Goal: Information Seeking & Learning: Compare options

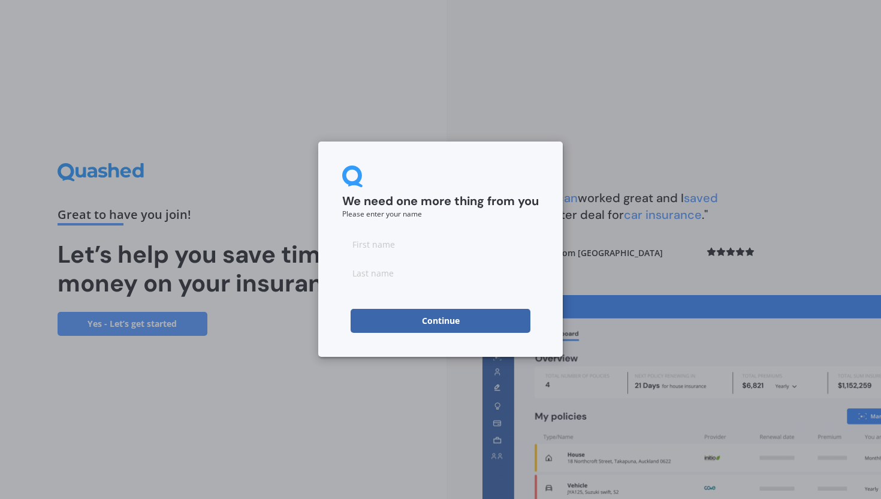
click at [386, 246] on input at bounding box center [440, 244] width 197 height 24
type input "[PERSON_NAME]"
click at [400, 273] on input at bounding box center [440, 273] width 197 height 24
type input "[PERSON_NAME]"
click at [418, 318] on button "Continue" at bounding box center [441, 321] width 180 height 24
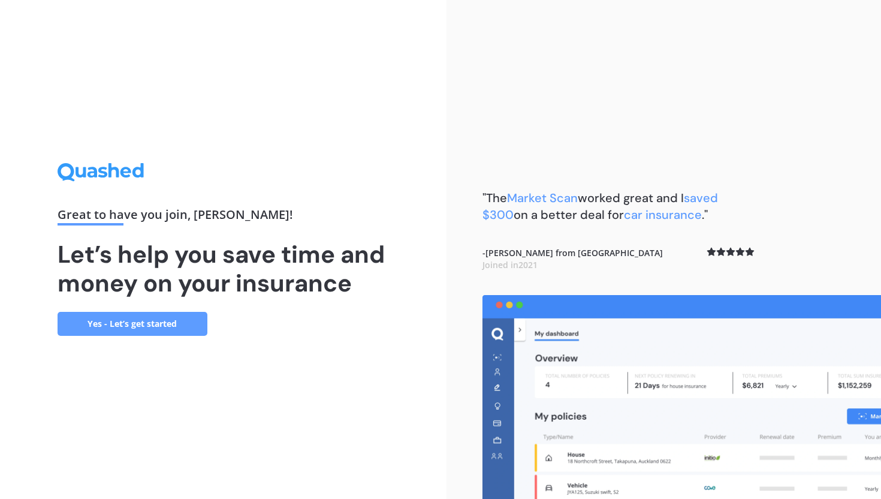
click at [139, 324] on link "Yes - Let’s get started" at bounding box center [133, 324] width 150 height 24
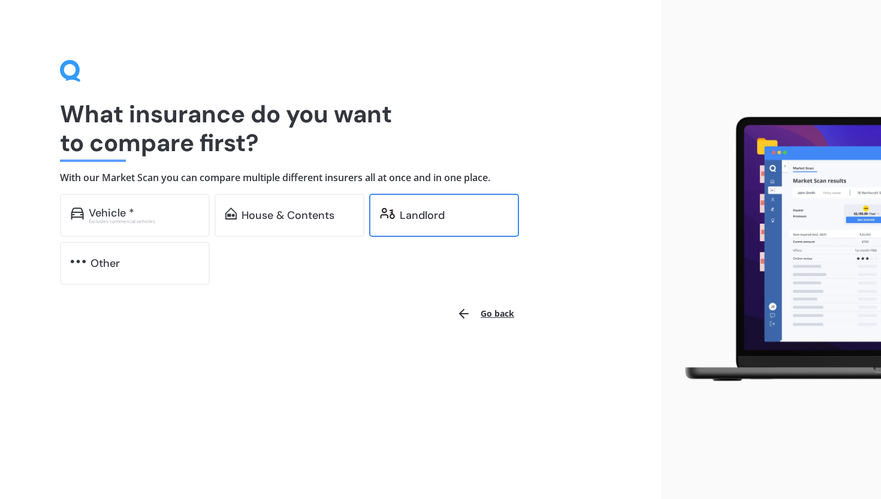
click at [408, 213] on div "Landlord" at bounding box center [422, 215] width 45 height 12
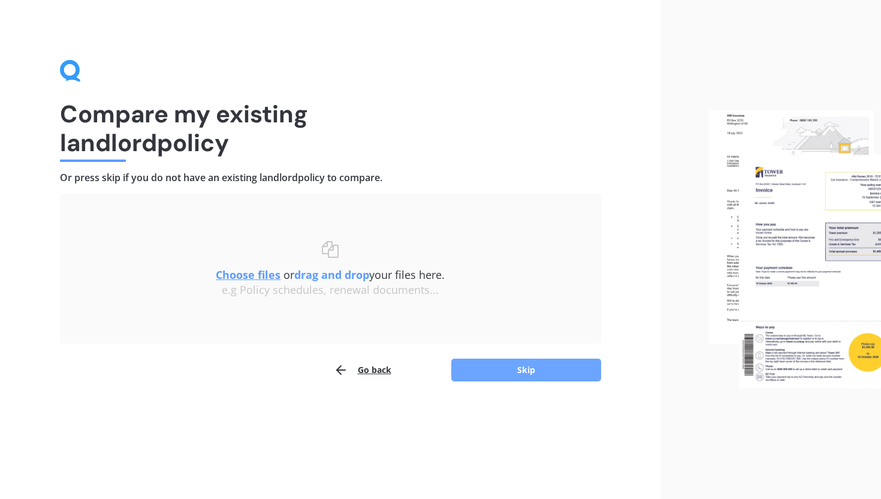
click at [547, 370] on button "Skip" at bounding box center [527, 370] width 150 height 23
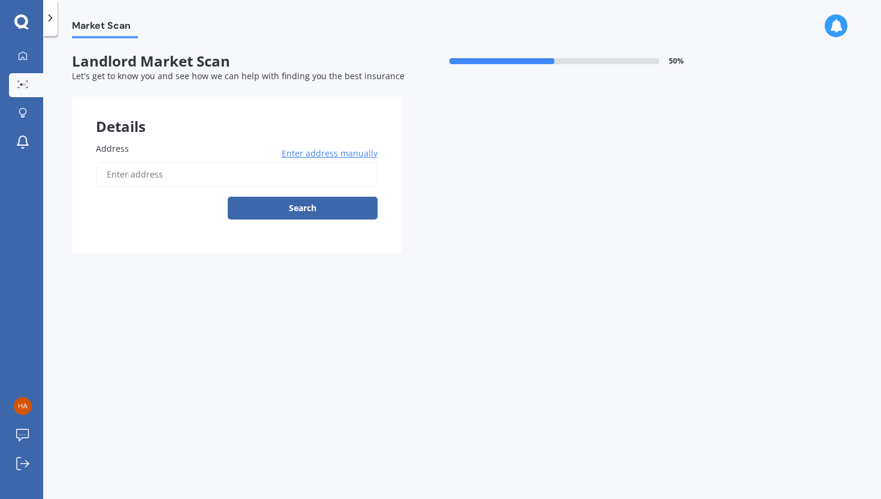
click at [130, 173] on input "Address" at bounding box center [237, 174] width 282 height 25
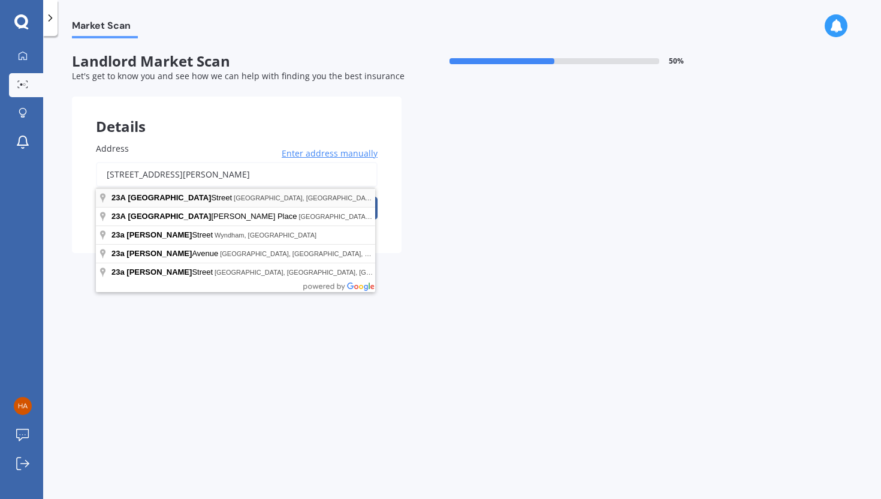
type input "[STREET_ADDRESS][PERSON_NAME]"
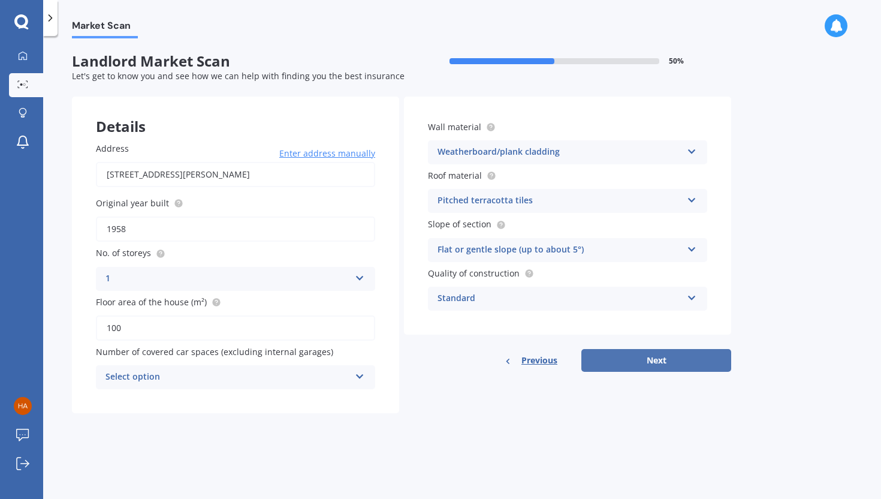
click at [679, 359] on button "Next" at bounding box center [657, 360] width 150 height 23
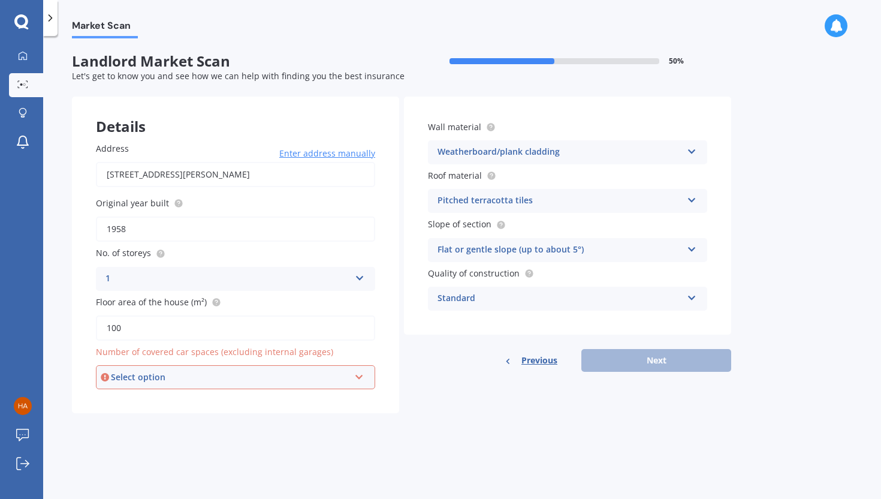
click at [207, 378] on div "Select option" at bounding box center [230, 377] width 239 height 13
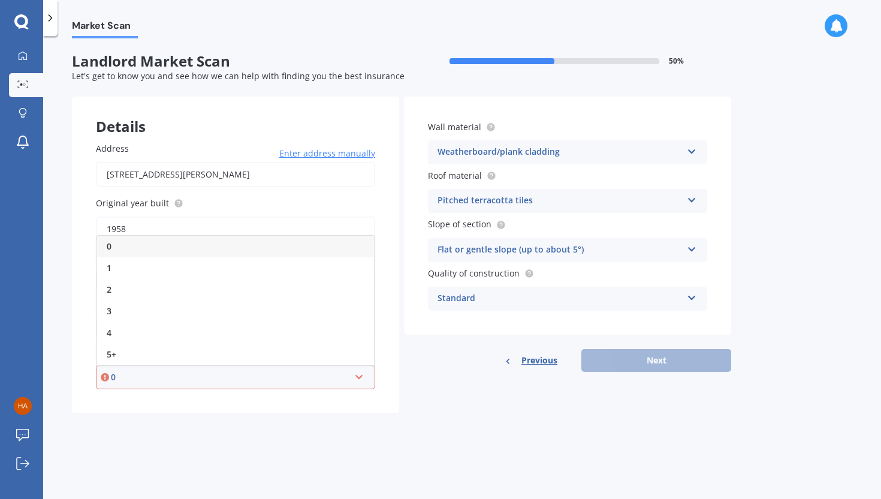
click at [119, 248] on div "0" at bounding box center [235, 247] width 277 height 22
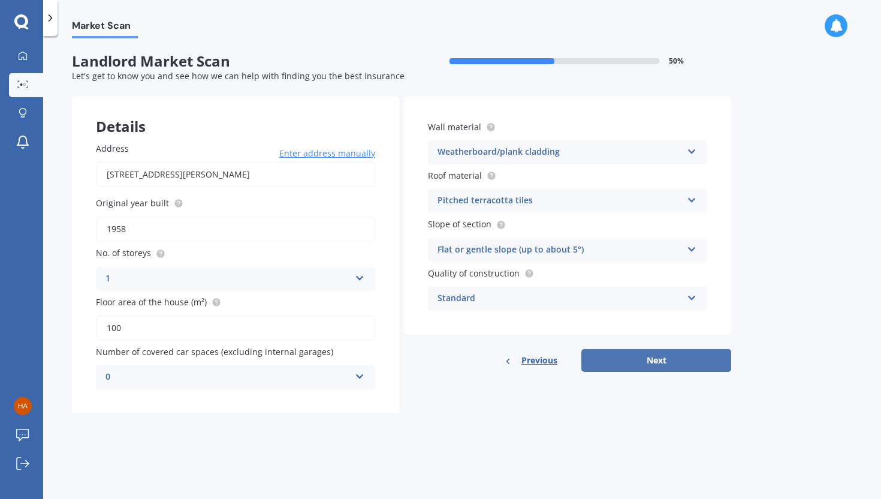
click at [653, 358] on button "Next" at bounding box center [657, 360] width 150 height 23
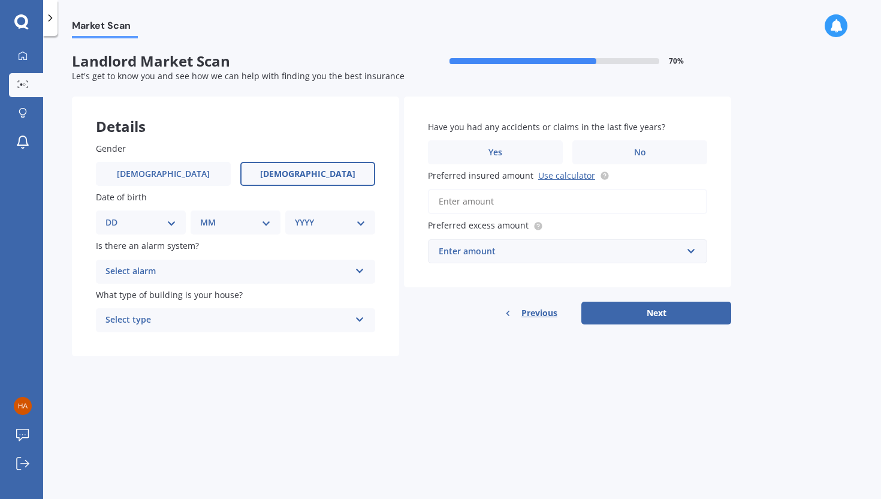
click at [281, 174] on label "[DEMOGRAPHIC_DATA]" at bounding box center [307, 174] width 135 height 24
click at [0, 0] on input "[DEMOGRAPHIC_DATA]" at bounding box center [0, 0] width 0 height 0
click at [171, 220] on select "DD 01 02 03 04 05 06 07 08 09 10 11 12 13 14 15 16 17 18 19 20 21 22 23 24 25 2…" at bounding box center [141, 222] width 71 height 13
select select "26"
click at [115, 216] on select "DD 01 02 03 04 05 06 07 08 09 10 11 12 13 14 15 16 17 18 19 20 21 22 23 24 25 2…" at bounding box center [141, 222] width 71 height 13
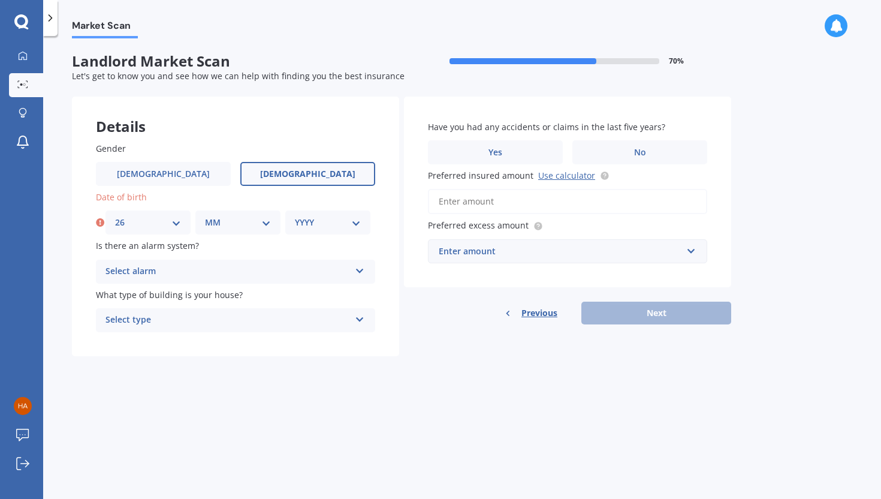
click at [264, 223] on select "MM 01 02 03 04 05 06 07 08 09 10 11 12" at bounding box center [238, 222] width 66 height 13
select select "02"
click at [205, 216] on select "MM 01 02 03 04 05 06 07 08 09 10 11 12" at bounding box center [238, 222] width 66 height 13
click at [337, 222] on select "YYYY 2009 2008 2007 2006 2005 2004 2003 2002 2001 2000 1999 1998 1997 1996 1995…" at bounding box center [328, 222] width 66 height 13
select select "1969"
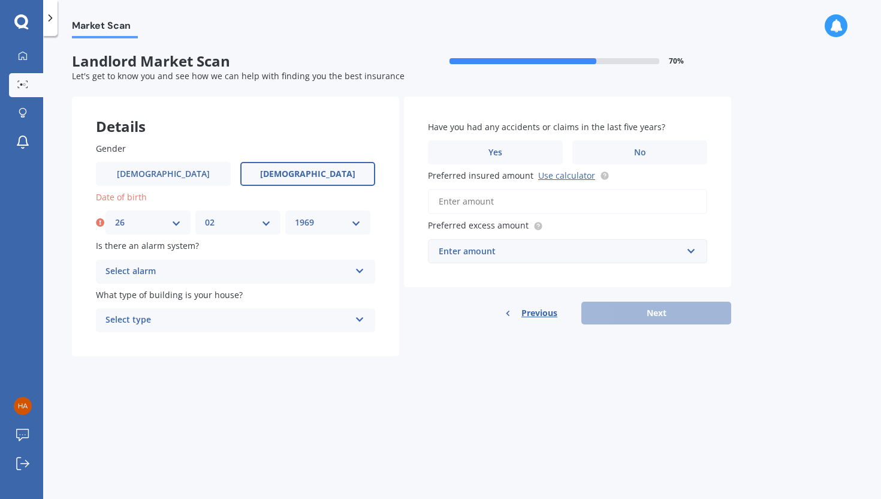
click at [295, 216] on select "YYYY 2009 2008 2007 2006 2005 2004 2003 2002 2001 2000 1999 1998 1997 1996 1995…" at bounding box center [328, 222] width 66 height 13
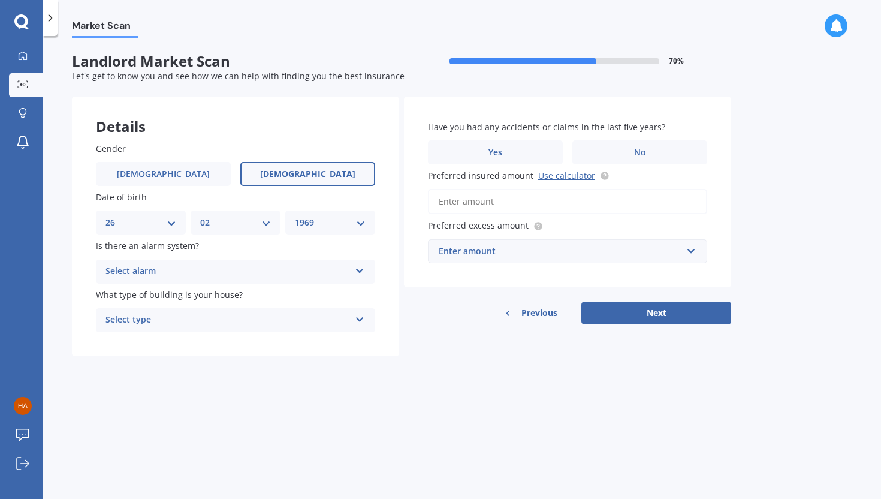
click at [360, 270] on icon at bounding box center [360, 268] width 10 height 8
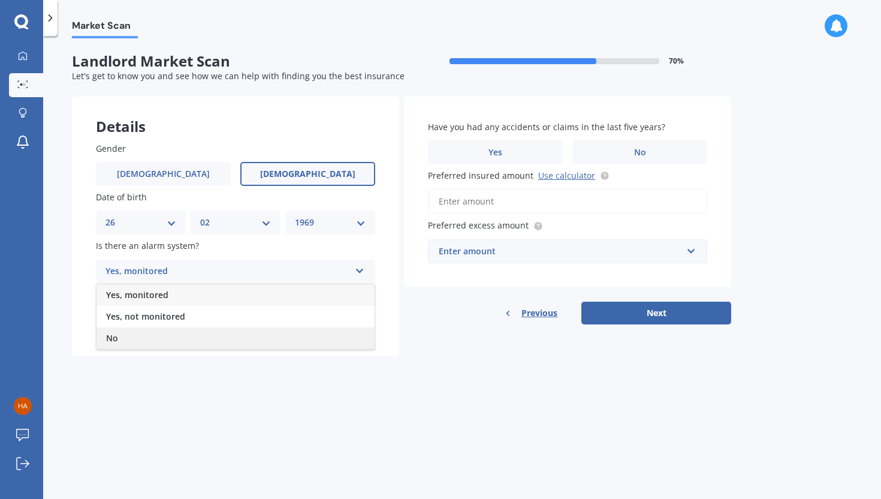
click at [173, 338] on div "No" at bounding box center [236, 338] width 278 height 22
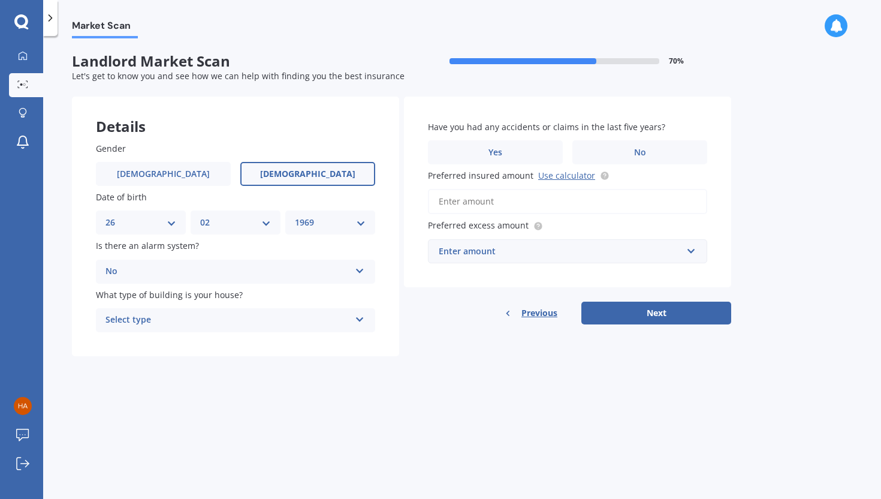
click at [360, 317] on icon at bounding box center [360, 317] width 10 height 8
click at [173, 342] on div "Freestanding" at bounding box center [236, 344] width 278 height 22
click at [489, 148] on span "Yes" at bounding box center [496, 153] width 14 height 10
click at [0, 0] on input "Yes" at bounding box center [0, 0] width 0 height 0
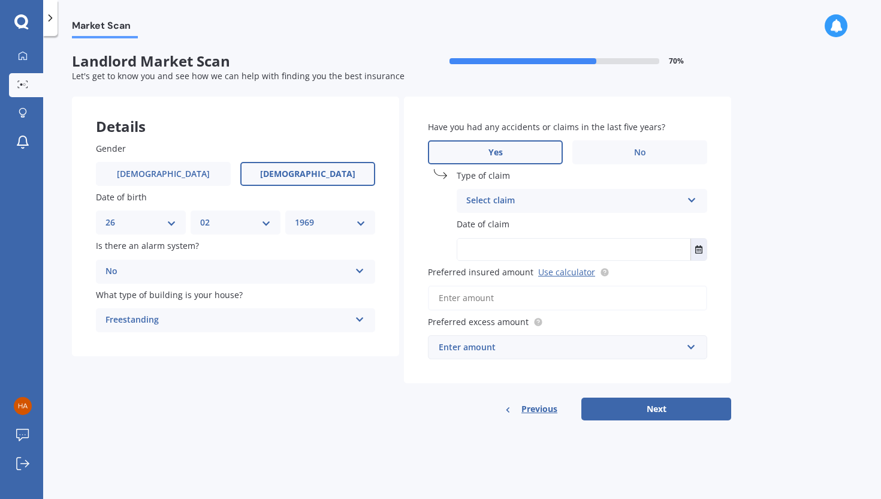
click at [693, 200] on icon at bounding box center [692, 198] width 10 height 8
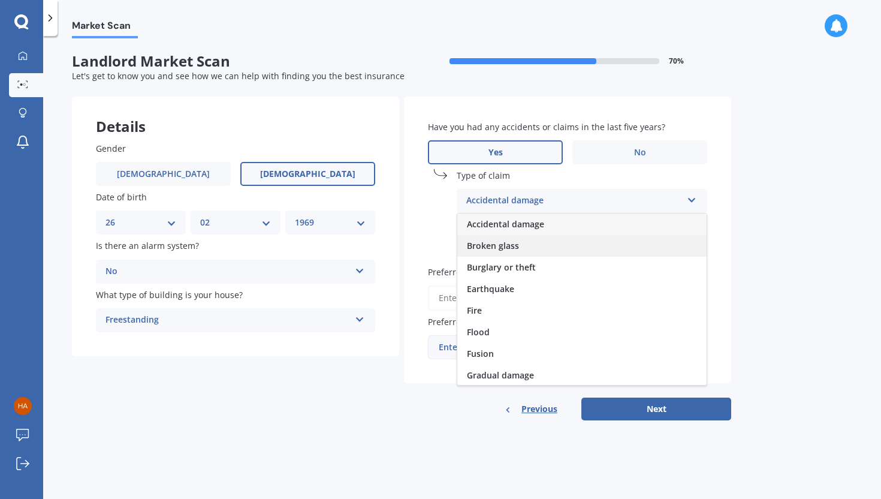
click at [552, 250] on div "Broken glass" at bounding box center [582, 246] width 249 height 22
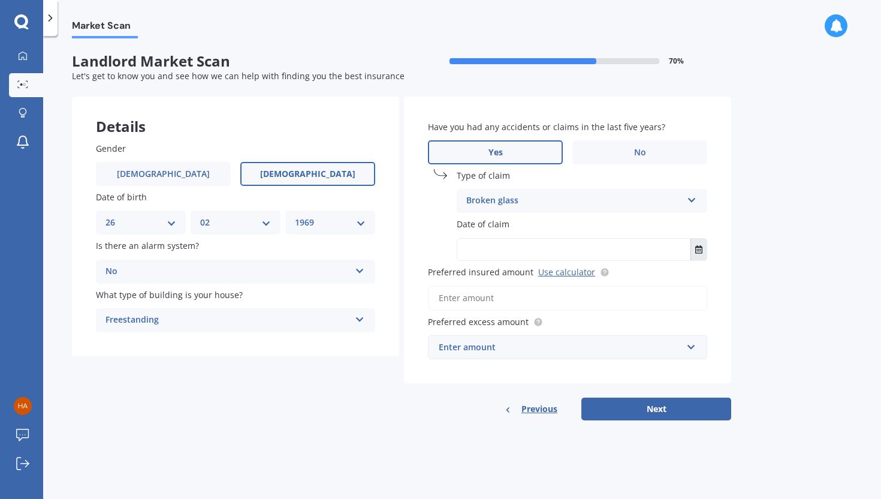
click at [699, 248] on icon "Select date" at bounding box center [699, 249] width 7 height 8
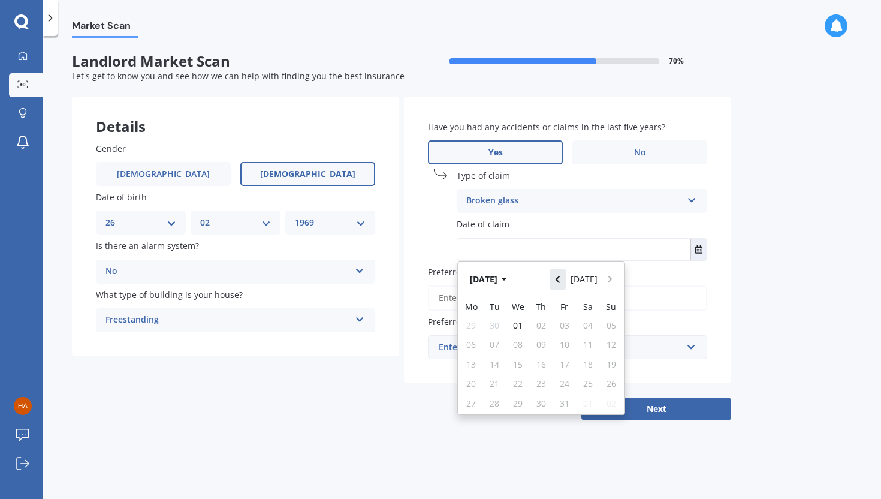
click at [561, 277] on icon "Navigate back" at bounding box center [557, 279] width 5 height 8
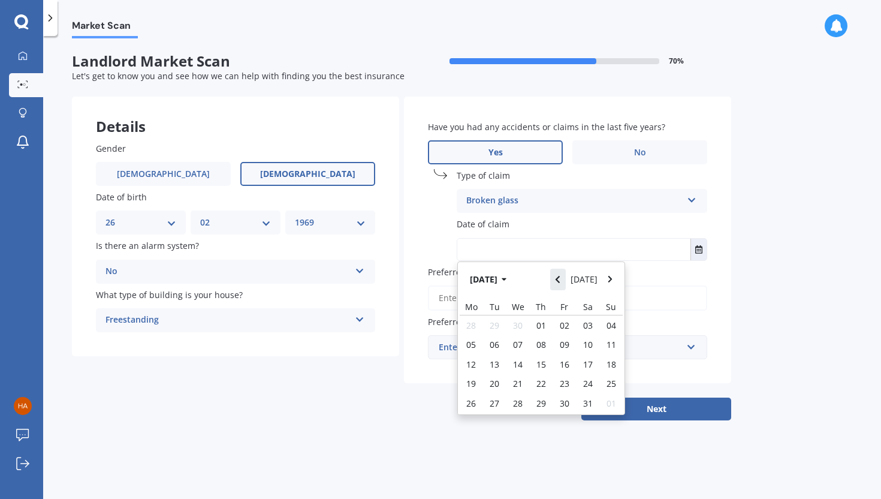
click at [561, 277] on icon "Navigate back" at bounding box center [557, 279] width 5 height 8
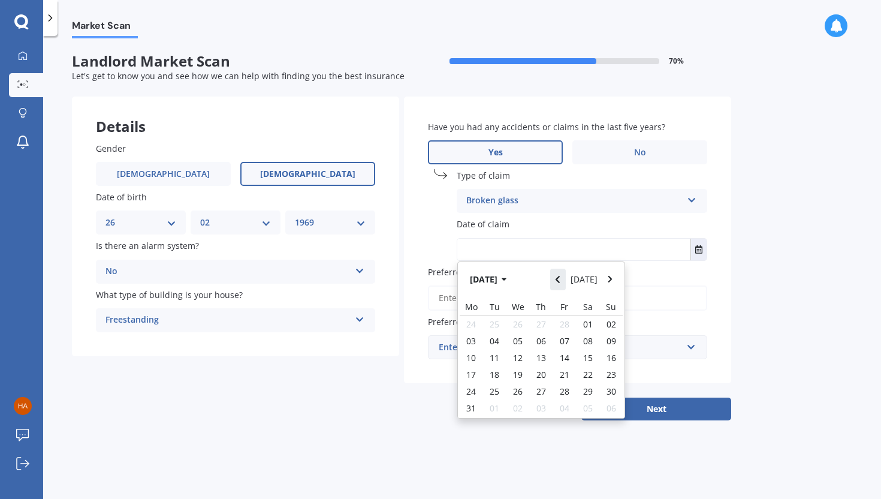
click at [561, 277] on icon "Navigate back" at bounding box center [557, 279] width 5 height 8
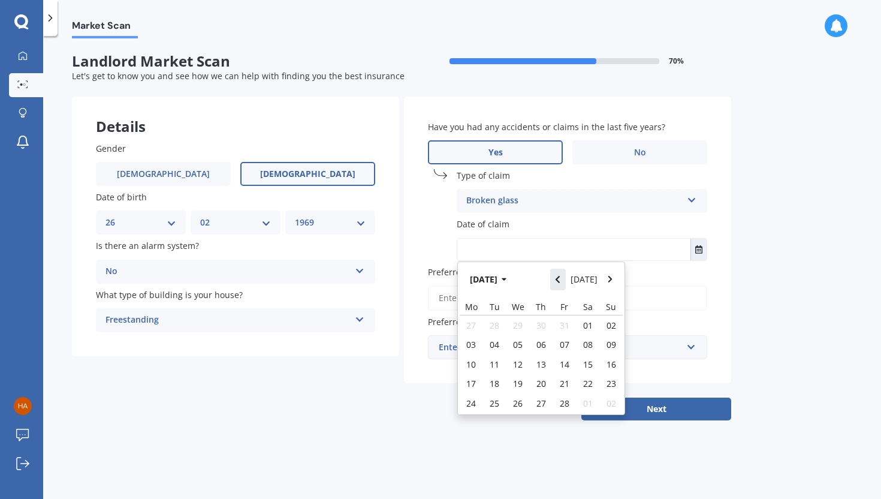
click at [561, 277] on icon "Navigate back" at bounding box center [557, 279] width 5 height 8
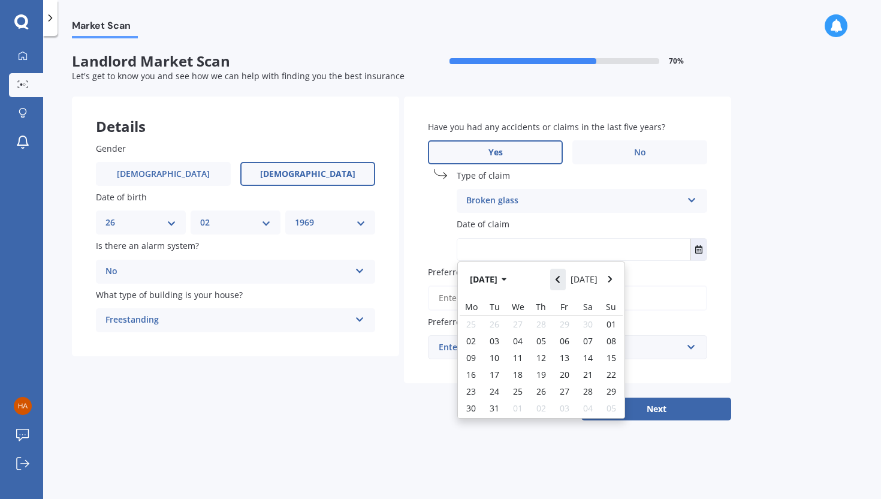
click at [561, 277] on icon "Navigate back" at bounding box center [557, 279] width 5 height 8
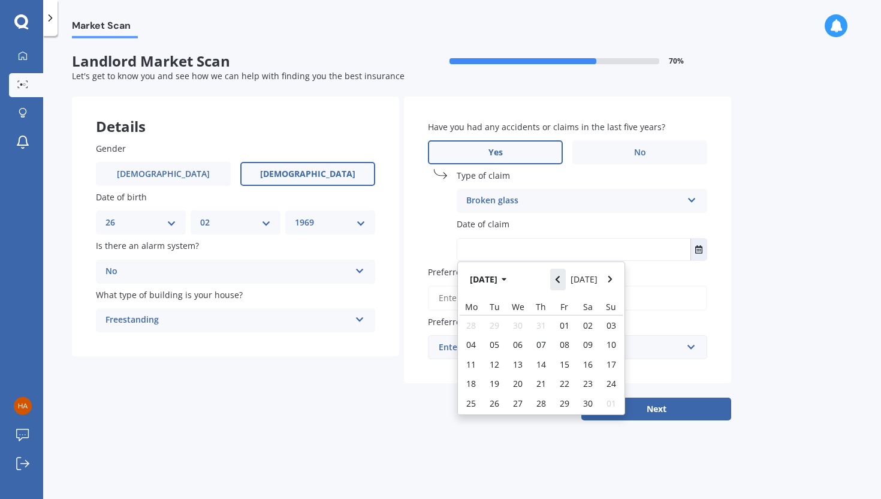
click at [561, 277] on icon "Navigate back" at bounding box center [557, 279] width 5 height 8
click at [611, 277] on icon "Navigate forward" at bounding box center [610, 279] width 5 height 8
click at [565, 343] on span "08" at bounding box center [565, 344] width 10 height 11
type input "[DATE]"
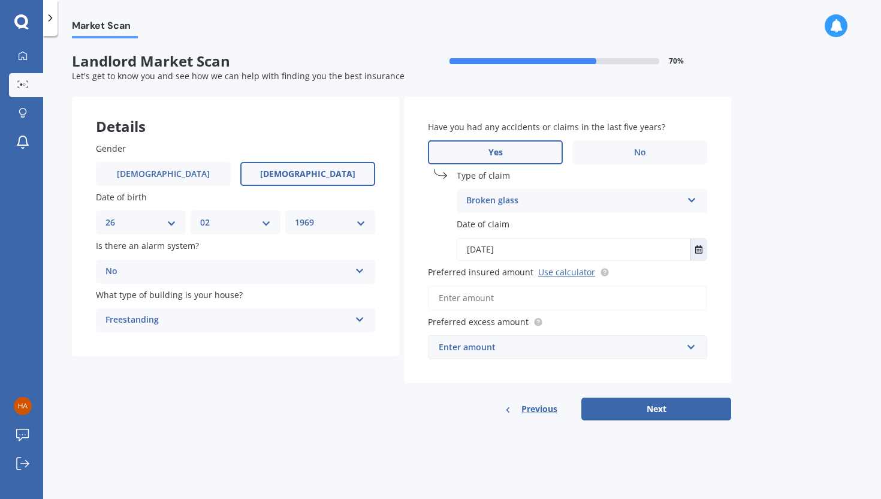
click at [468, 296] on input "Preferred insured amount Use calculator" at bounding box center [567, 297] width 279 height 25
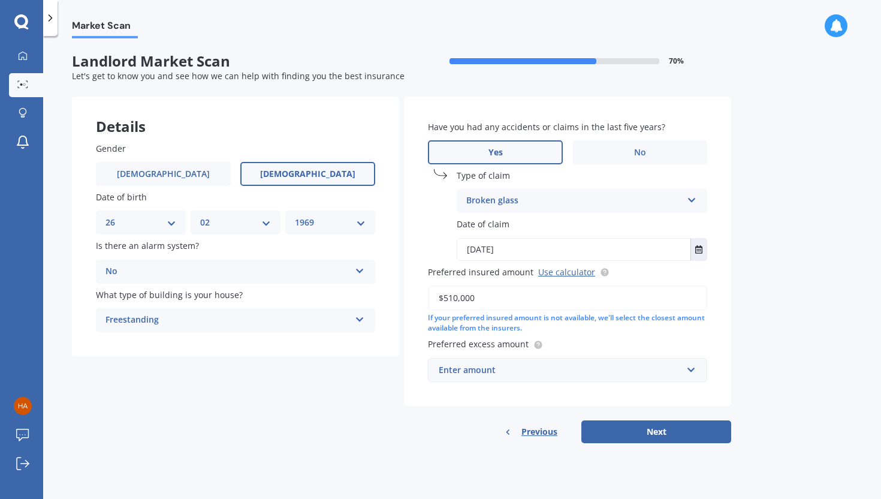
type input "$510,000"
click at [631, 369] on div "Enter amount" at bounding box center [560, 369] width 243 height 13
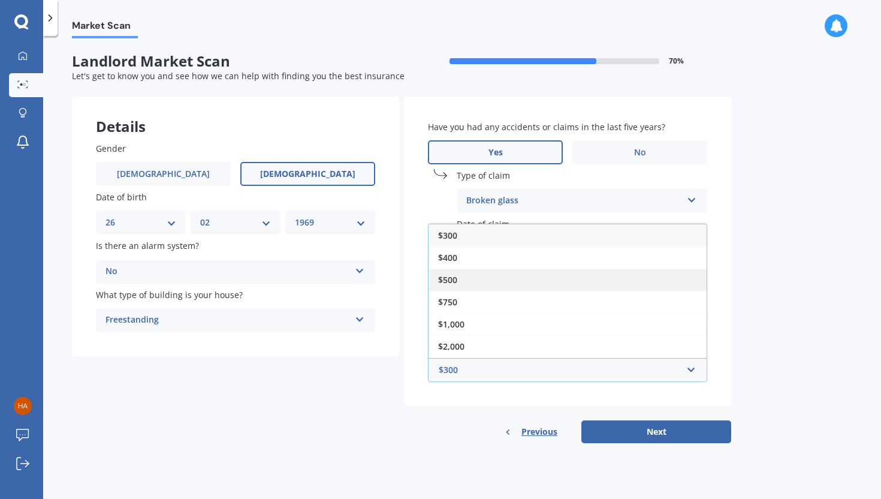
click at [496, 281] on div "$500" at bounding box center [568, 280] width 278 height 22
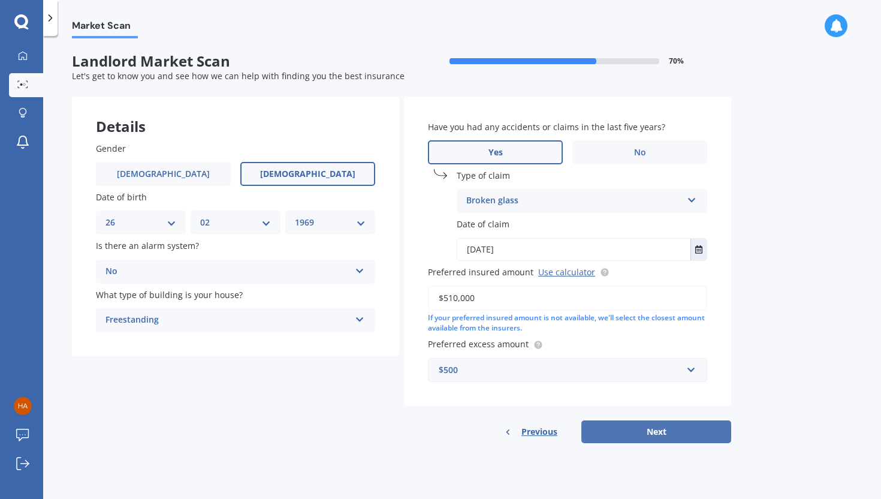
click at [662, 416] on button "Next" at bounding box center [657, 431] width 150 height 23
select select "26"
select select "02"
select select "1969"
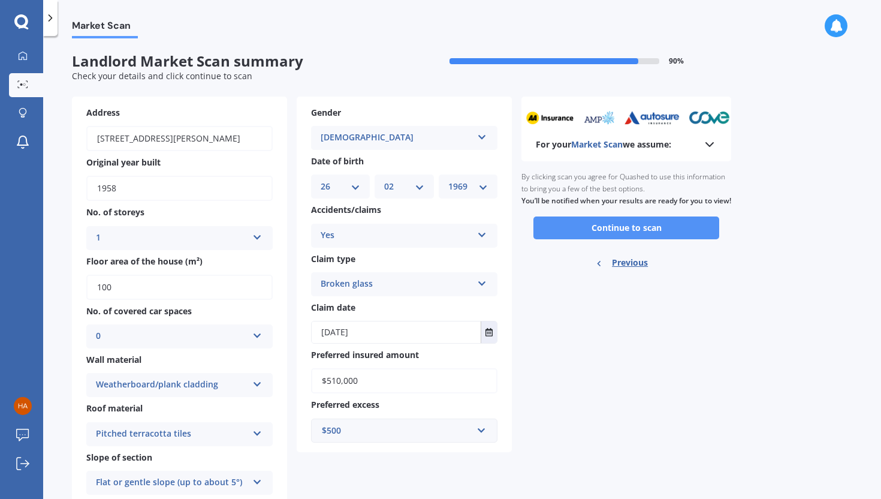
click at [619, 237] on button "Continue to scan" at bounding box center [627, 227] width 186 height 23
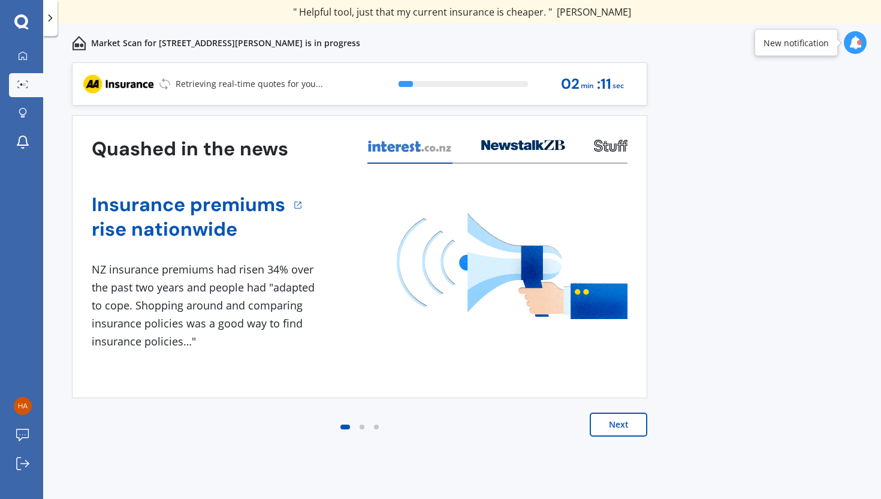
click at [624, 416] on button "Next" at bounding box center [619, 425] width 58 height 24
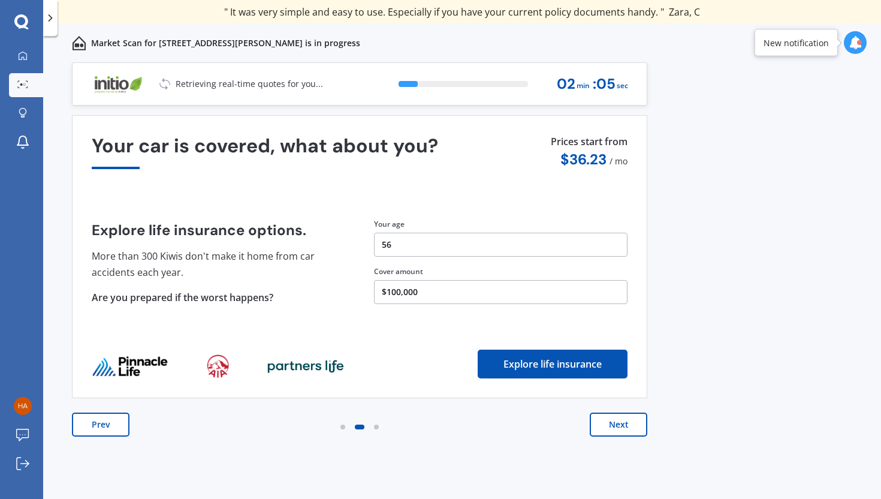
click at [626, 416] on button "Next" at bounding box center [619, 425] width 58 height 24
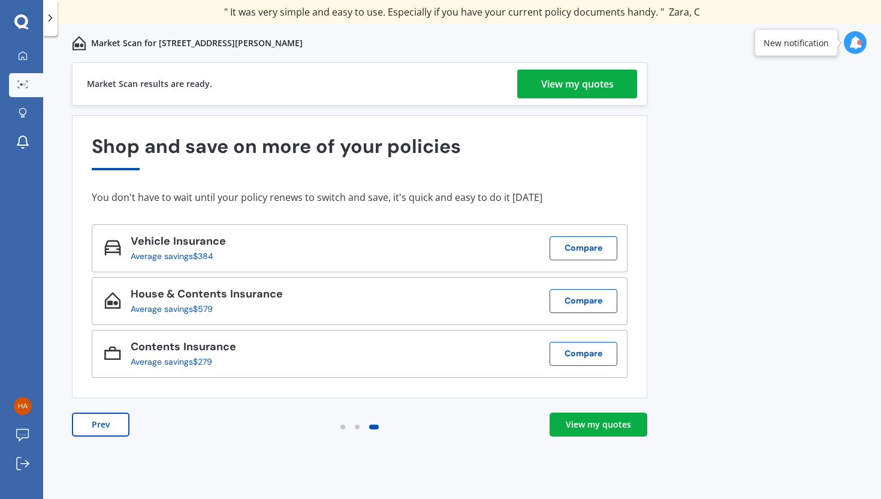
click at [571, 79] on div "View my quotes" at bounding box center [577, 84] width 73 height 29
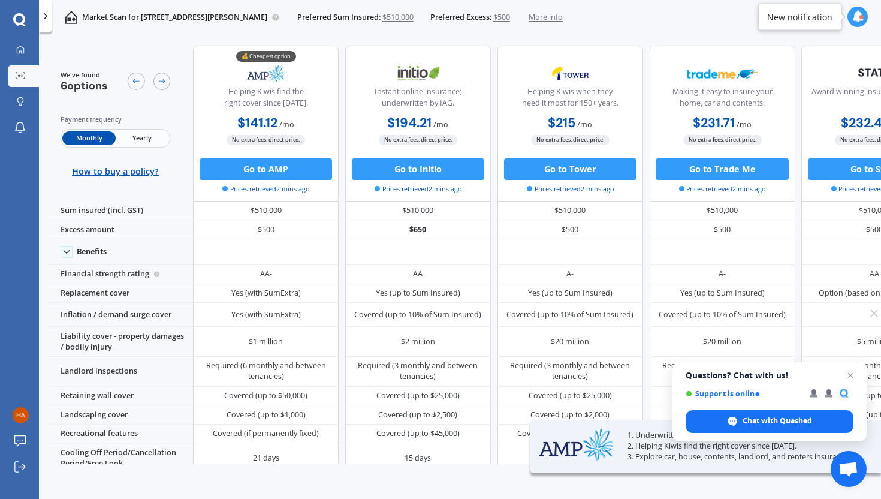
click at [144, 134] on span "Yearly" at bounding box center [142, 138] width 53 height 14
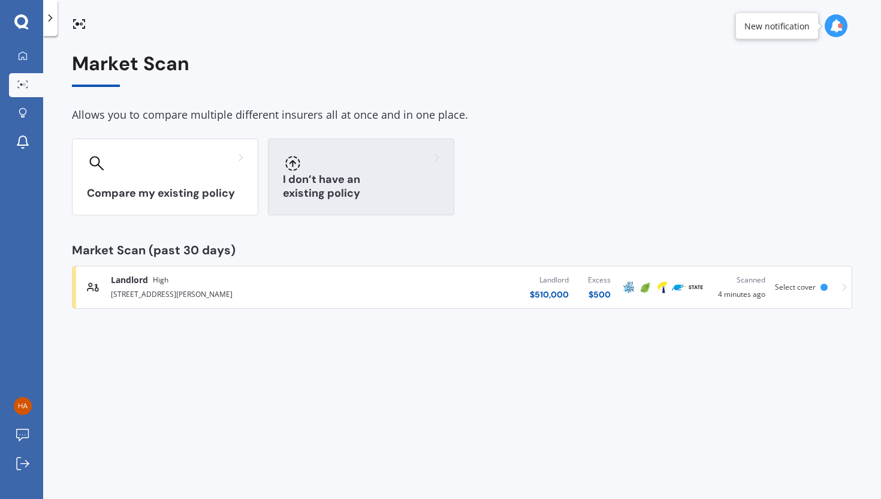
click at [332, 184] on div "I don’t have an existing policy" at bounding box center [361, 177] width 186 height 77
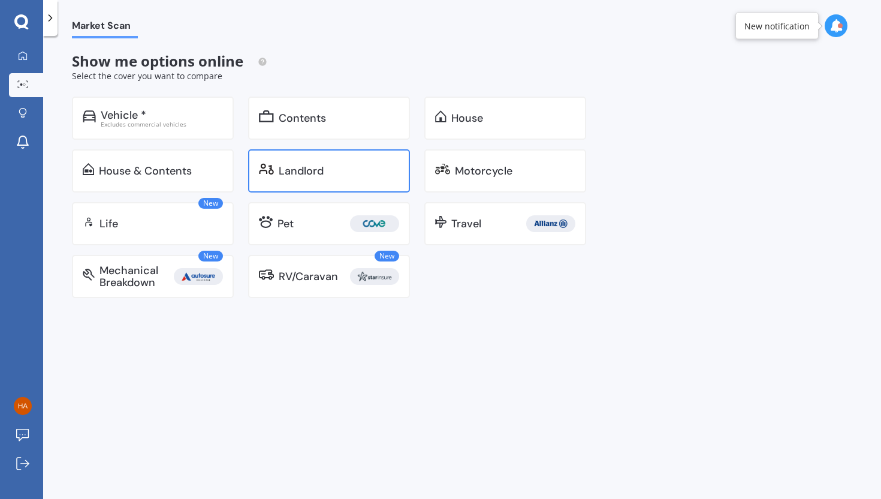
click at [317, 169] on div "Landlord" at bounding box center [301, 171] width 45 height 12
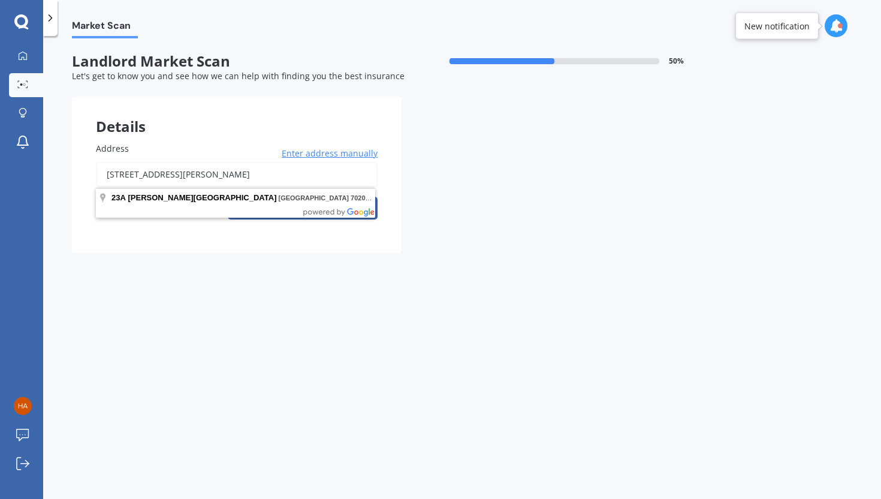
drag, startPoint x: 260, startPoint y: 176, endPoint x: 111, endPoint y: 165, distance: 149.7
click at [111, 164] on input "[STREET_ADDRESS][PERSON_NAME]" at bounding box center [237, 174] width 282 height 25
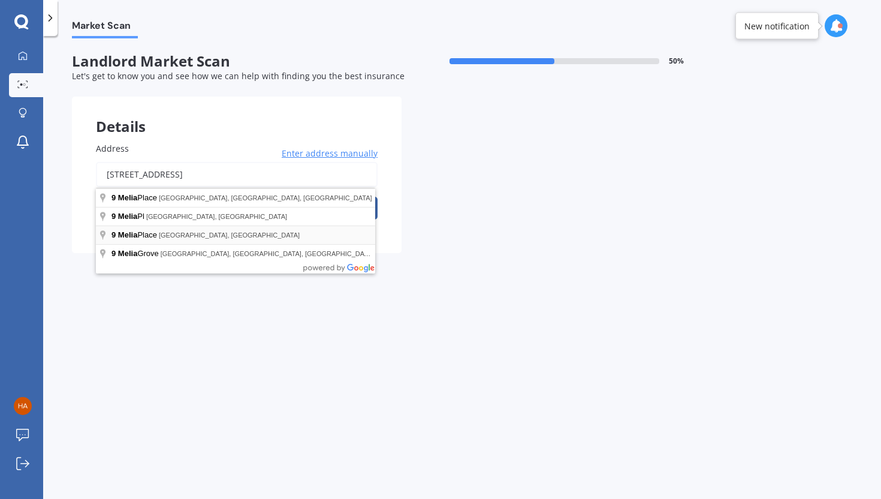
type input "[STREET_ADDRESS]"
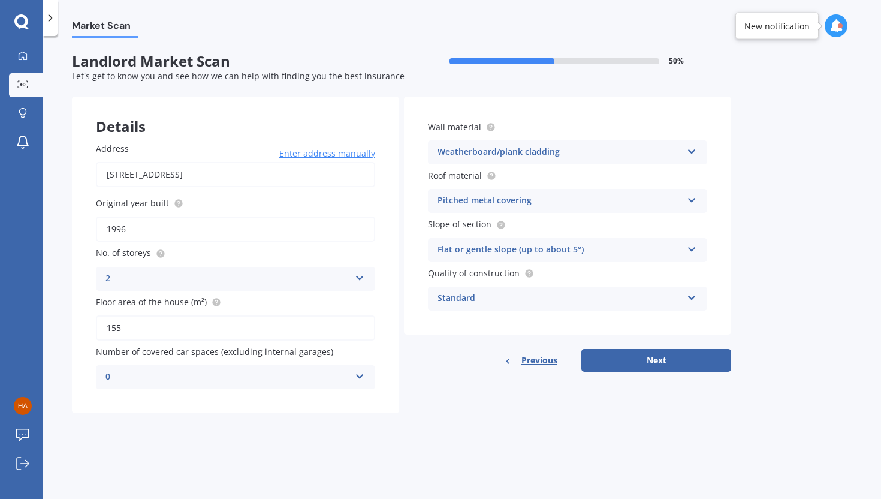
click at [360, 378] on icon at bounding box center [360, 374] width 10 height 8
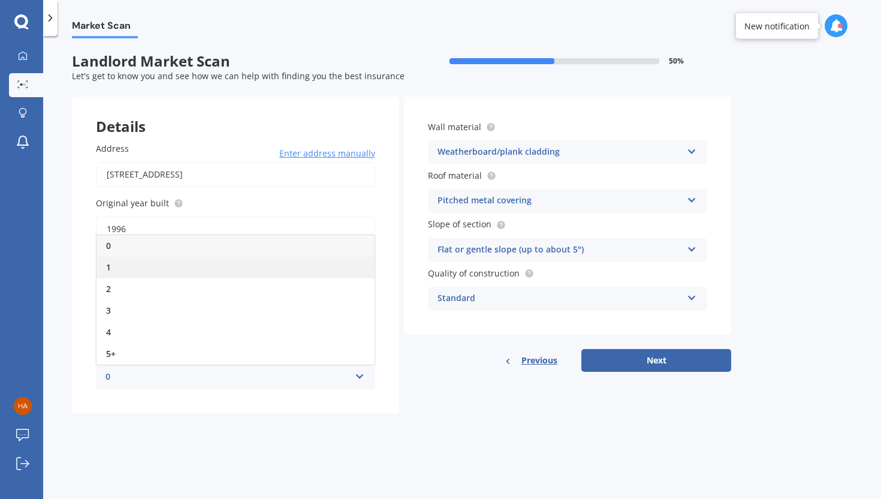
click at [146, 270] on div "1" at bounding box center [236, 268] width 278 height 22
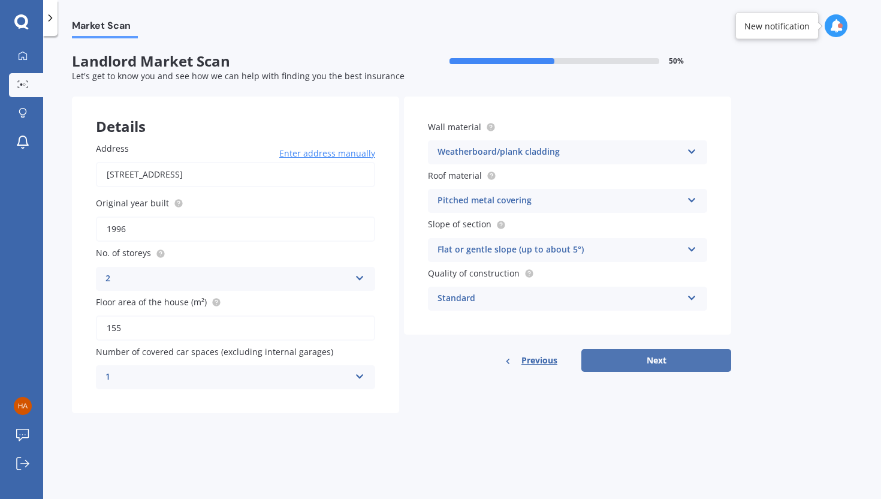
click at [676, 362] on button "Next" at bounding box center [657, 360] width 150 height 23
select select "26"
select select "02"
select select "1969"
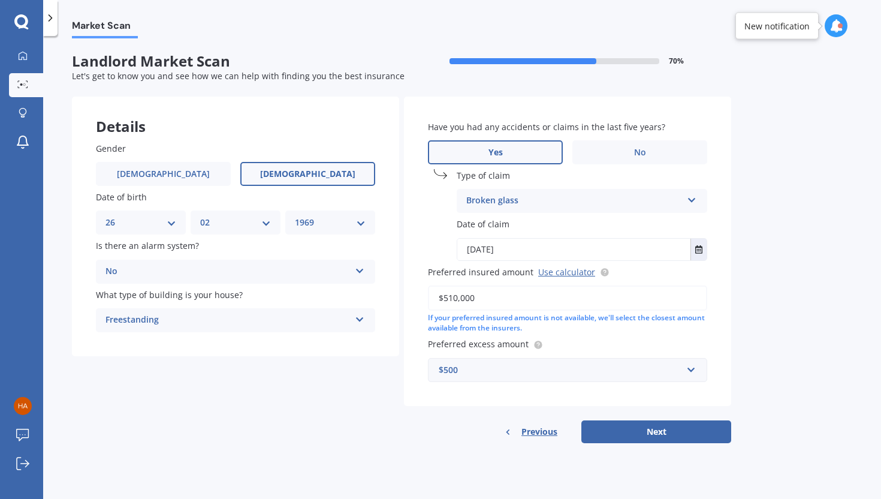
drag, startPoint x: 475, startPoint y: 299, endPoint x: 430, endPoint y: 299, distance: 45.0
click at [430, 299] on input "$510,000" at bounding box center [567, 297] width 279 height 25
type input "$700,000"
click at [642, 416] on button "Next" at bounding box center [657, 431] width 150 height 23
select select "26"
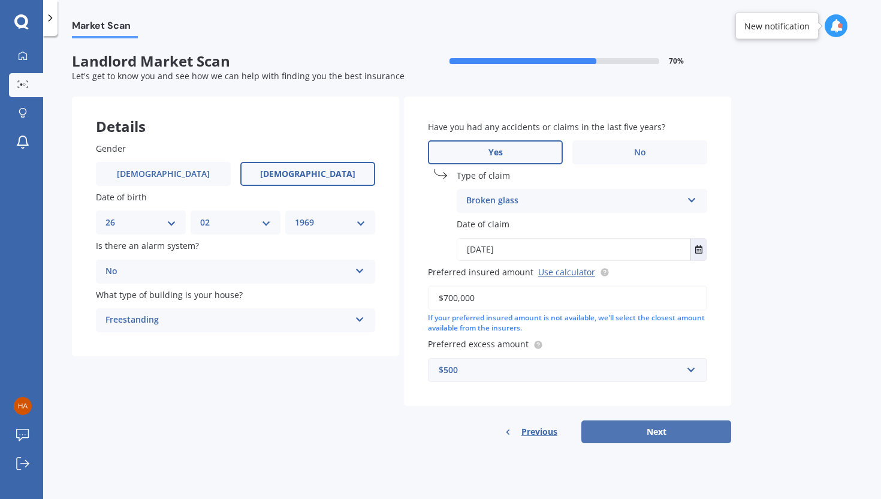
select select "02"
select select "1969"
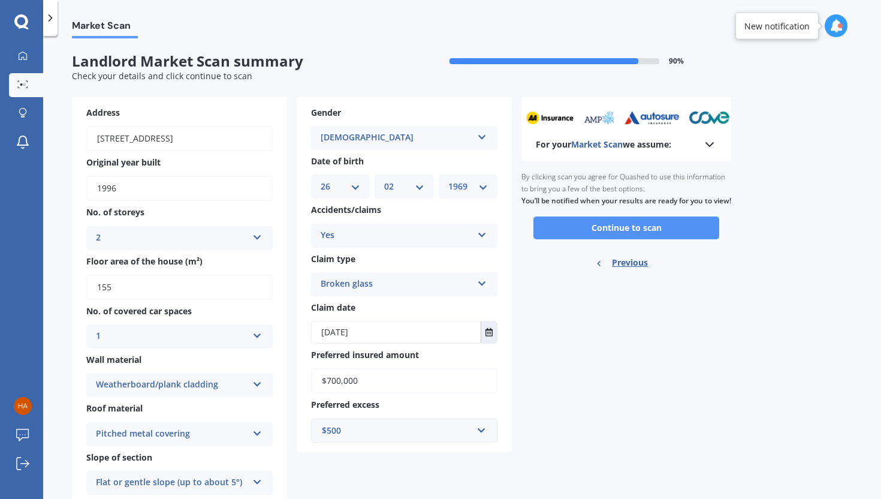
click at [608, 238] on button "Continue to scan" at bounding box center [627, 227] width 186 height 23
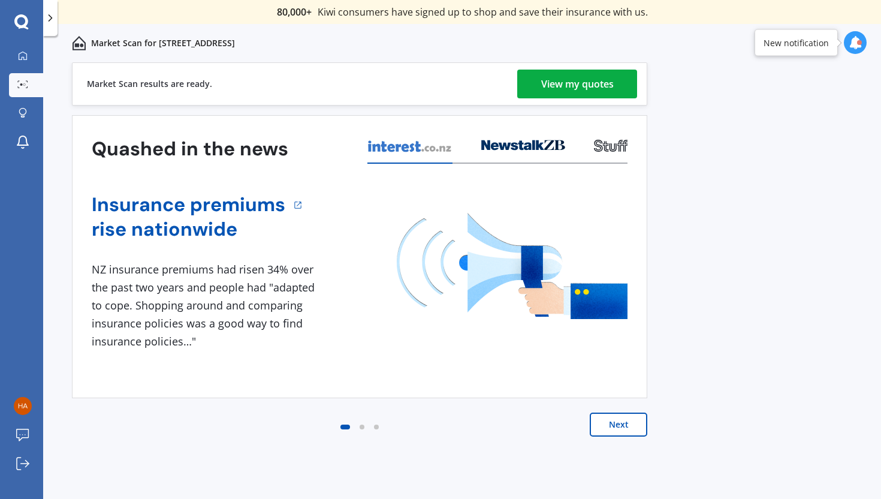
click at [604, 83] on div "View my quotes" at bounding box center [577, 84] width 73 height 29
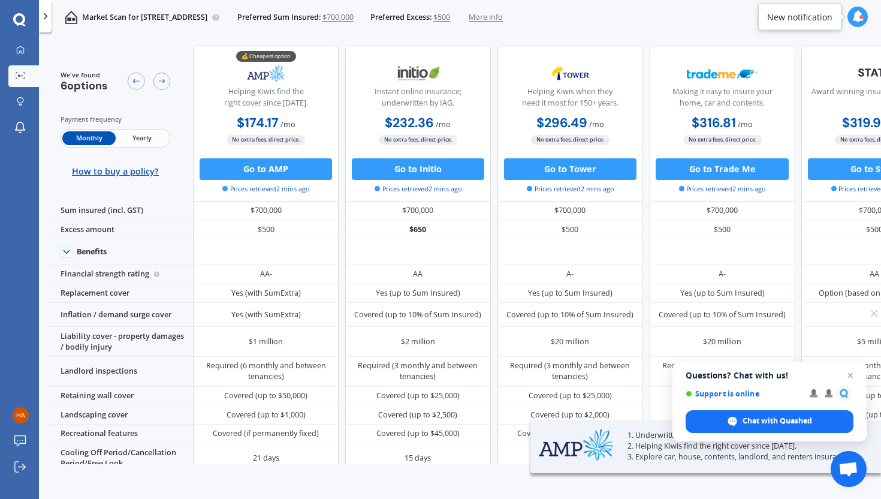
click at [145, 135] on span "Yearly" at bounding box center [142, 138] width 53 height 14
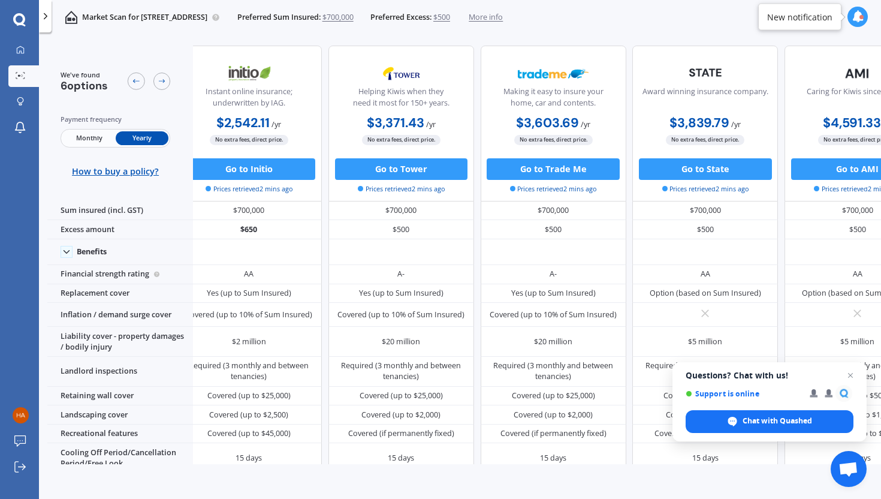
scroll to position [0, 212]
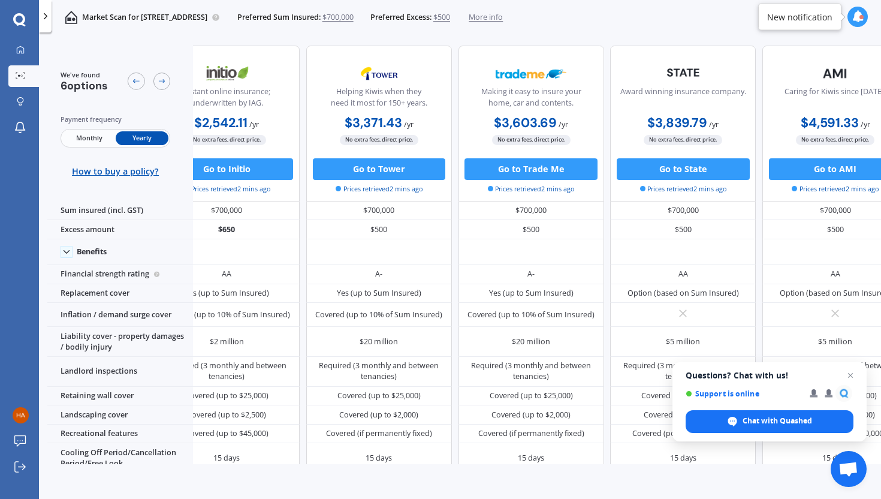
click at [71, 16] on img at bounding box center [71, 17] width 13 height 13
click at [46, 14] on icon at bounding box center [45, 16] width 11 height 11
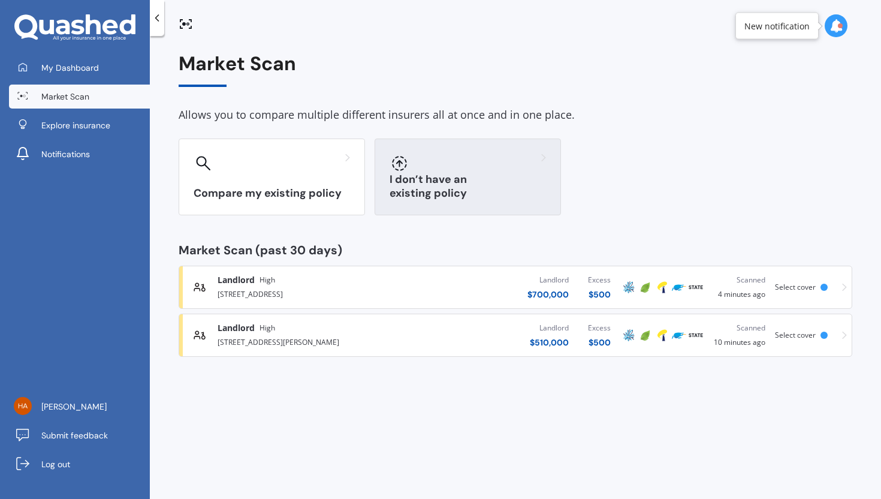
click at [502, 182] on div "I don’t have an existing policy" at bounding box center [468, 177] width 186 height 77
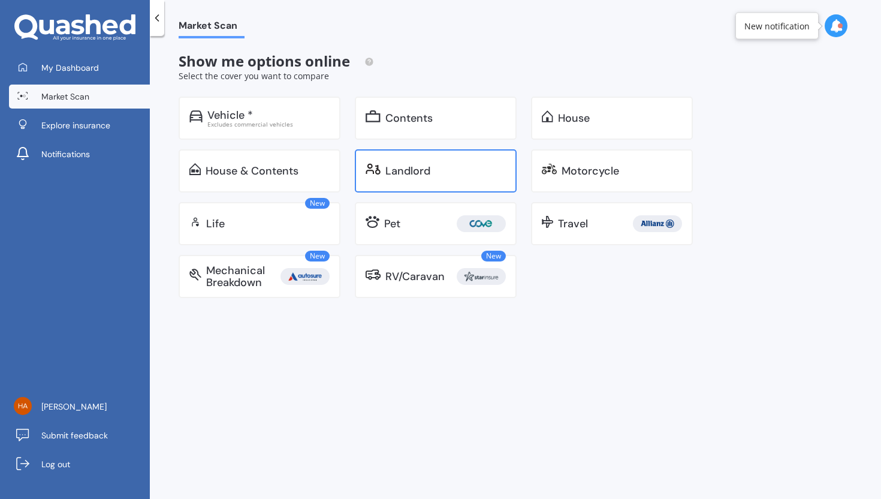
click at [440, 171] on div "Landlord" at bounding box center [446, 171] width 121 height 12
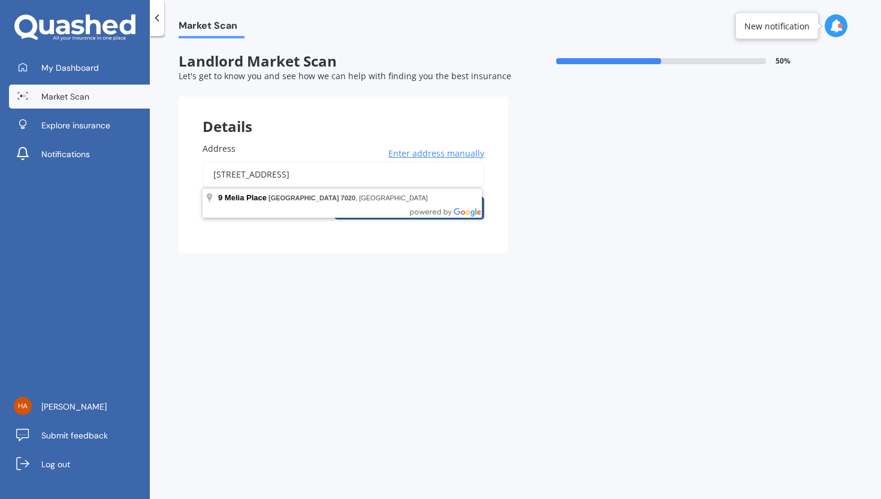
drag, startPoint x: 335, startPoint y: 172, endPoint x: 165, endPoint y: 176, distance: 170.3
click at [165, 176] on div "Market Scan Landlord Market Scan 50 % Let's get to know you and see how we can …" at bounding box center [516, 269] width 732 height 463
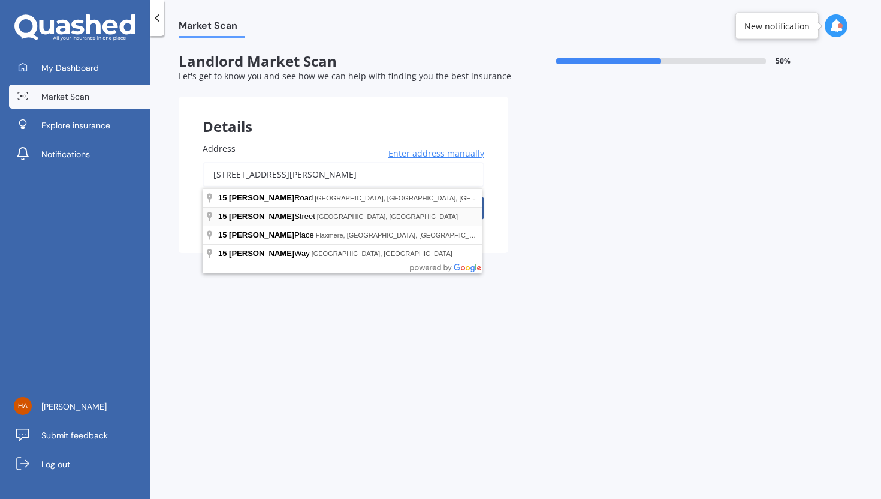
type input "[STREET_ADDRESS][PERSON_NAME]"
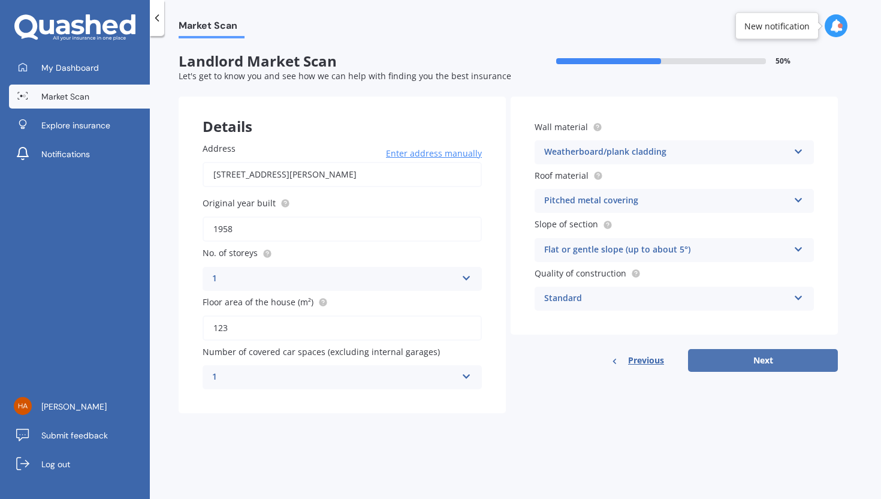
click at [766, 362] on button "Next" at bounding box center [763, 360] width 150 height 23
select select "26"
select select "02"
select select "1969"
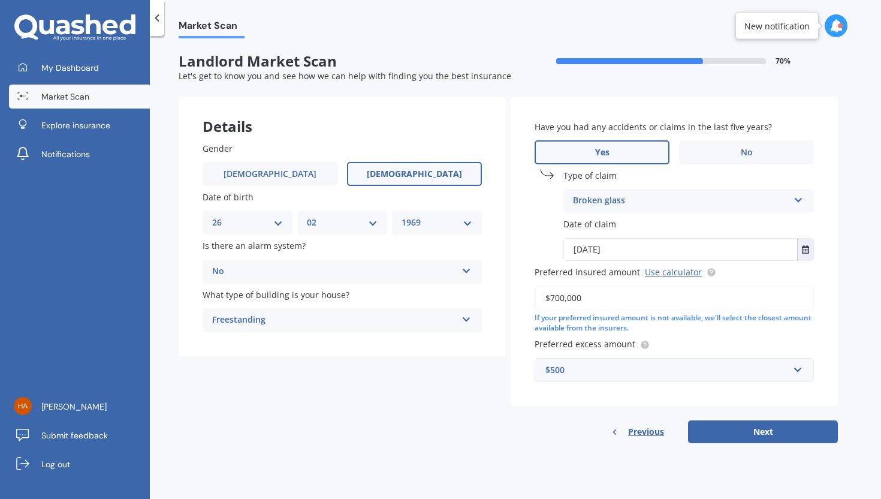
drag, startPoint x: 585, startPoint y: 299, endPoint x: 538, endPoint y: 299, distance: 47.4
click at [538, 299] on input "$700,000" at bounding box center [674, 297] width 279 height 25
type input "$640,000"
click at [723, 416] on button "Next" at bounding box center [763, 431] width 150 height 23
select select "26"
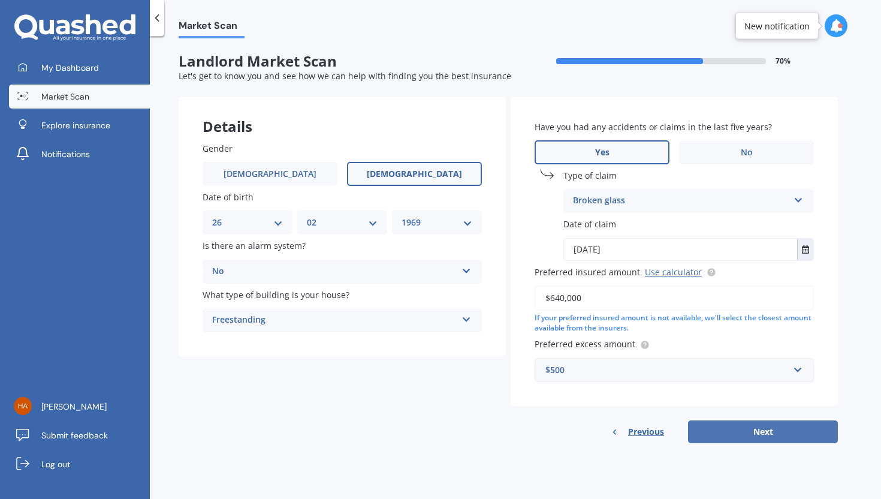
select select "02"
select select "1969"
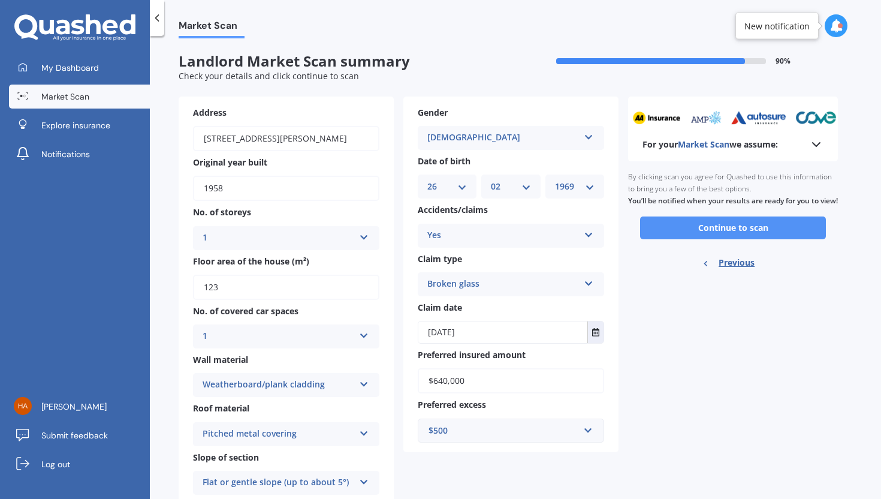
click at [750, 235] on button "Continue to scan" at bounding box center [733, 227] width 186 height 23
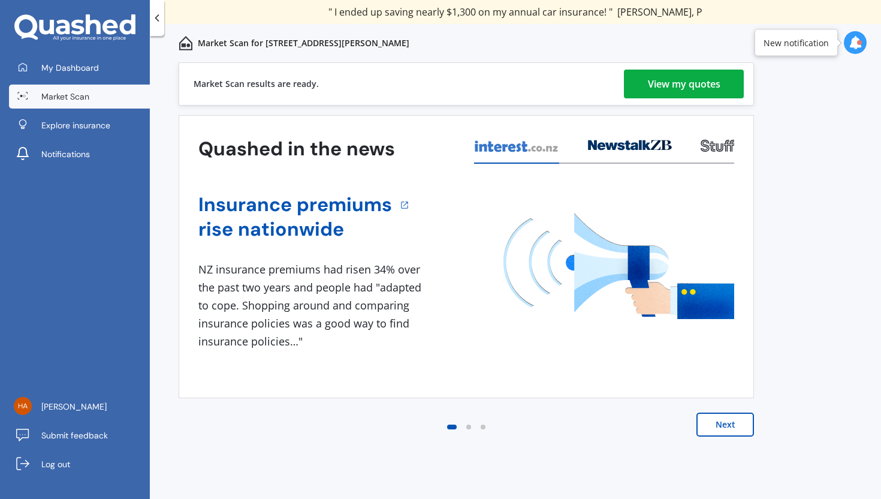
click at [663, 82] on div "View my quotes" at bounding box center [684, 84] width 73 height 29
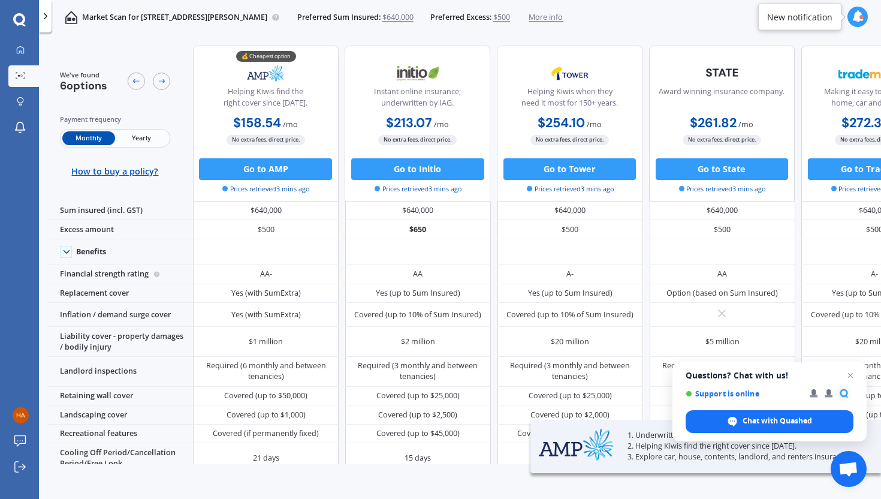
click at [149, 134] on span "Yearly" at bounding box center [142, 138] width 53 height 14
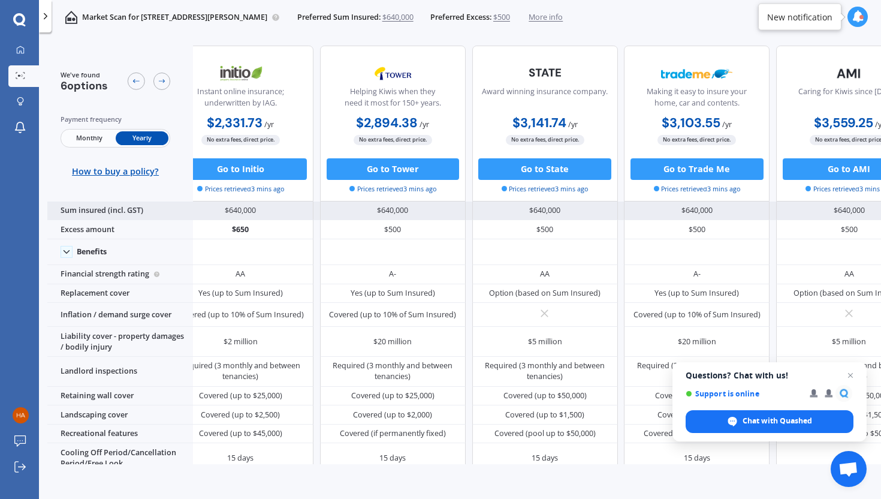
scroll to position [0, 248]
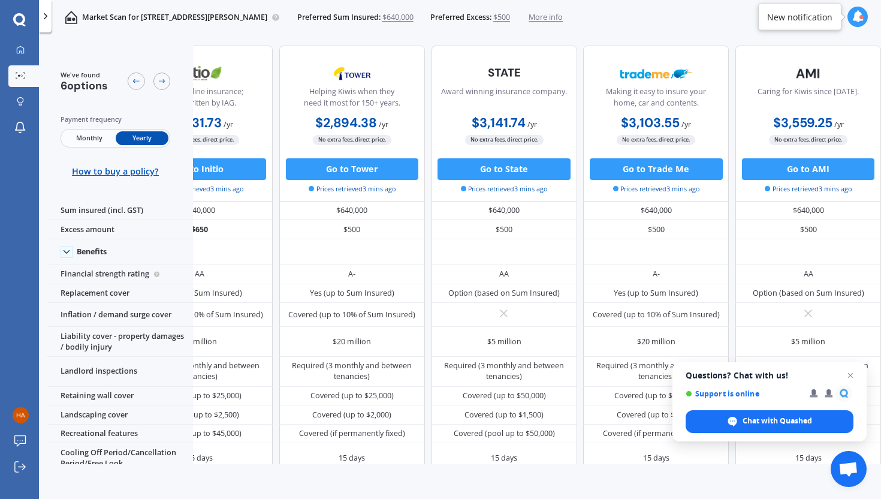
click at [69, 17] on img at bounding box center [71, 17] width 13 height 13
click at [22, 44] on link "My Dashboard" at bounding box center [23, 51] width 31 height 22
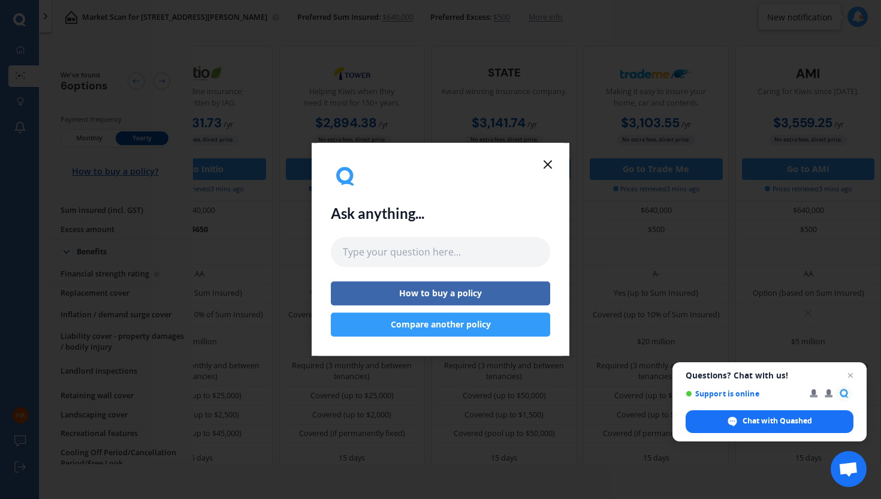
click at [546, 163] on icon at bounding box center [548, 164] width 14 height 14
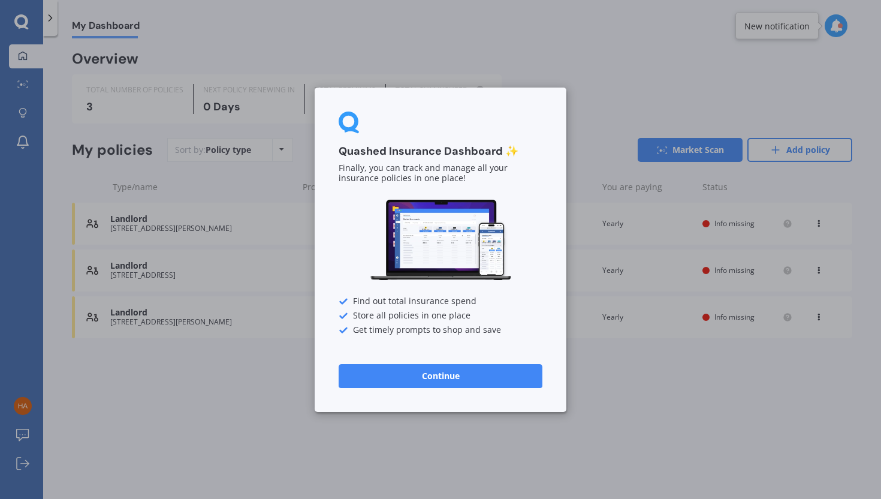
click at [441, 375] on button "Continue" at bounding box center [441, 375] width 204 height 24
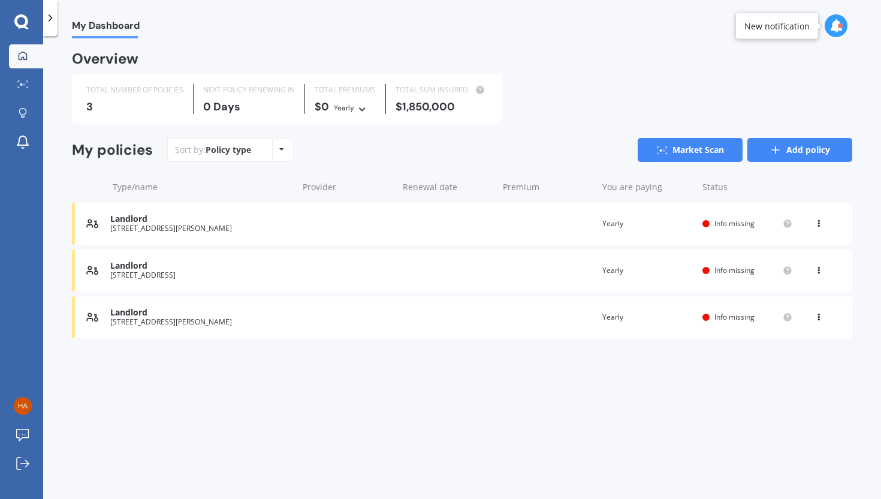
click at [766, 145] on link "Add policy" at bounding box center [800, 150] width 105 height 24
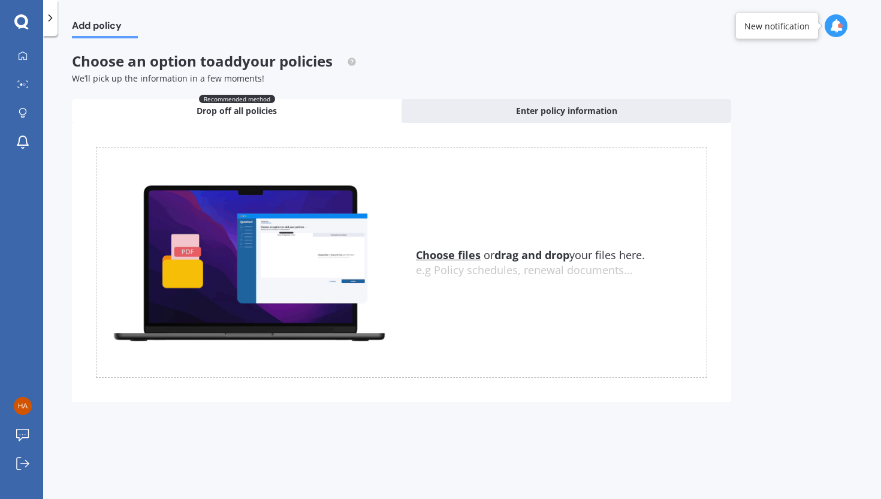
click at [49, 20] on polyline at bounding box center [50, 18] width 3 height 6
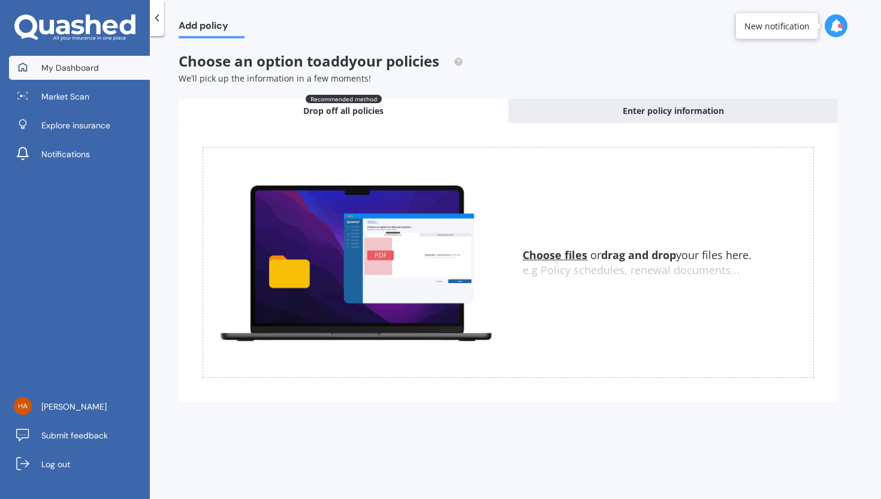
click at [67, 70] on span "My Dashboard" at bounding box center [70, 68] width 58 height 12
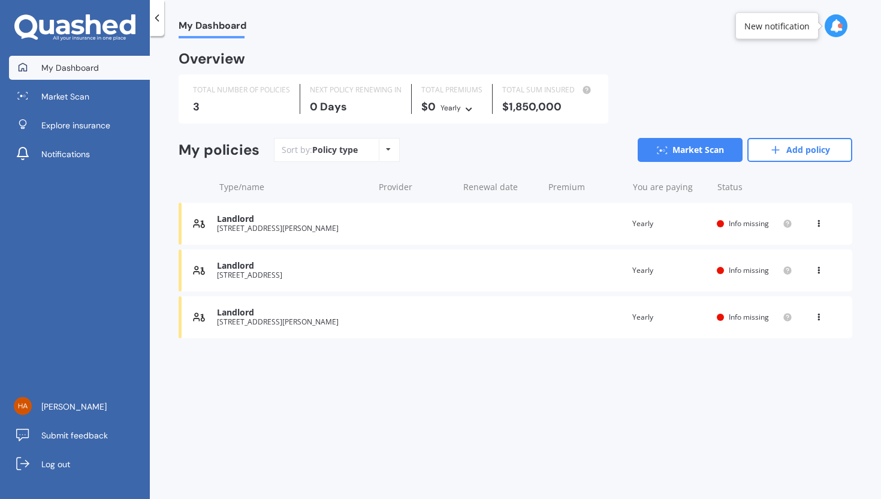
click at [155, 20] on icon at bounding box center [157, 18] width 12 height 12
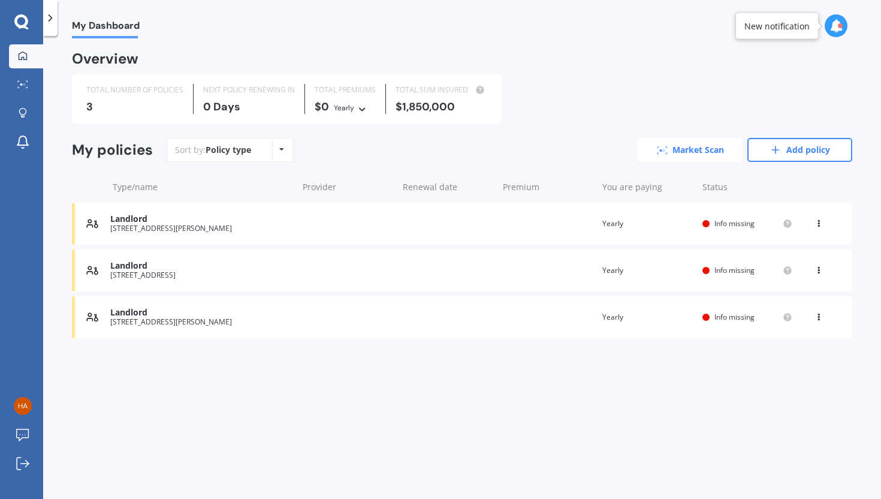
click at [694, 148] on link "Market Scan" at bounding box center [690, 150] width 105 height 24
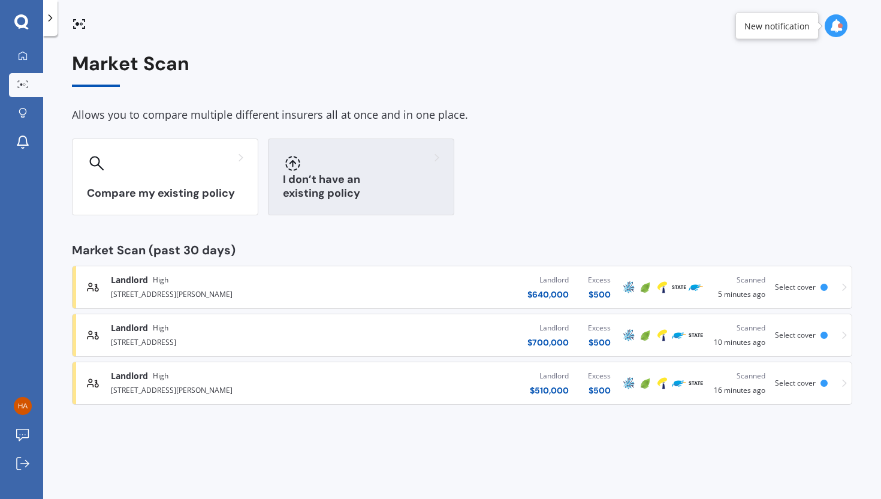
click at [320, 183] on div "I don’t have an existing policy" at bounding box center [361, 177] width 186 height 77
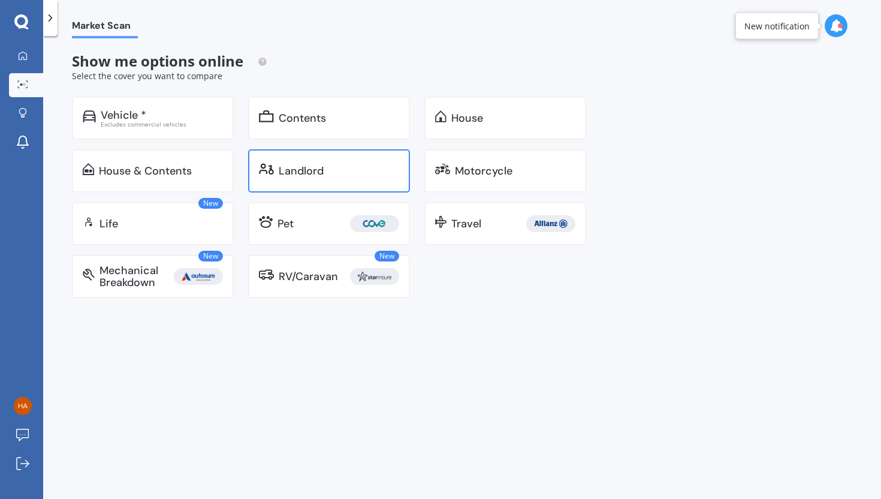
click at [337, 166] on div "Landlord" at bounding box center [339, 171] width 121 height 12
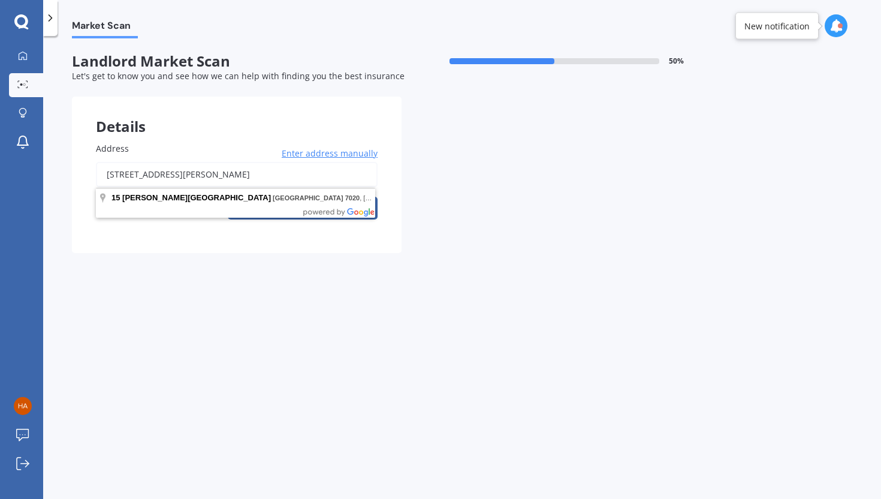
drag, startPoint x: 242, startPoint y: 176, endPoint x: 90, endPoint y: 179, distance: 151.7
click at [90, 179] on div "Address [STREET_ADDRESS][PERSON_NAME] Enter address manually Search" at bounding box center [237, 185] width 330 height 135
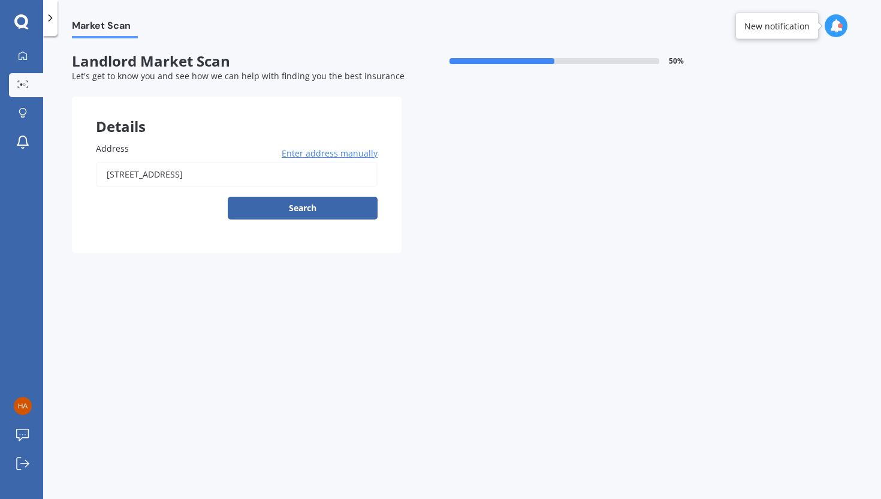
type input "[STREET_ADDRESS]"
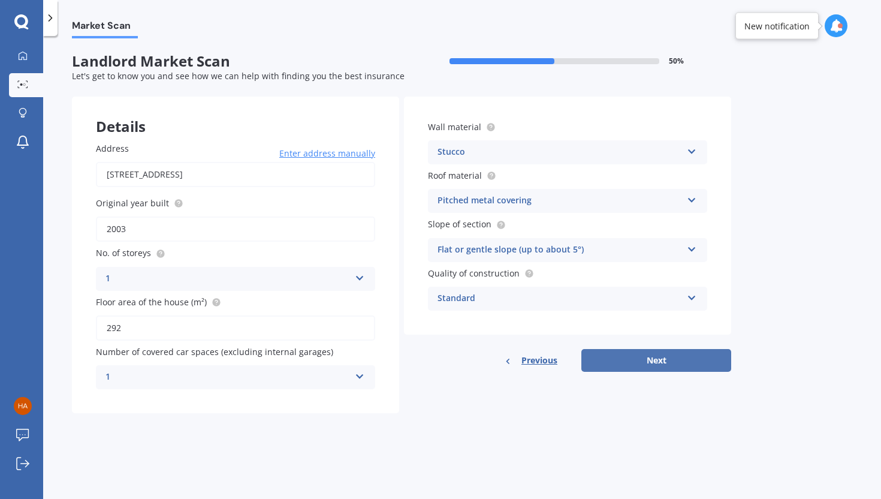
click at [675, 359] on button "Next" at bounding box center [657, 360] width 150 height 23
select select "26"
select select "02"
select select "1969"
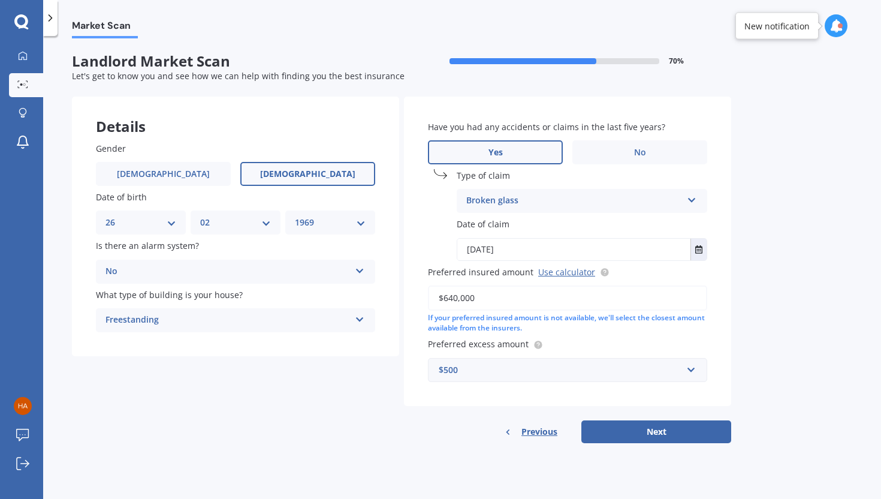
click at [448, 299] on input "$640,000" at bounding box center [567, 297] width 279 height 25
type input "$940,000"
click at [663, 416] on button "Next" at bounding box center [657, 431] width 150 height 23
select select "26"
select select "02"
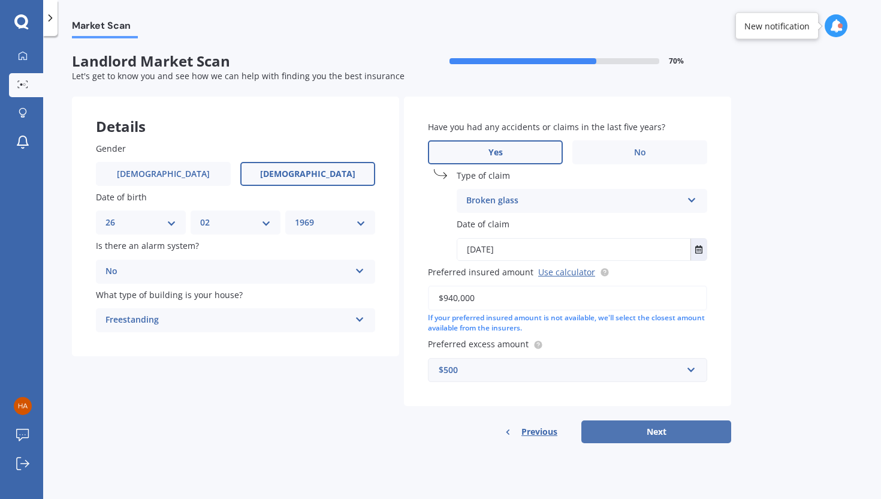
select select "1969"
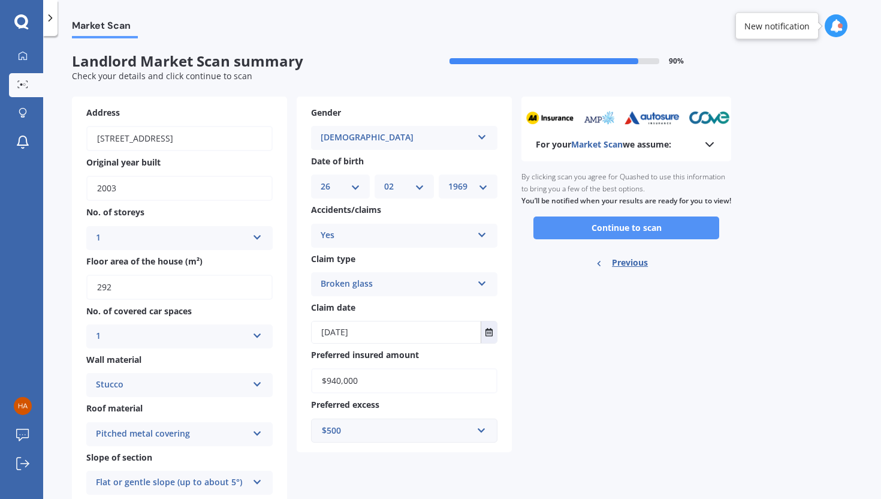
click at [663, 239] on button "Continue to scan" at bounding box center [627, 227] width 186 height 23
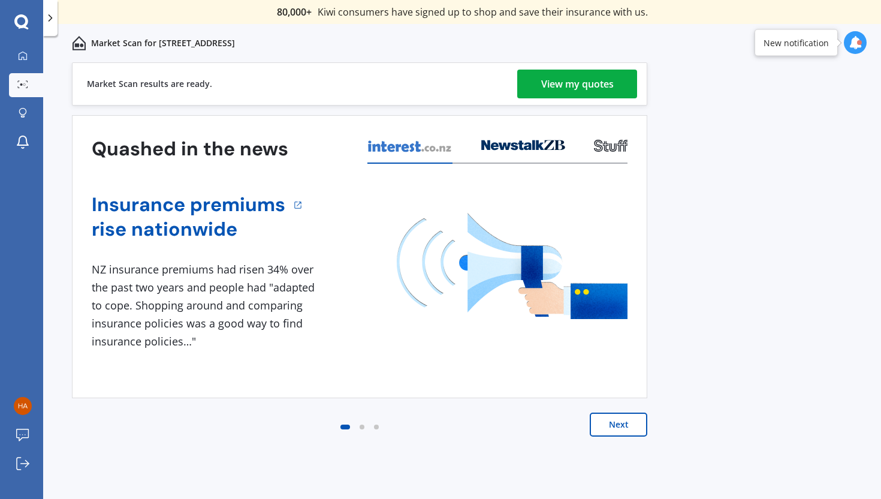
click at [587, 80] on div "View my quotes" at bounding box center [577, 84] width 73 height 29
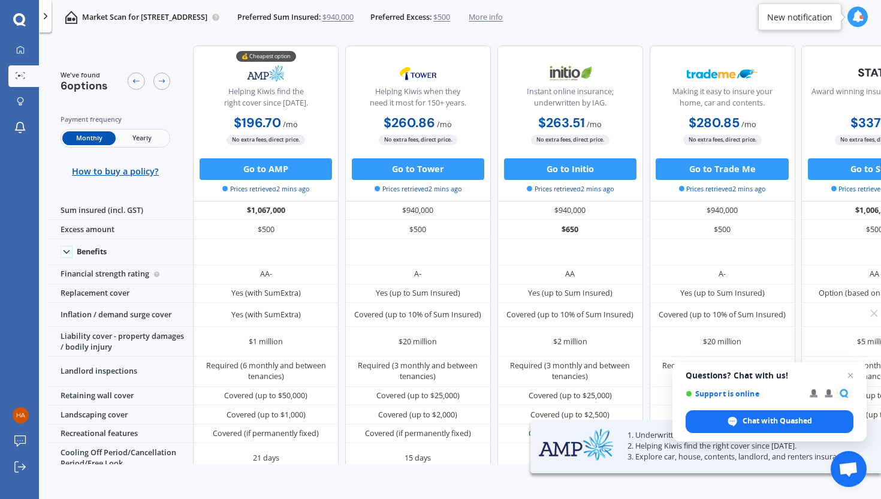
click at [146, 139] on span "Yearly" at bounding box center [142, 138] width 53 height 14
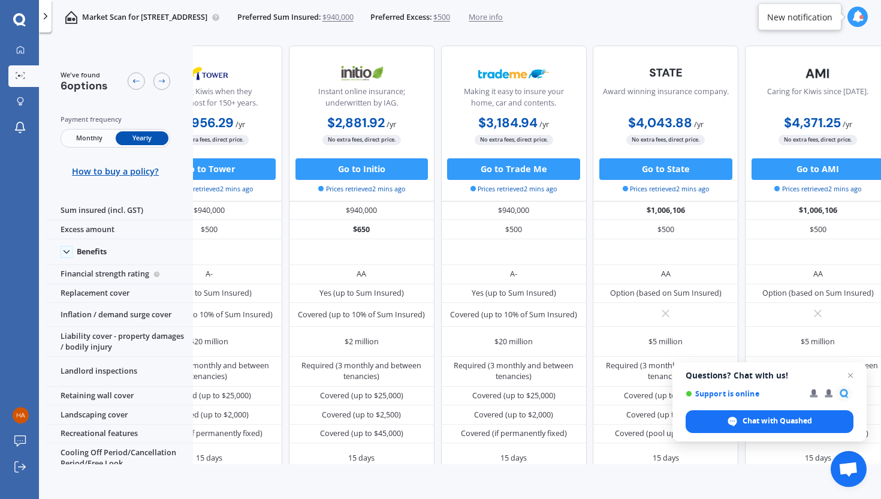
scroll to position [0, 248]
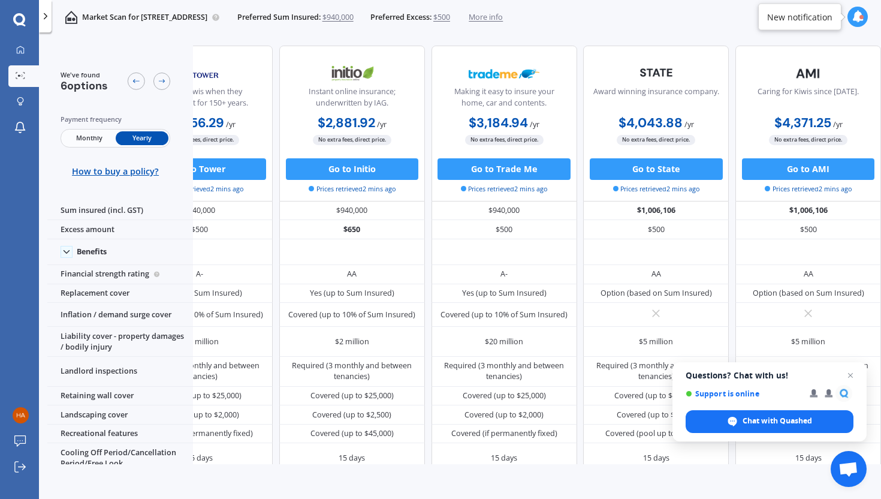
click at [48, 14] on icon at bounding box center [45, 16] width 11 height 11
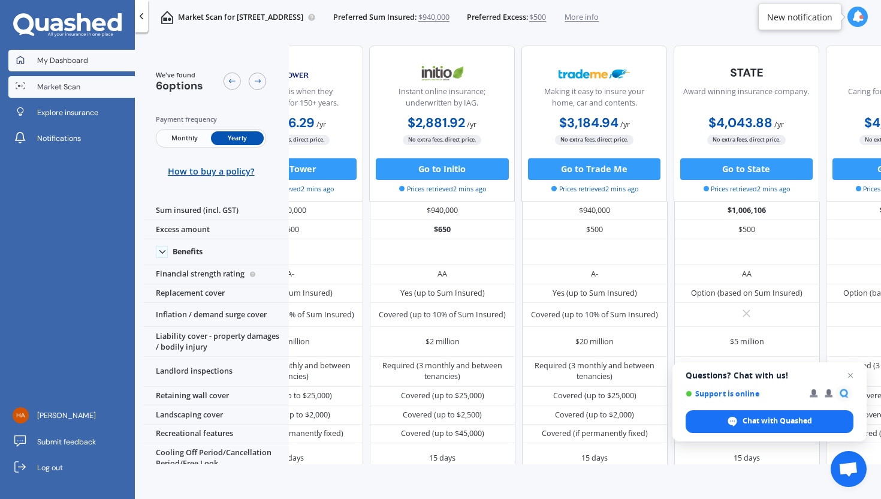
click at [64, 57] on span "My Dashboard" at bounding box center [62, 60] width 51 height 11
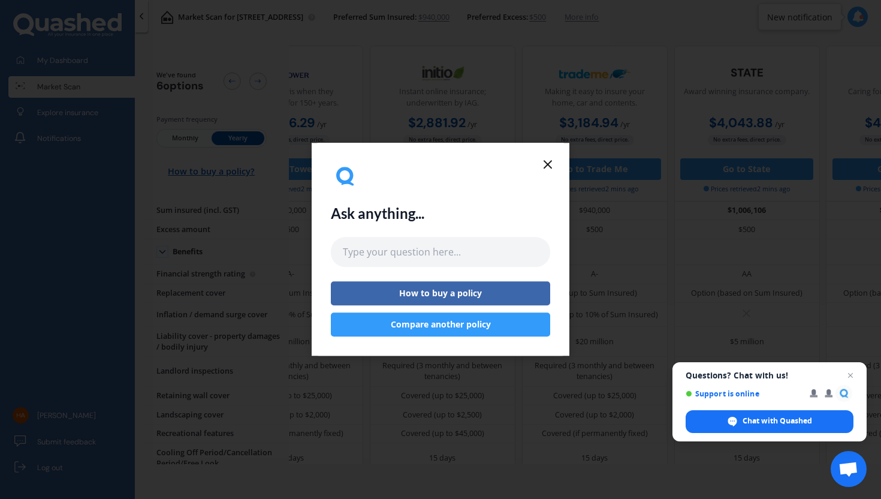
click at [546, 161] on icon at bounding box center [548, 164] width 14 height 14
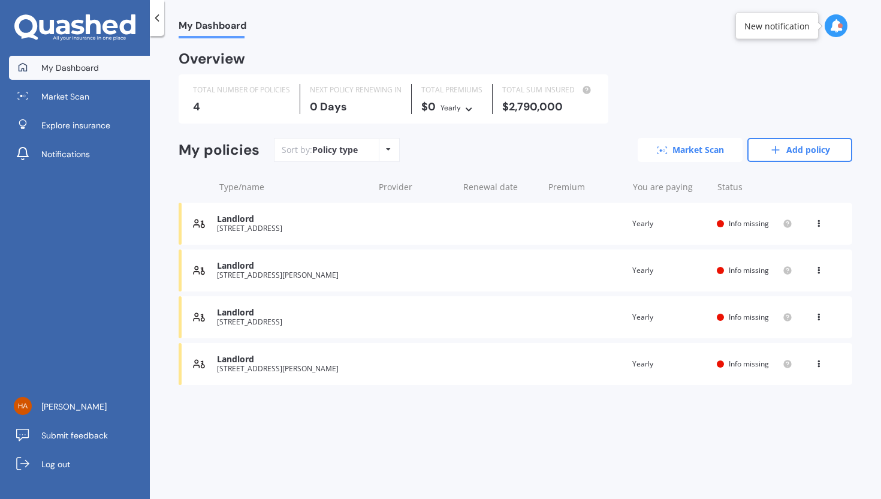
click at [715, 148] on link "Market Scan" at bounding box center [690, 150] width 105 height 24
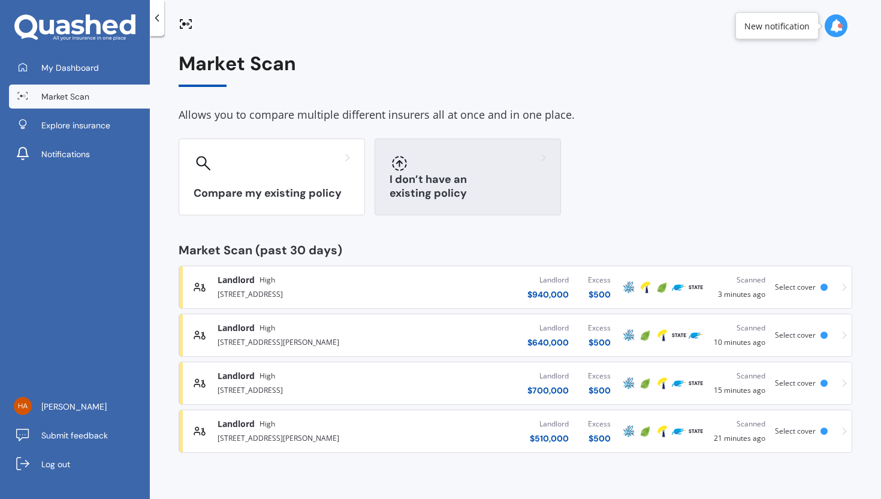
click at [439, 179] on div "I don’t have an existing policy" at bounding box center [468, 177] width 186 height 77
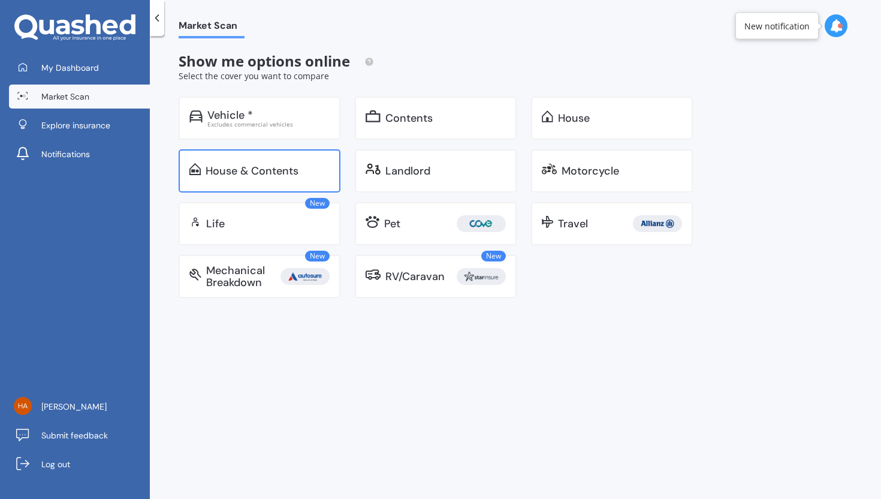
click at [269, 176] on div "House & Contents" at bounding box center [252, 171] width 93 height 12
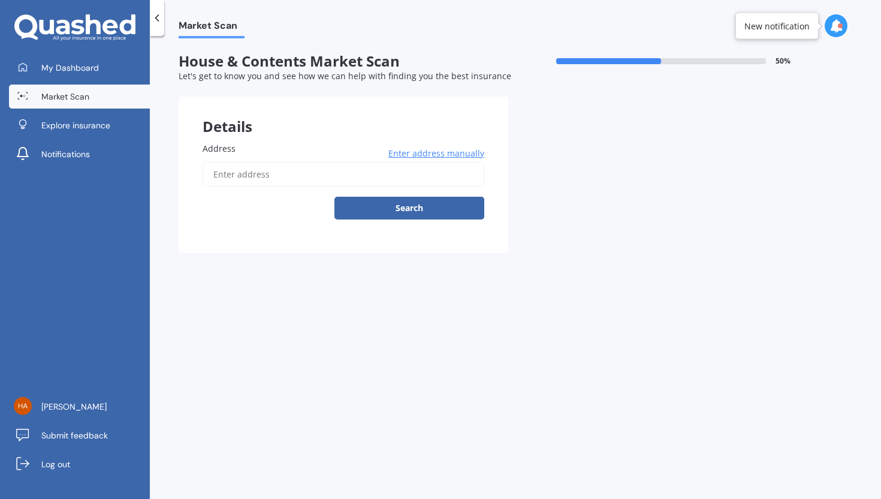
click at [245, 174] on input "Address" at bounding box center [344, 174] width 282 height 25
type input "[STREET_ADDRESS]"
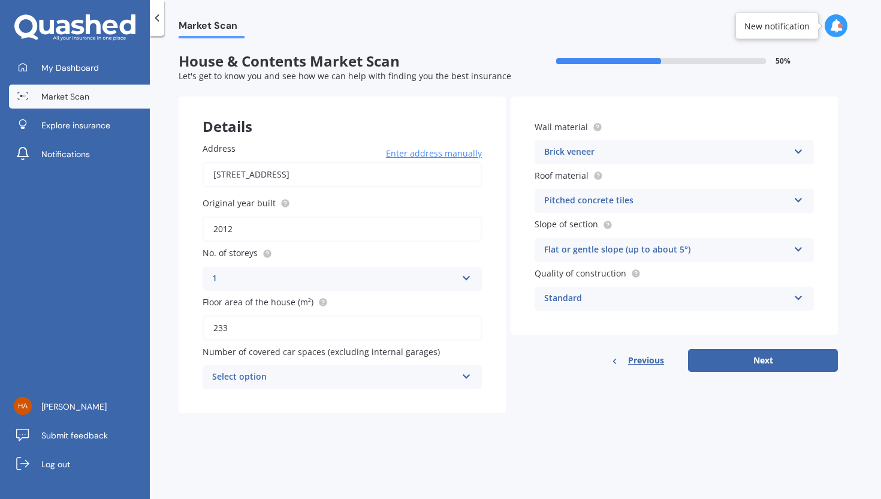
click at [465, 378] on icon at bounding box center [467, 374] width 10 height 8
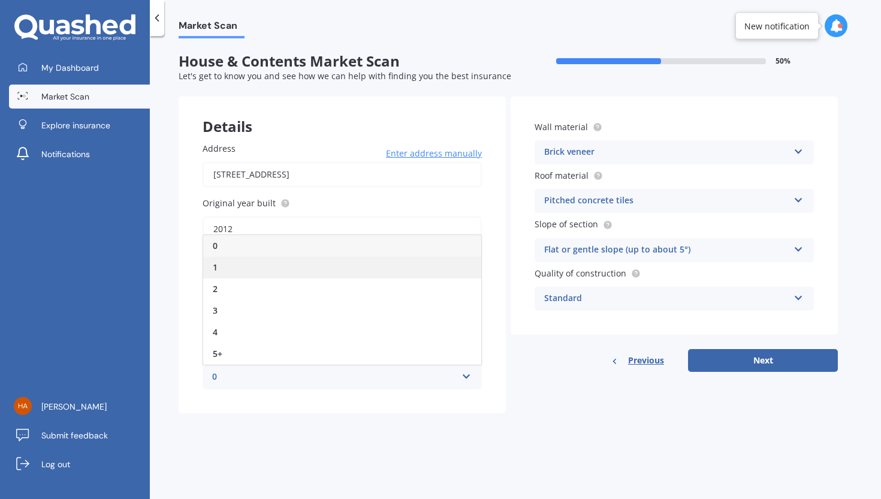
click at [284, 268] on div "1" at bounding box center [342, 268] width 278 height 22
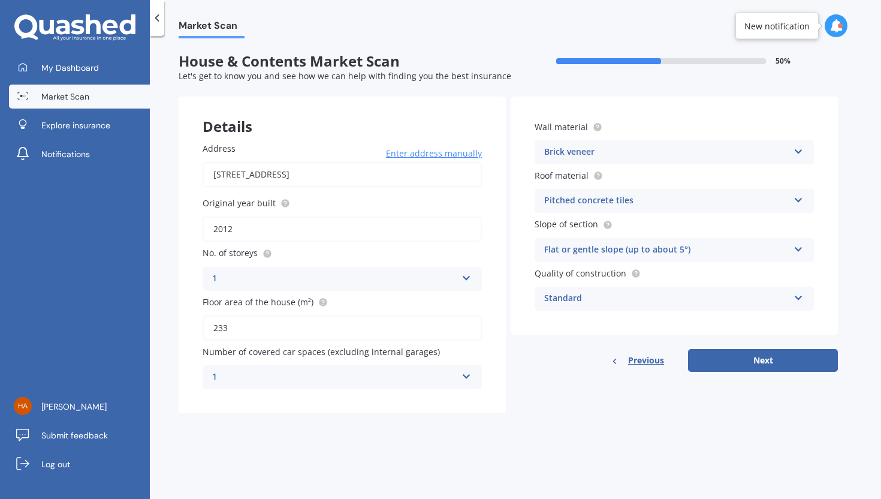
click at [468, 375] on icon at bounding box center [467, 374] width 10 height 8
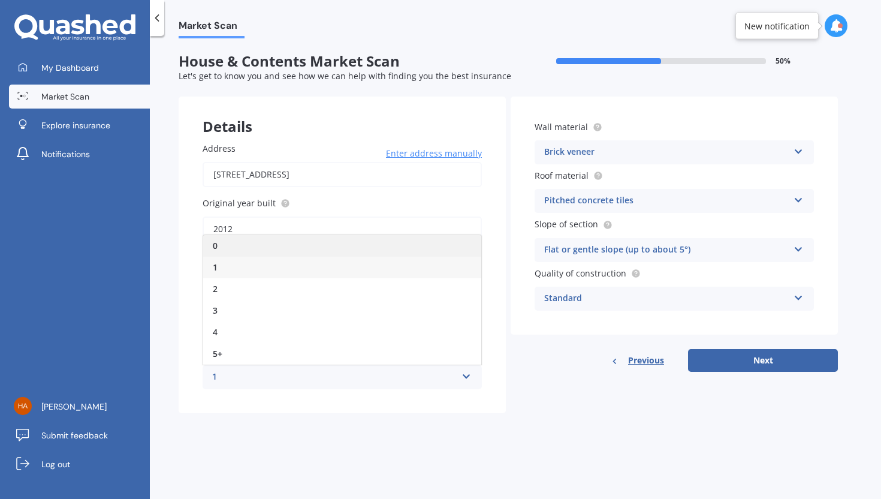
click at [230, 249] on div "0" at bounding box center [342, 246] width 278 height 22
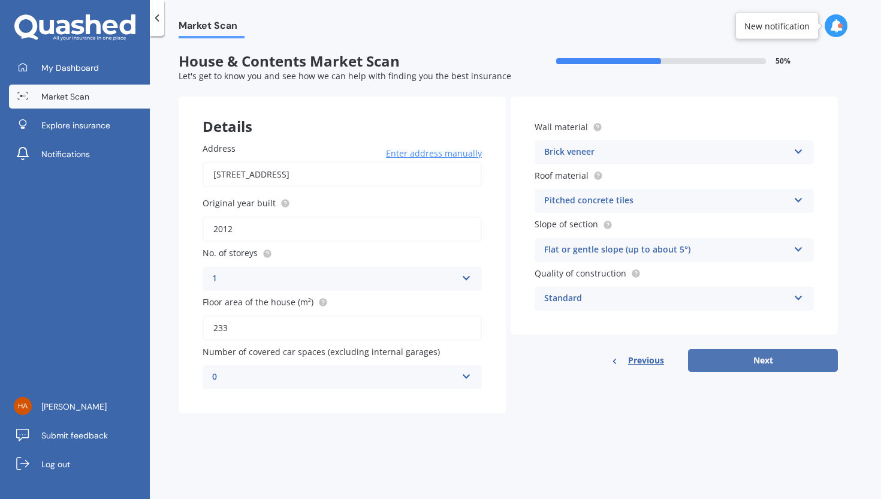
click at [764, 364] on button "Next" at bounding box center [763, 360] width 150 height 23
select select "26"
select select "02"
select select "1969"
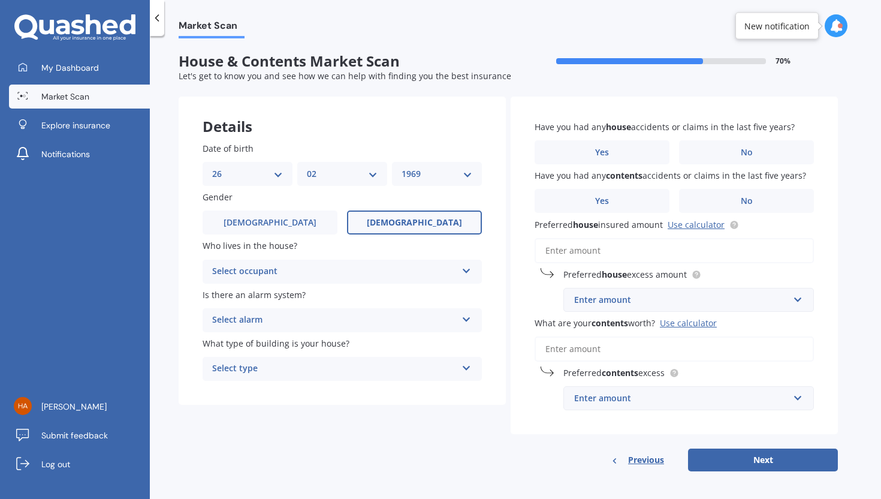
click at [466, 269] on icon at bounding box center [467, 268] width 10 height 8
click at [382, 293] on div "Owner" at bounding box center [342, 295] width 278 height 22
click at [468, 320] on icon at bounding box center [467, 317] width 10 height 8
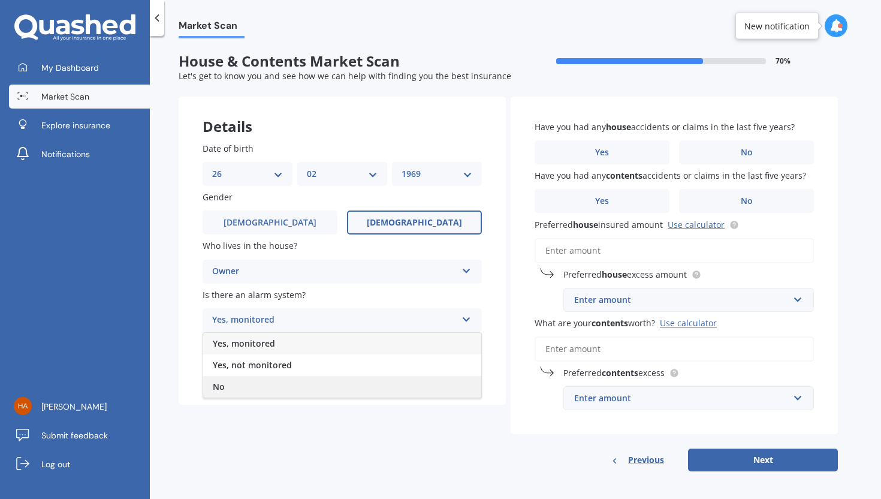
click at [352, 389] on div "No" at bounding box center [342, 387] width 278 height 22
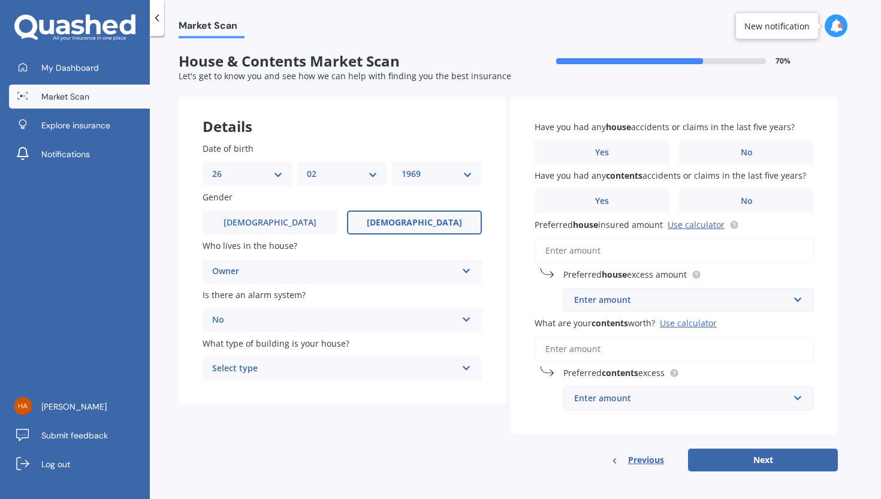
click at [464, 368] on icon at bounding box center [467, 366] width 10 height 8
click at [375, 393] on div "Freestanding" at bounding box center [342, 392] width 278 height 22
click at [766, 151] on label "No" at bounding box center [746, 152] width 135 height 24
click at [0, 0] on input "No" at bounding box center [0, 0] width 0 height 0
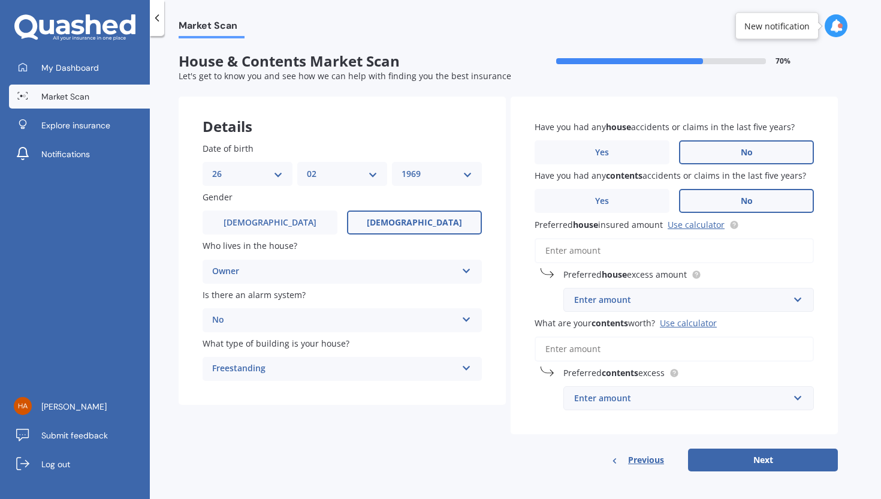
click at [766, 200] on label "No" at bounding box center [746, 201] width 135 height 24
click at [0, 0] on input "No" at bounding box center [0, 0] width 0 height 0
click at [618, 251] on input "Preferred house insured amount Use calculator" at bounding box center [674, 250] width 279 height 25
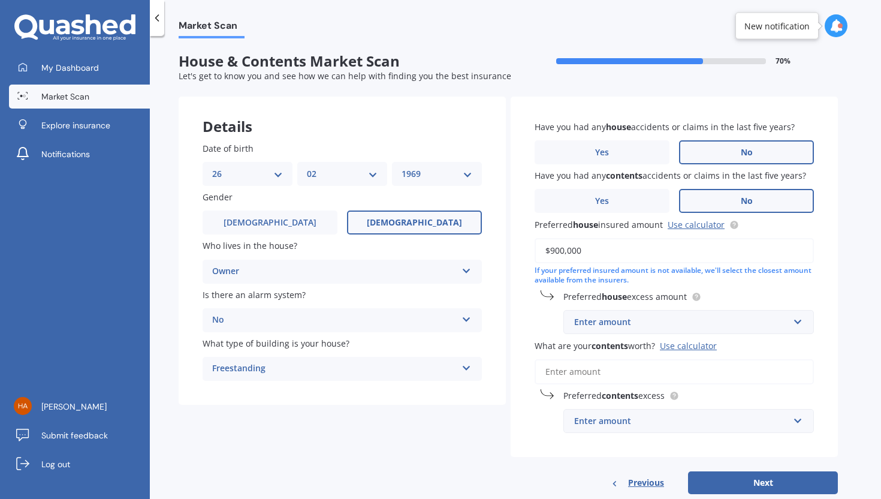
type input "$900,000"
click at [663, 322] on div "Enter amount" at bounding box center [681, 321] width 215 height 13
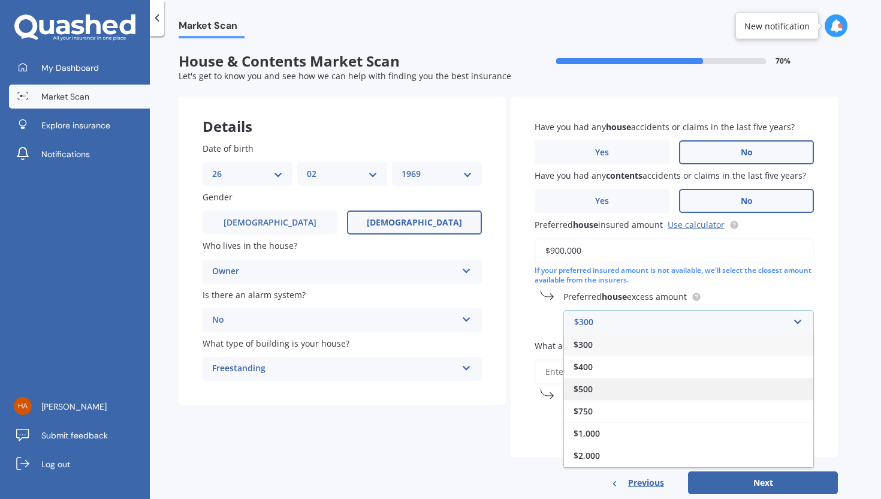
click at [612, 389] on div "$500" at bounding box center [688, 389] width 249 height 22
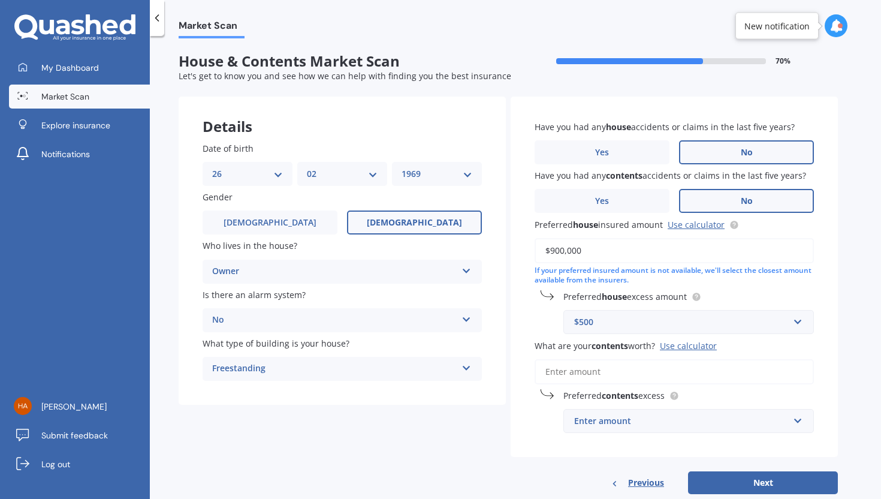
click at [646, 322] on div "$500" at bounding box center [681, 321] width 215 height 13
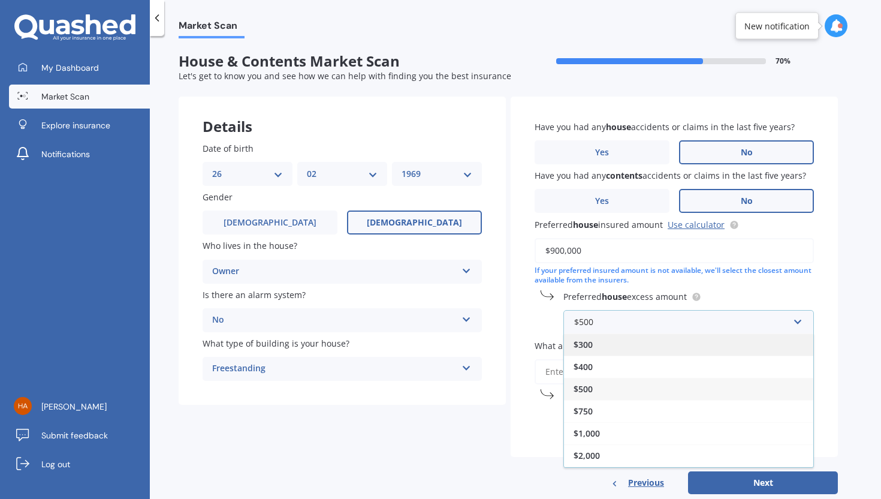
click at [617, 345] on div "$300" at bounding box center [688, 344] width 249 height 22
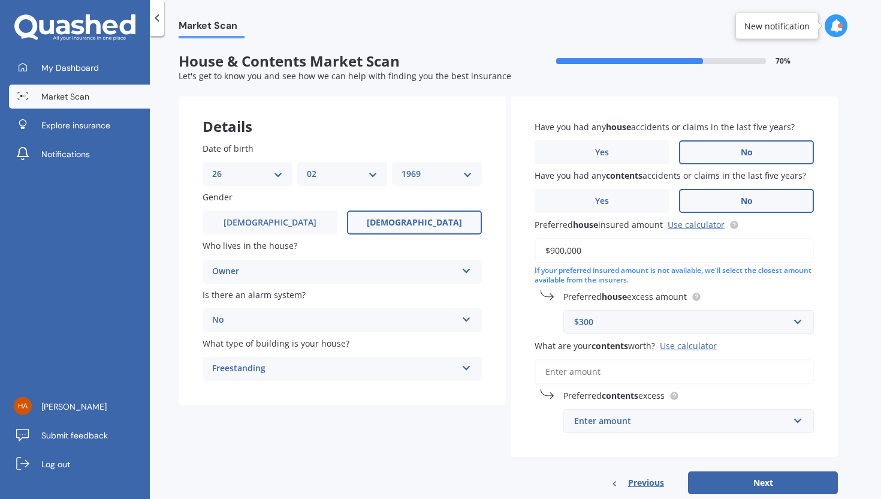
click at [603, 374] on input "What are your contents worth? Use calculator" at bounding box center [674, 371] width 279 height 25
click at [736, 318] on div "$300" at bounding box center [681, 321] width 215 height 13
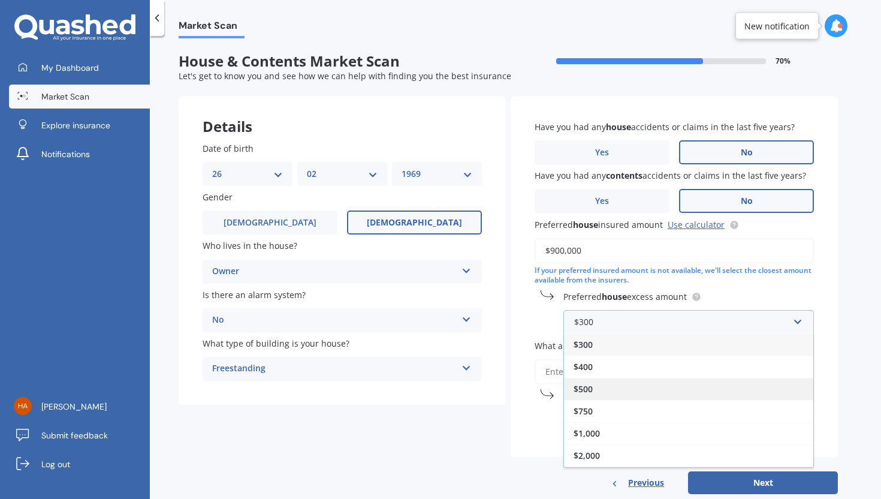
click at [643, 391] on div "$500" at bounding box center [688, 389] width 249 height 22
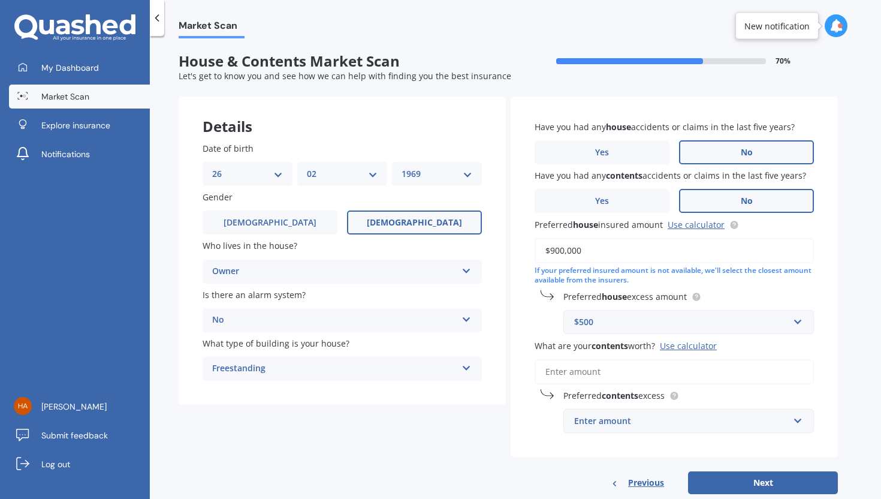
click at [602, 375] on input "What are your contents worth? Use calculator" at bounding box center [674, 371] width 279 height 25
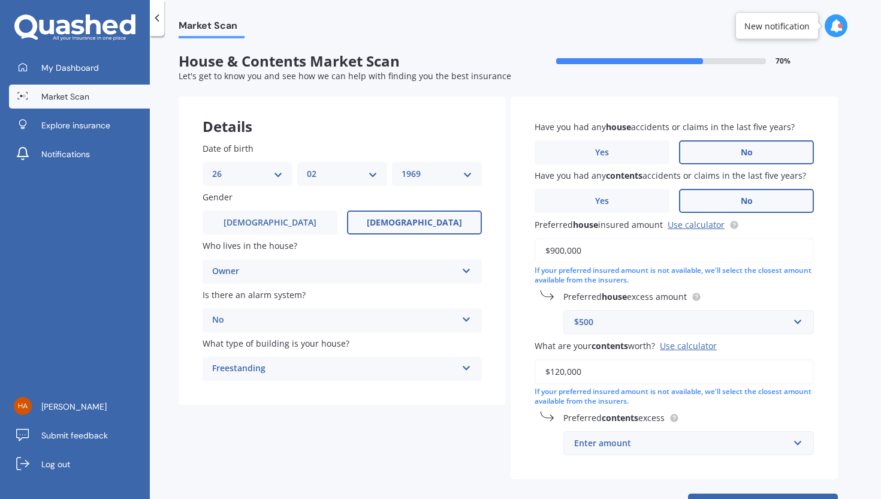
type input "$120,000"
click at [640, 416] on div "Enter amount" at bounding box center [681, 443] width 215 height 13
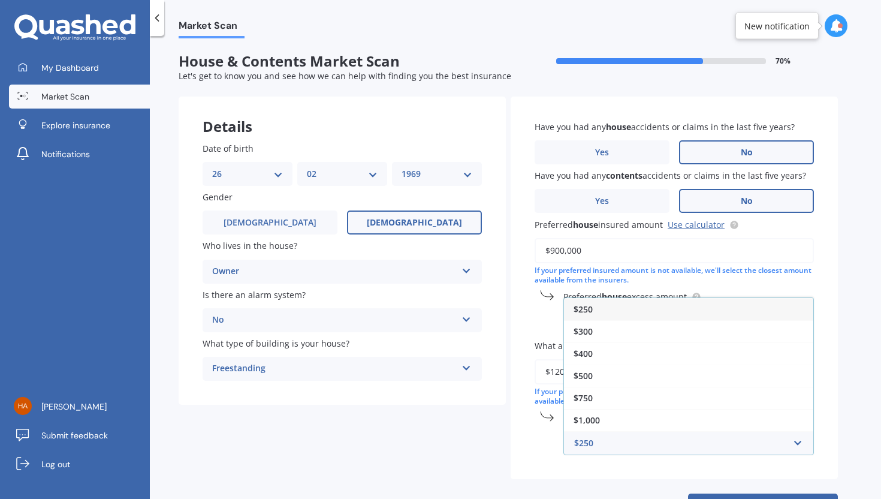
click at [631, 314] on div "$250" at bounding box center [688, 309] width 249 height 22
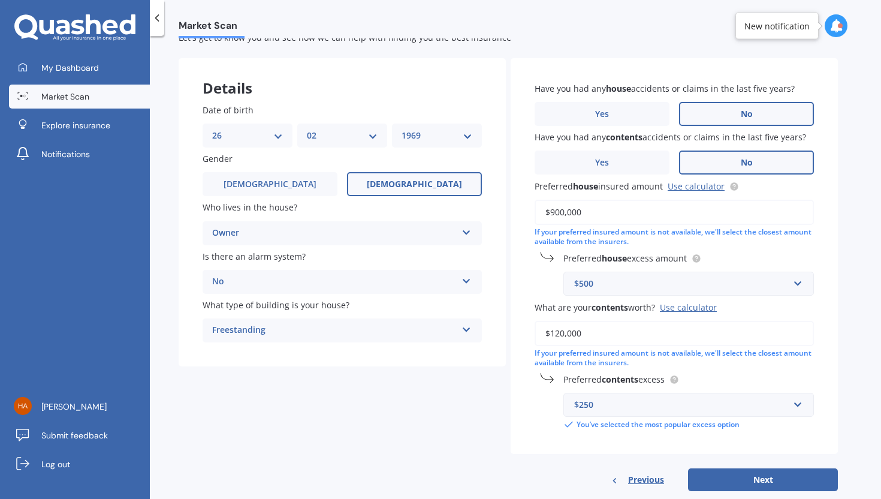
scroll to position [64, 0]
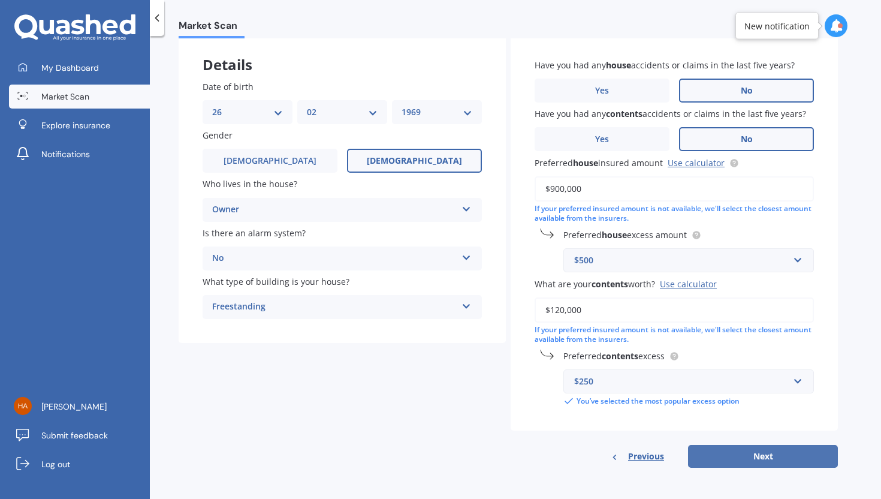
click at [741, 416] on button "Next" at bounding box center [763, 456] width 150 height 23
select select "26"
select select "02"
select select "1969"
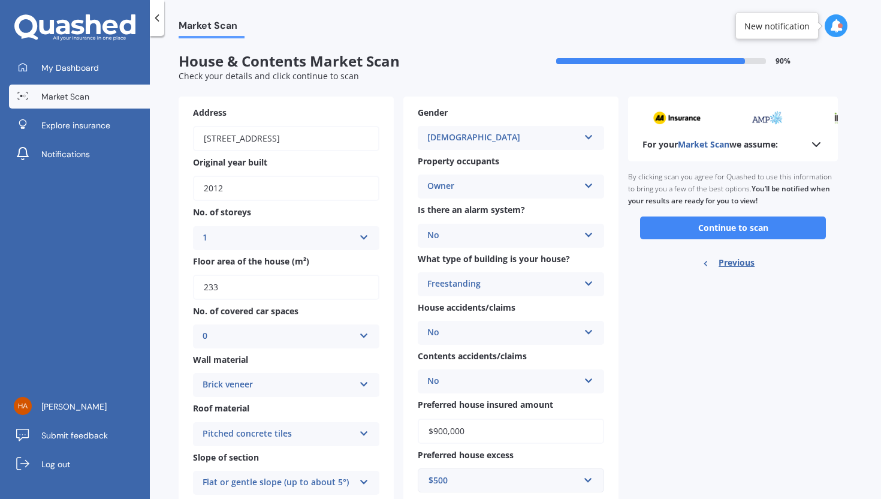
scroll to position [0, 0]
click at [667, 225] on button "Continue to scan" at bounding box center [733, 227] width 186 height 23
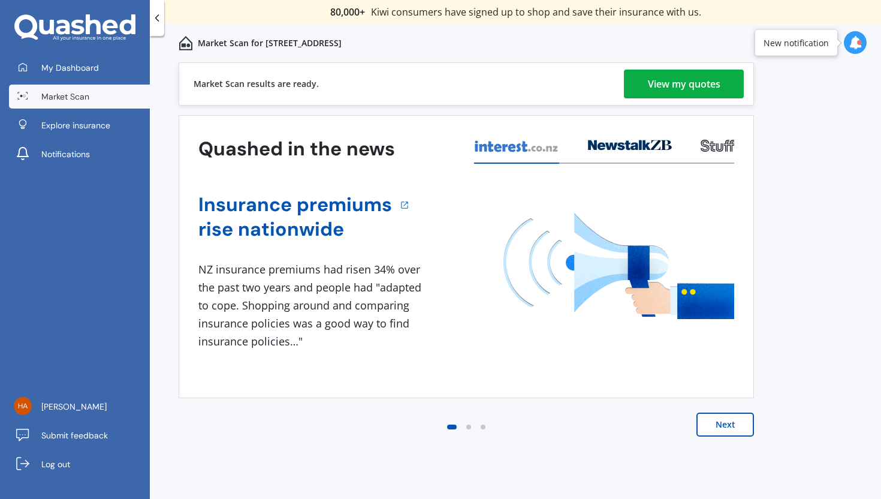
click at [687, 82] on div "View my quotes" at bounding box center [684, 84] width 73 height 29
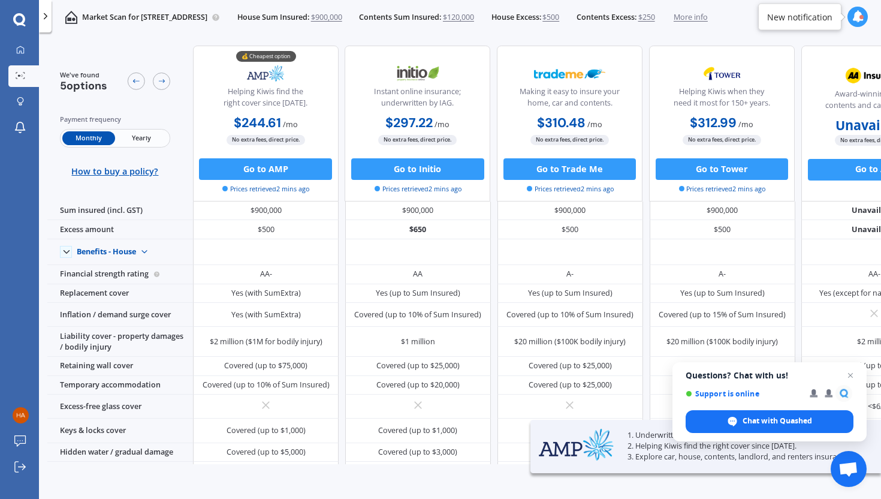
click at [144, 137] on span "Yearly" at bounding box center [142, 138] width 53 height 14
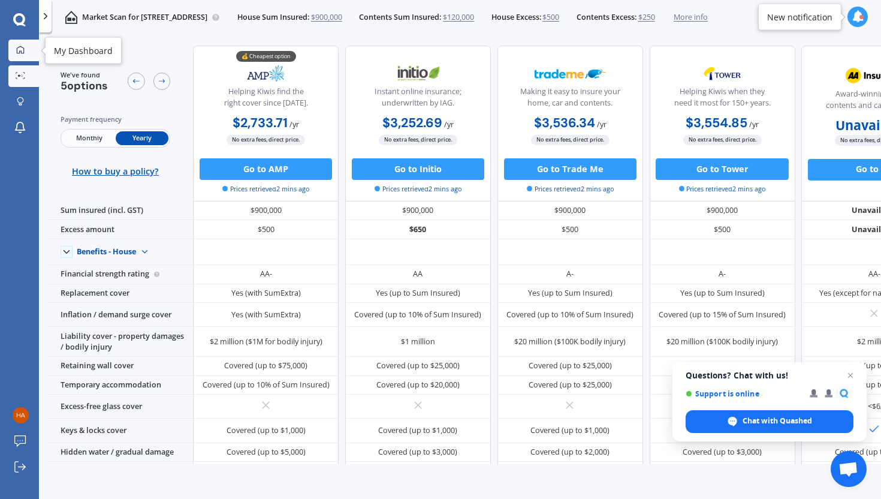
click at [21, 52] on icon at bounding box center [21, 50] width 8 height 8
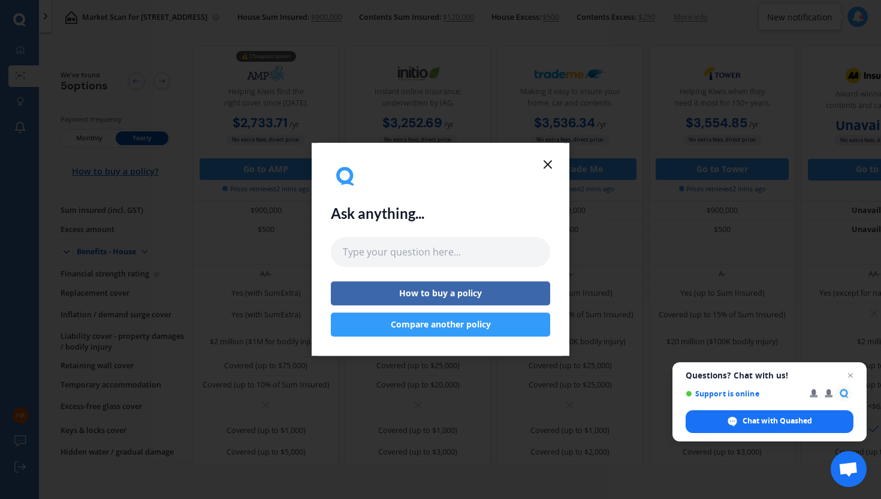
click at [545, 165] on icon at bounding box center [548, 164] width 14 height 14
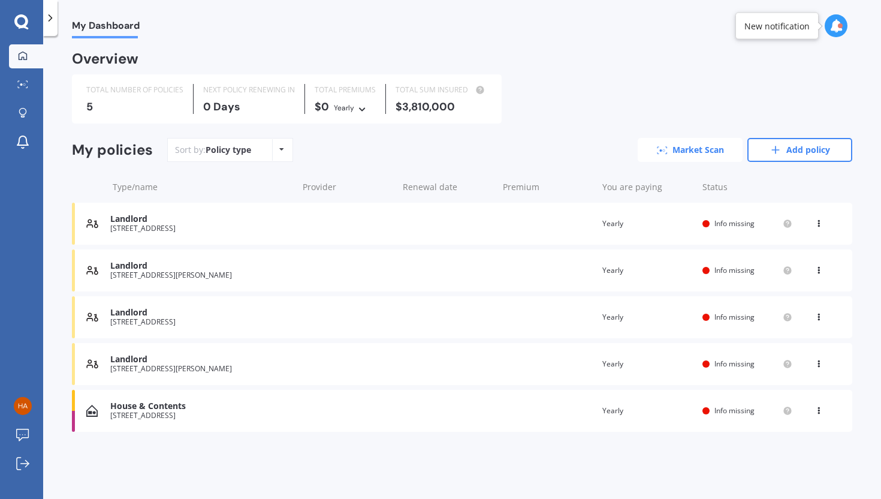
click at [705, 150] on link "Market Scan" at bounding box center [690, 150] width 105 height 24
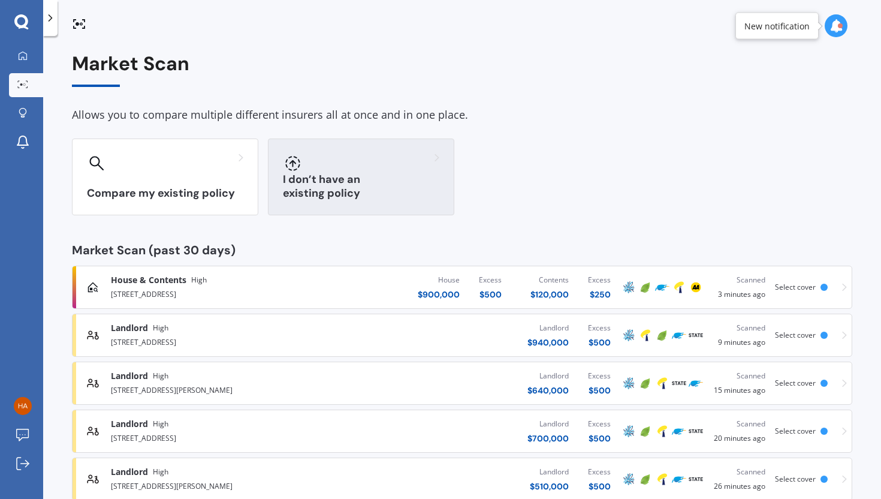
click at [353, 184] on div "I don’t have an existing policy" at bounding box center [361, 177] width 186 height 77
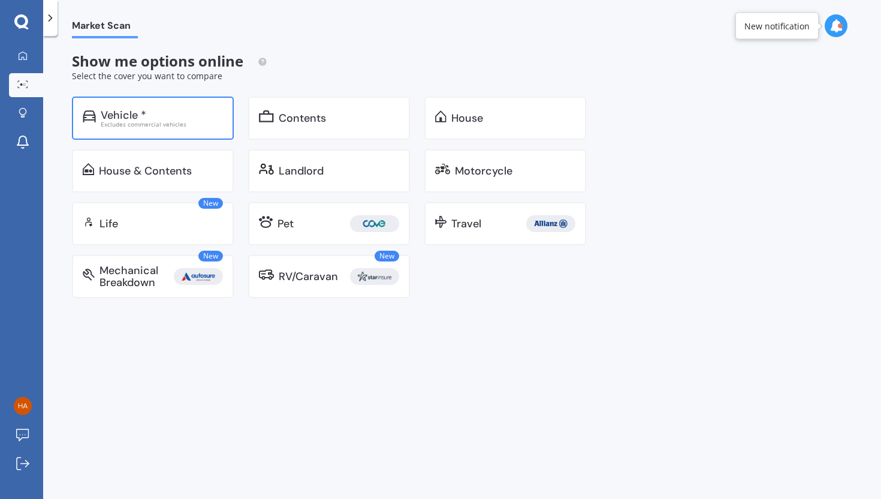
click at [156, 114] on div "Vehicle *" at bounding box center [162, 115] width 122 height 12
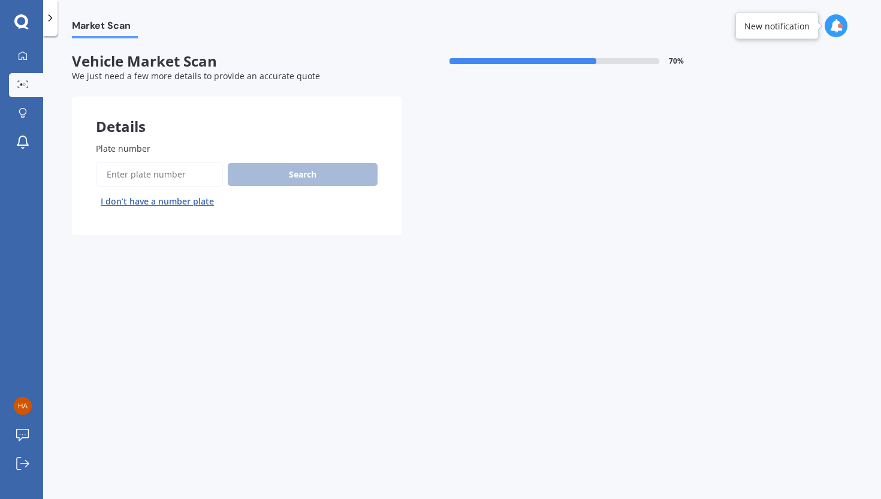
click at [159, 173] on input "Plate number" at bounding box center [159, 174] width 127 height 25
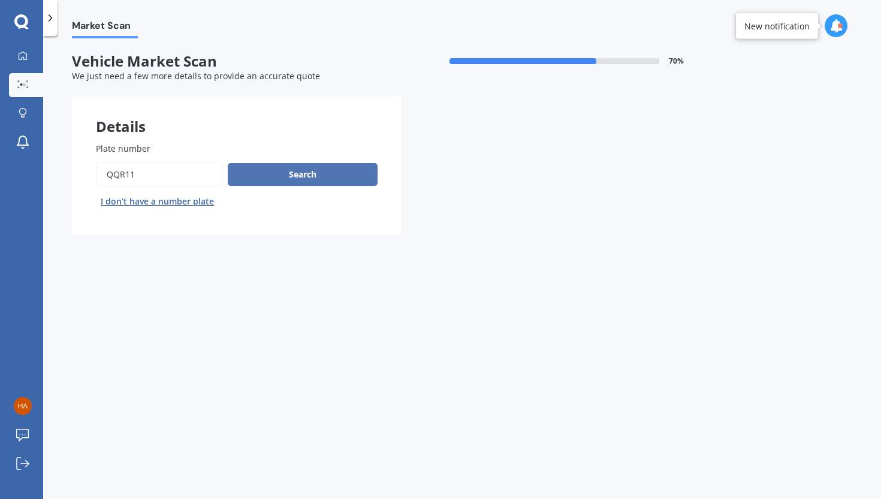
type input "QQR11"
click at [324, 176] on button "Search" at bounding box center [303, 174] width 150 height 23
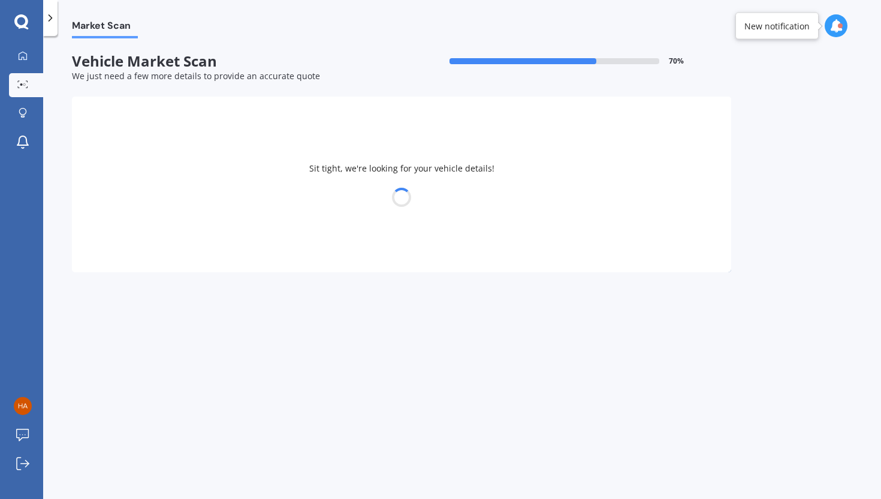
select select "MAZDA"
select select "26"
select select "02"
select select "1969"
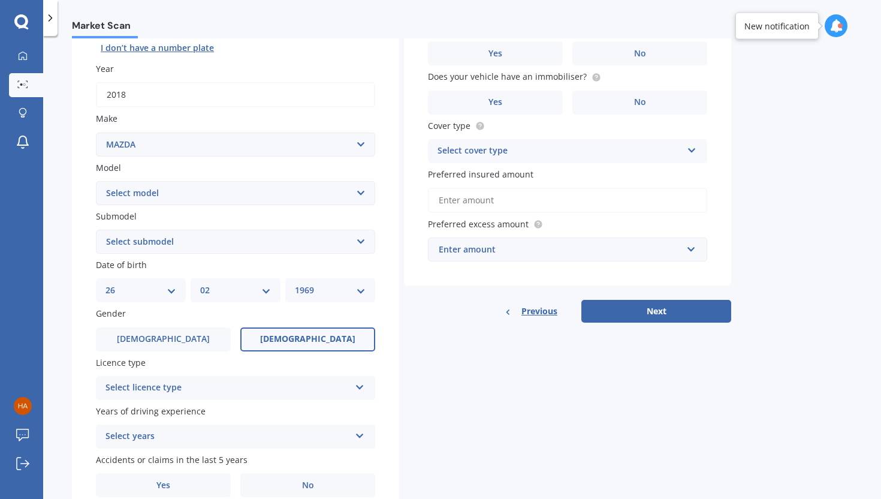
scroll to position [210, 0]
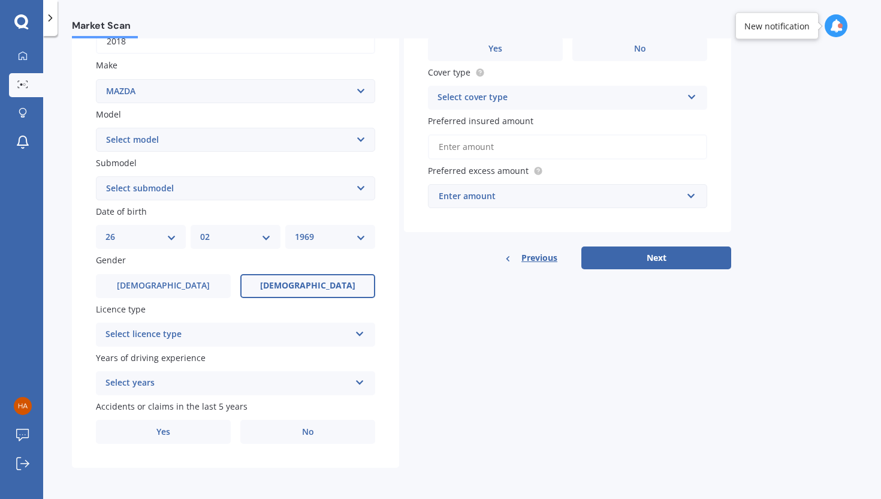
click at [361, 333] on icon at bounding box center [360, 331] width 10 height 8
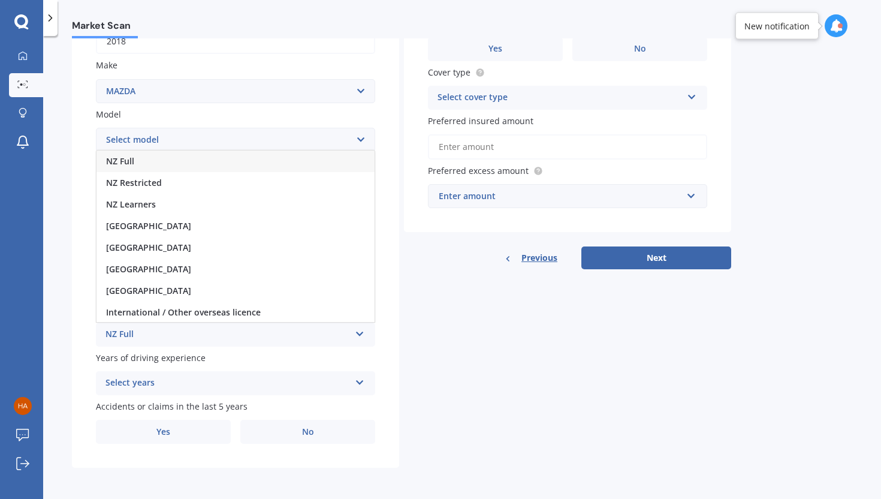
click at [224, 162] on div "NZ Full" at bounding box center [236, 162] width 278 height 22
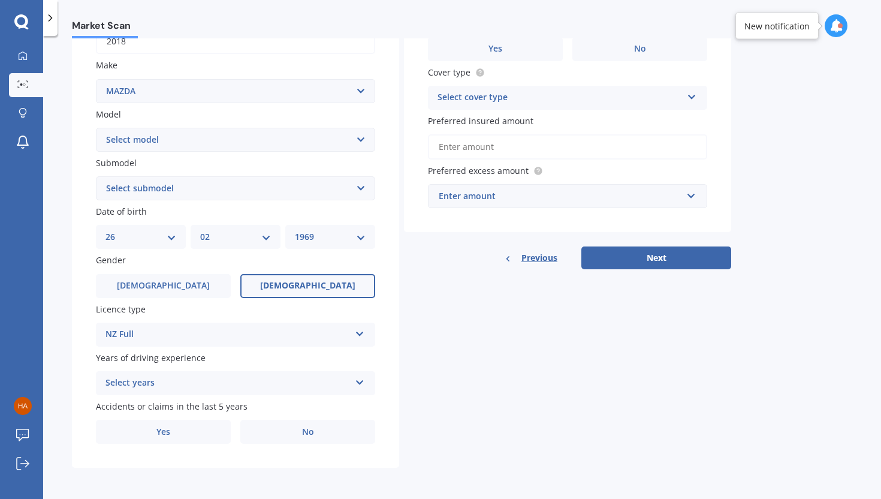
click at [360, 382] on icon at bounding box center [360, 380] width 10 height 8
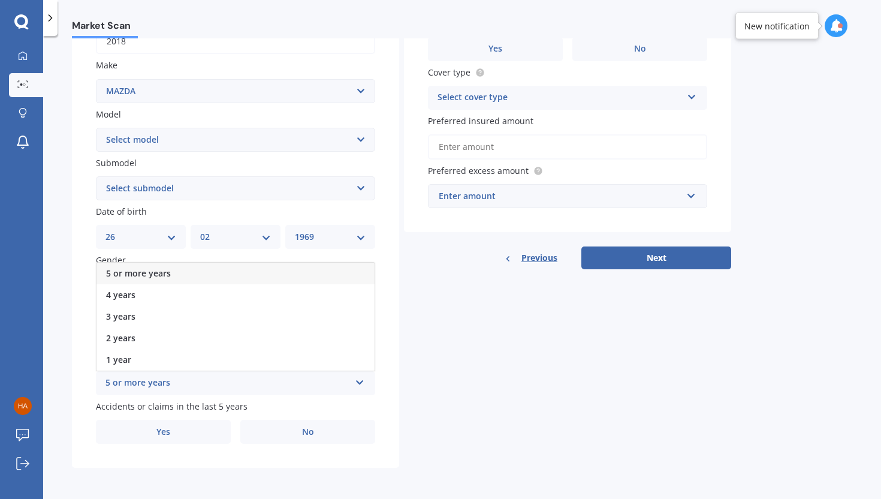
click at [203, 275] on div "5 or more years" at bounding box center [236, 274] width 278 height 22
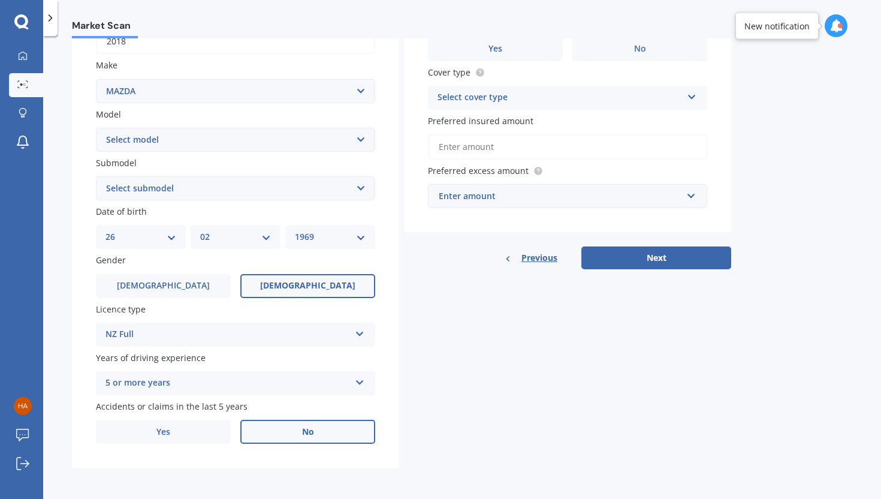
click at [299, 416] on label "No" at bounding box center [307, 432] width 135 height 24
click at [0, 0] on input "No" at bounding box center [0, 0] width 0 height 0
click at [189, 416] on label "Yes" at bounding box center [163, 432] width 135 height 24
click at [0, 0] on input "Yes" at bounding box center [0, 0] width 0 height 0
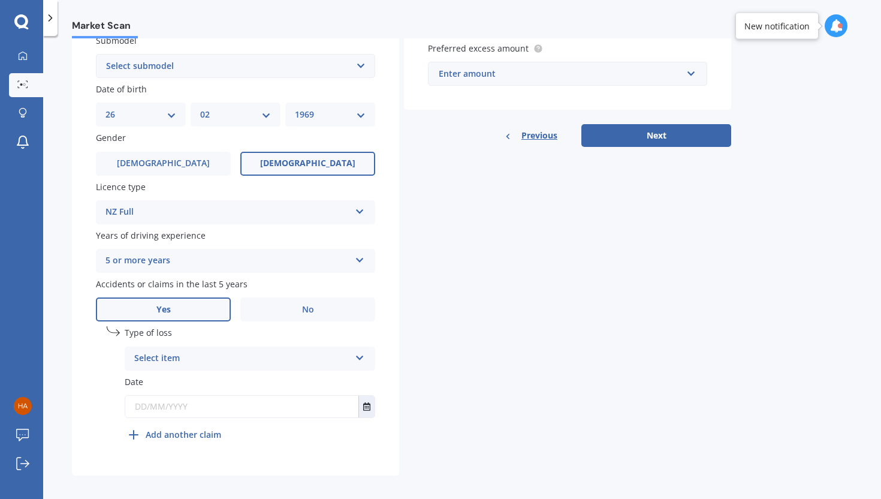
scroll to position [341, 0]
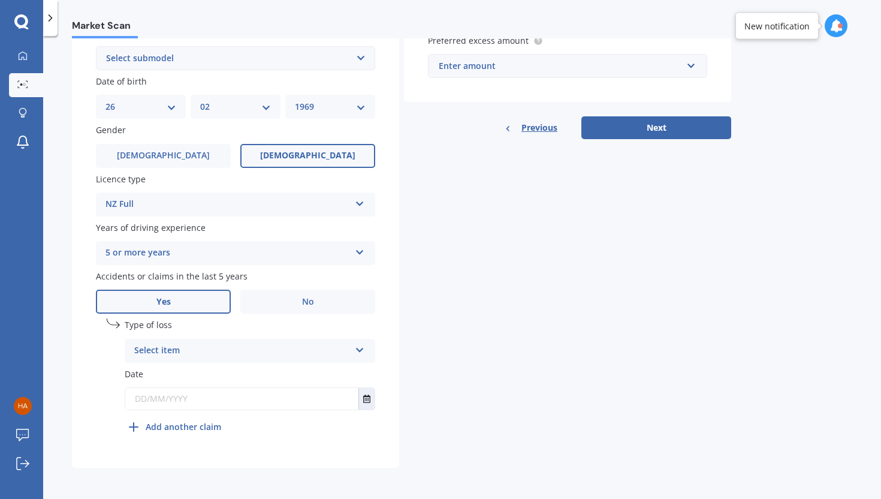
click at [360, 349] on icon at bounding box center [360, 348] width 10 height 8
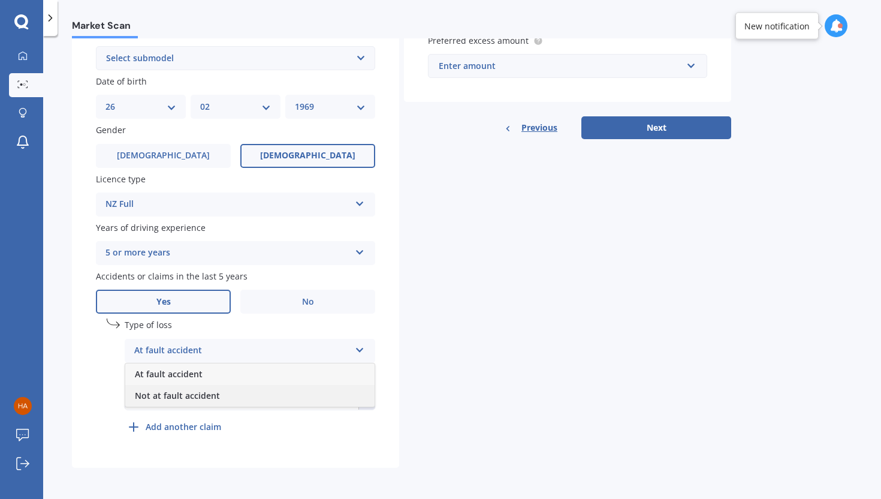
click at [272, 400] on div "Not at fault accident" at bounding box center [249, 396] width 249 height 22
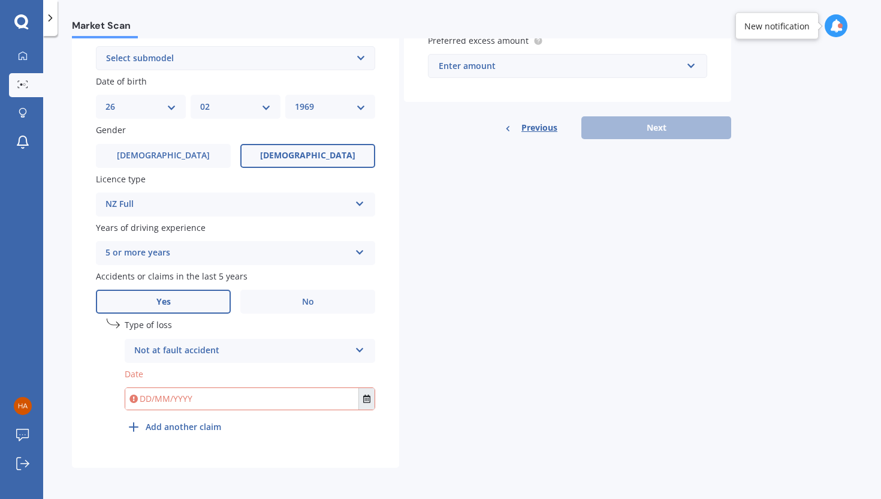
click at [366, 398] on icon "Select date" at bounding box center [366, 399] width 7 height 8
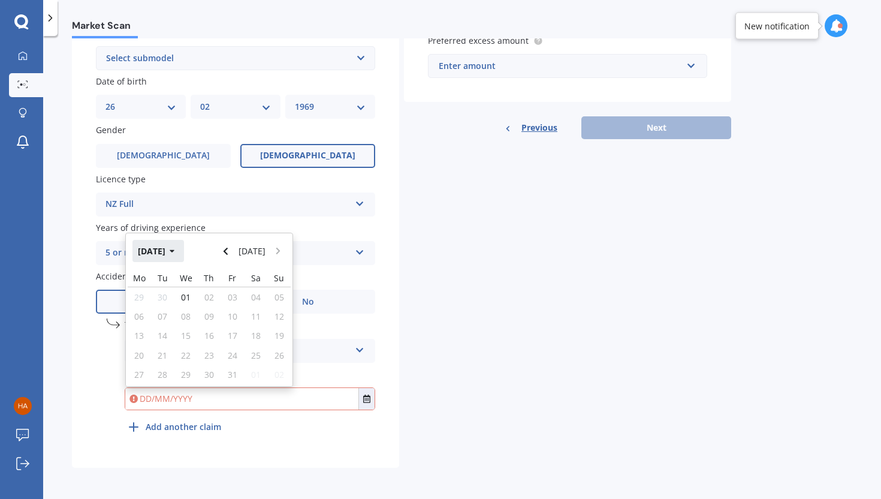
click at [175, 249] on icon "button" at bounding box center [172, 251] width 5 height 8
click at [163, 249] on icon "button" at bounding box center [163, 251] width 5 height 8
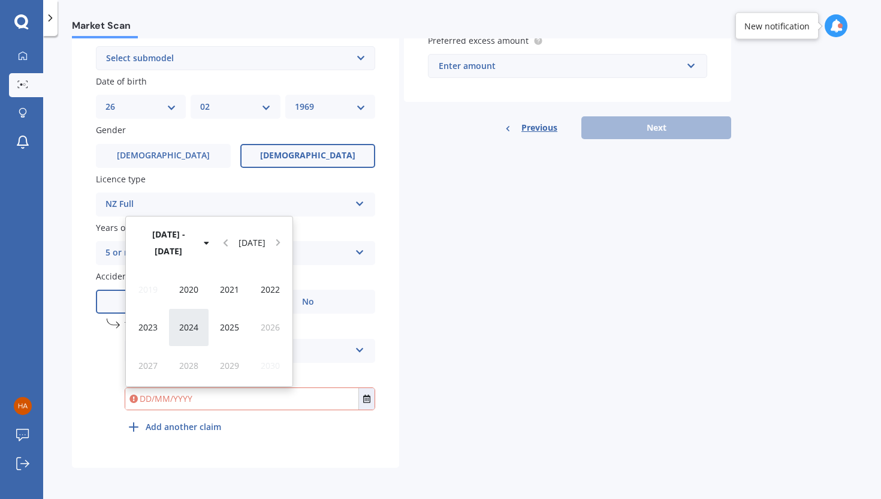
click at [191, 326] on span "2024" at bounding box center [188, 326] width 19 height 11
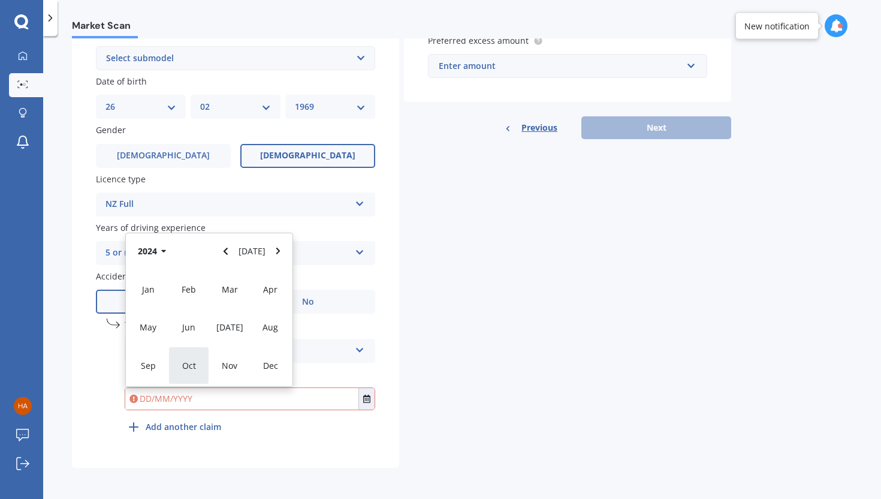
click at [194, 362] on span "Oct" at bounding box center [189, 365] width 14 height 11
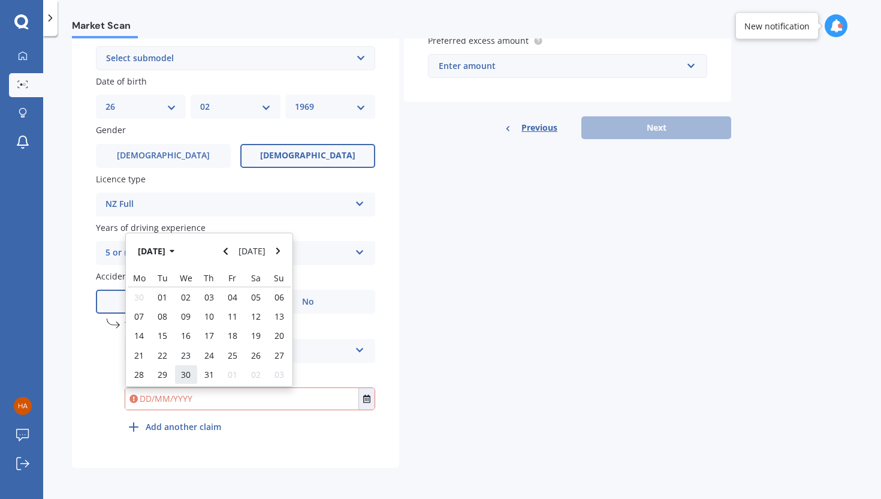
click at [186, 372] on span "30" at bounding box center [186, 374] width 10 height 11
type input "[DATE]"
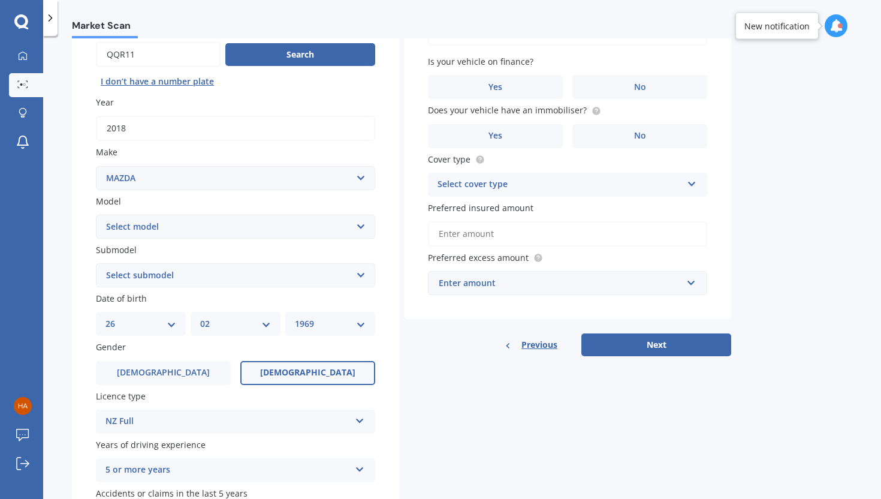
scroll to position [0, 0]
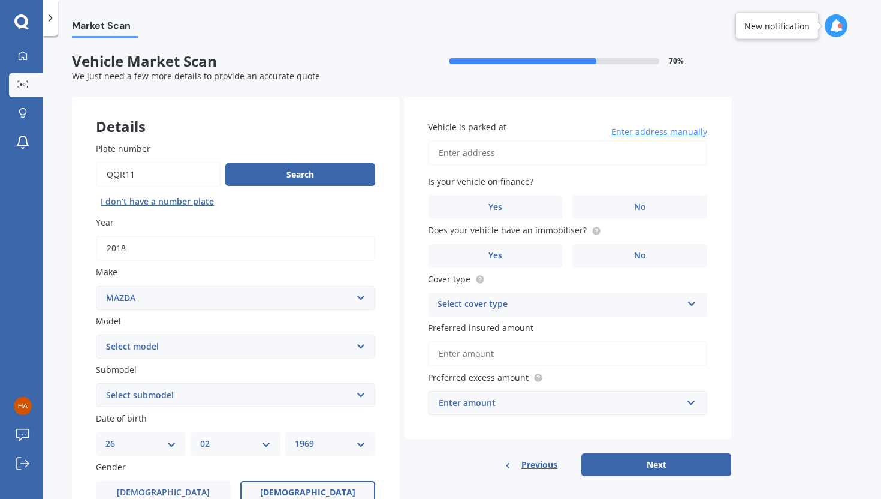
click at [522, 154] on input "Vehicle is parked at" at bounding box center [567, 152] width 279 height 25
type input "[STREET_ADDRESS][PERSON_NAME]"
click at [620, 204] on label "No" at bounding box center [640, 207] width 135 height 24
click at [0, 0] on input "No" at bounding box center [0, 0] width 0 height 0
click at [593, 231] on circle at bounding box center [596, 231] width 8 height 8
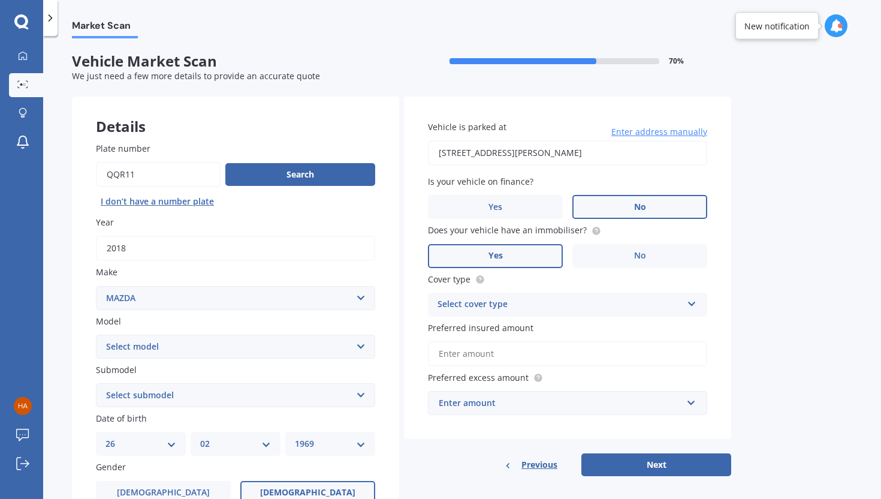
click at [529, 256] on label "Yes" at bounding box center [495, 256] width 135 height 24
click at [0, 0] on input "Yes" at bounding box center [0, 0] width 0 height 0
click at [691, 301] on icon at bounding box center [692, 301] width 10 height 8
click at [625, 325] on div "Comprehensive" at bounding box center [568, 328] width 278 height 22
click at [567, 354] on input "Preferred insured amount" at bounding box center [567, 353] width 279 height 25
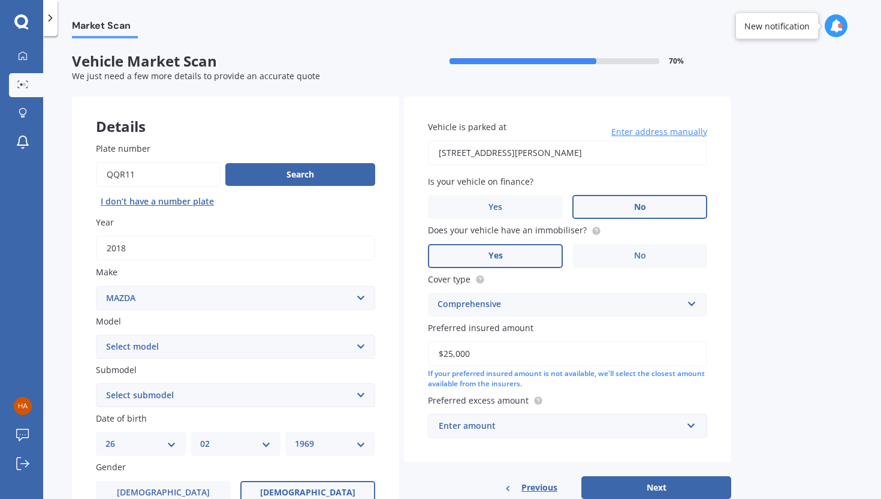
type input "$25,000"
click at [573, 416] on div "Enter amount" at bounding box center [560, 425] width 243 height 13
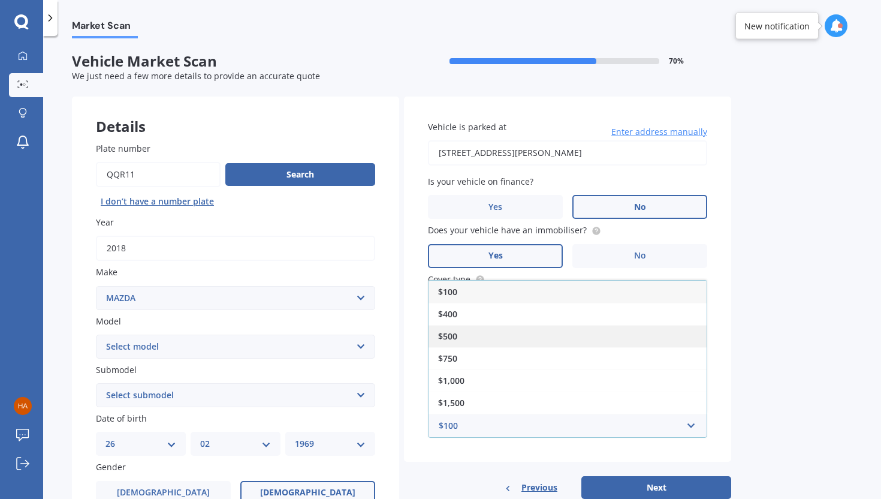
click at [486, 338] on div "$500" at bounding box center [568, 336] width 278 height 22
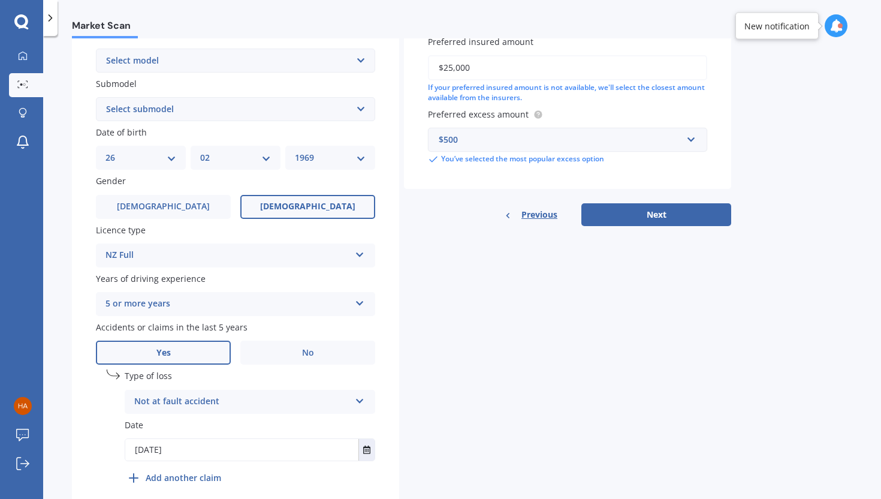
scroll to position [305, 0]
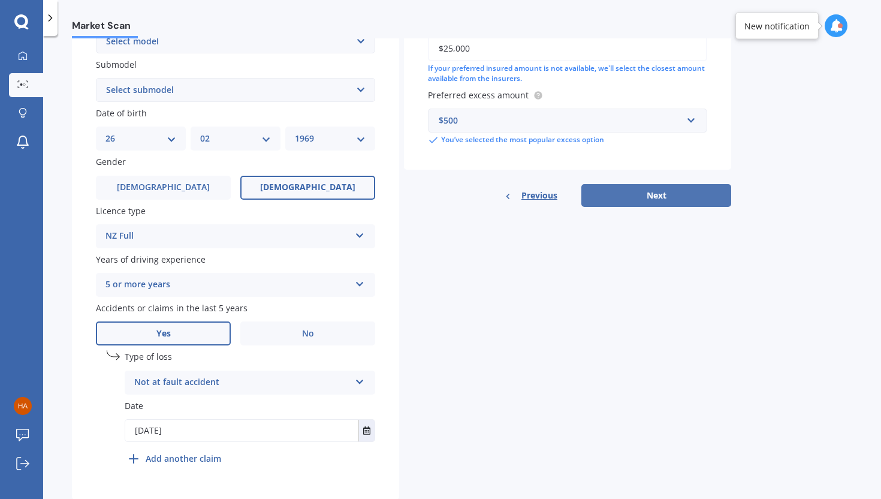
click at [667, 198] on button "Next" at bounding box center [657, 195] width 150 height 23
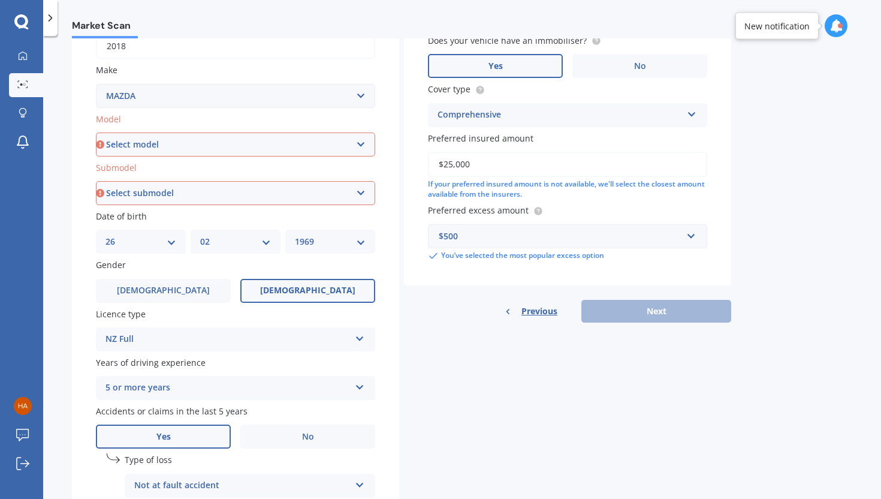
scroll to position [201, 0]
click at [359, 146] on select "Select model 121 2 3 323 323 / Familia 6 626 929 Atenza Autozam Axela AZ3 B2000…" at bounding box center [235, 146] width 279 height 24
select select "CX5"
click at [96, 134] on select "Select model 121 2 3 323 323 / Familia 6 626 929 Atenza Autozam Axela AZ3 B2000…" at bounding box center [235, 146] width 279 height 24
click at [359, 195] on select "Select submodel 2.2 Diesel 2WD XD 2.5S 4WD Diesel Limited 4WD GSX 2.2 Diesel St…" at bounding box center [235, 194] width 279 height 24
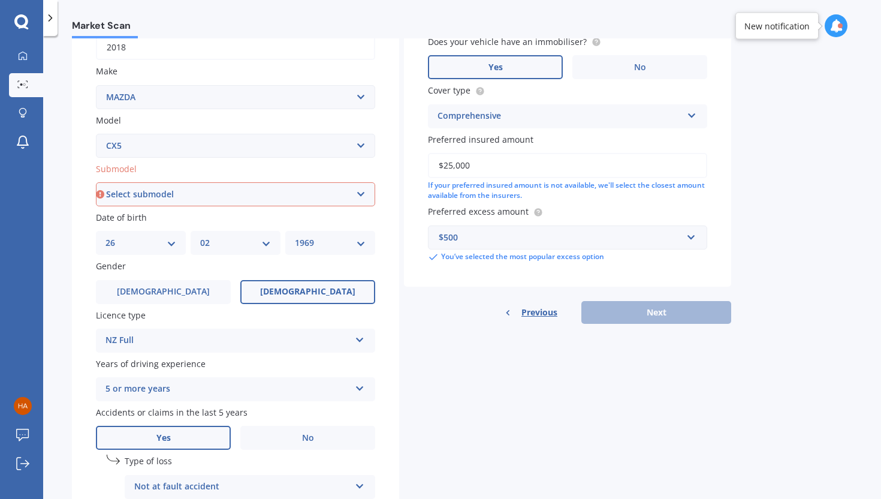
select select "2.5S"
click at [96, 183] on select "Select submodel 2.2 Diesel 2WD XD 2.5S 4WD Diesel Limited 4WD GSX 2.2 Diesel St…" at bounding box center [235, 194] width 279 height 24
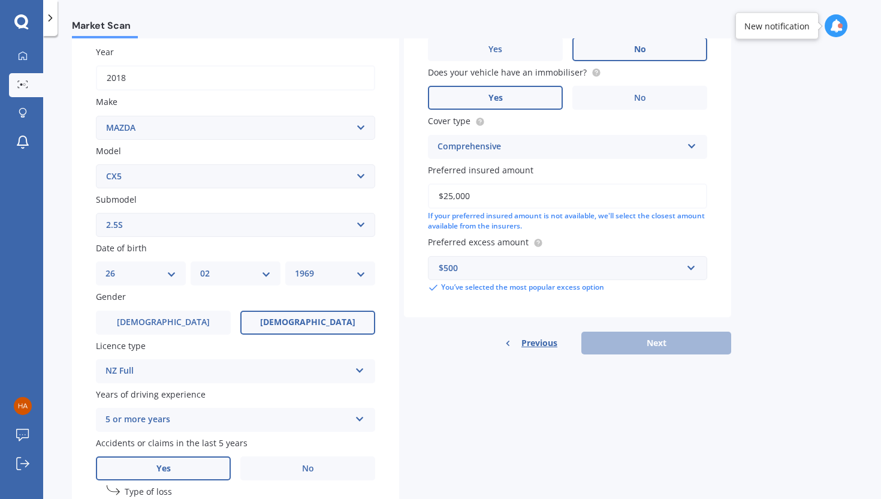
scroll to position [82, 0]
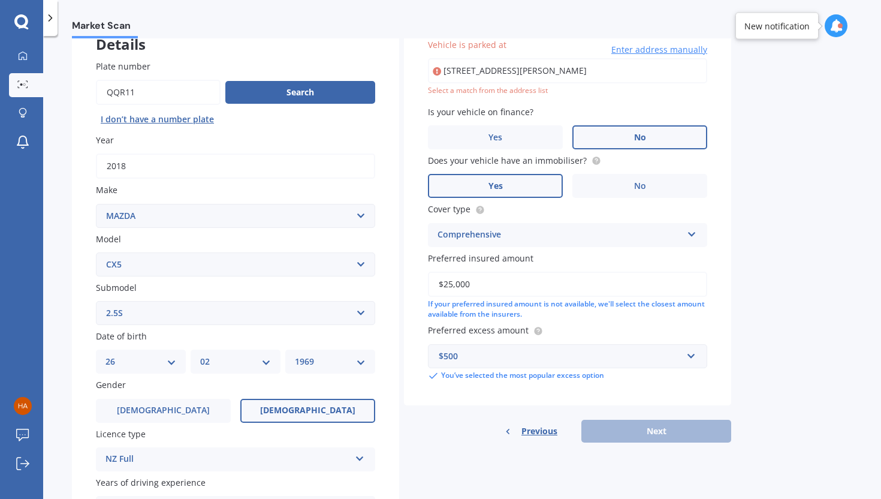
click at [637, 71] on input "[STREET_ADDRESS][PERSON_NAME]" at bounding box center [567, 70] width 279 height 25
click at [506, 71] on input "[STREET_ADDRESS][PERSON_NAME]" at bounding box center [567, 70] width 279 height 25
drag, startPoint x: 485, startPoint y: 70, endPoint x: 622, endPoint y: 66, distance: 136.8
click at [622, 66] on input "[STREET_ADDRESS][PERSON_NAME]" at bounding box center [567, 70] width 279 height 25
type input "[STREET_ADDRESS]"
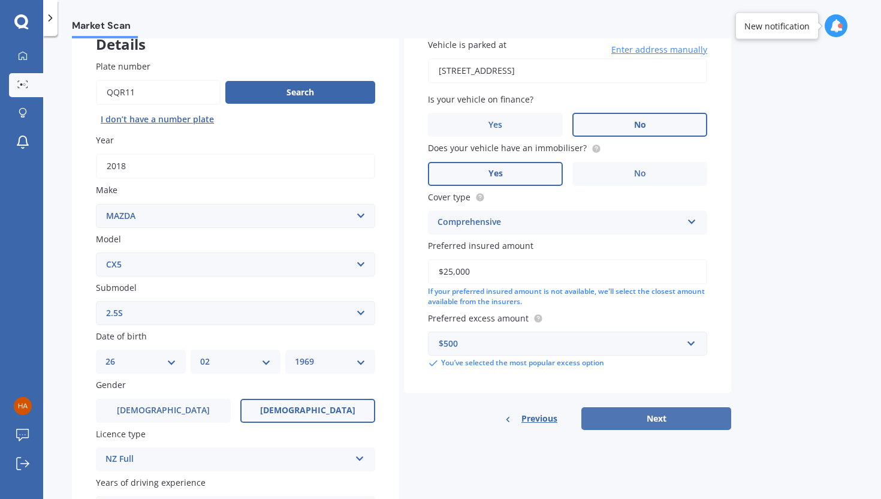
click at [652, 416] on button "Next" at bounding box center [657, 418] width 150 height 23
select select "26"
select select "02"
select select "1969"
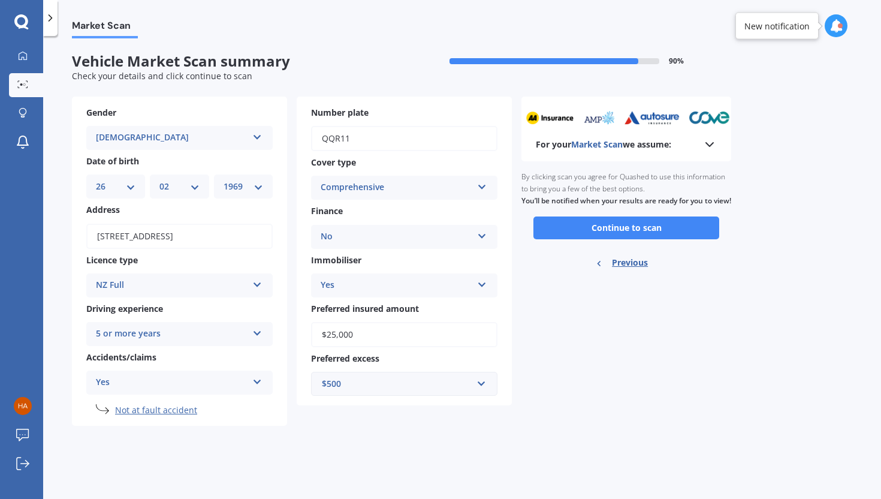
scroll to position [0, 0]
click at [652, 237] on button "Continue to scan" at bounding box center [627, 227] width 186 height 23
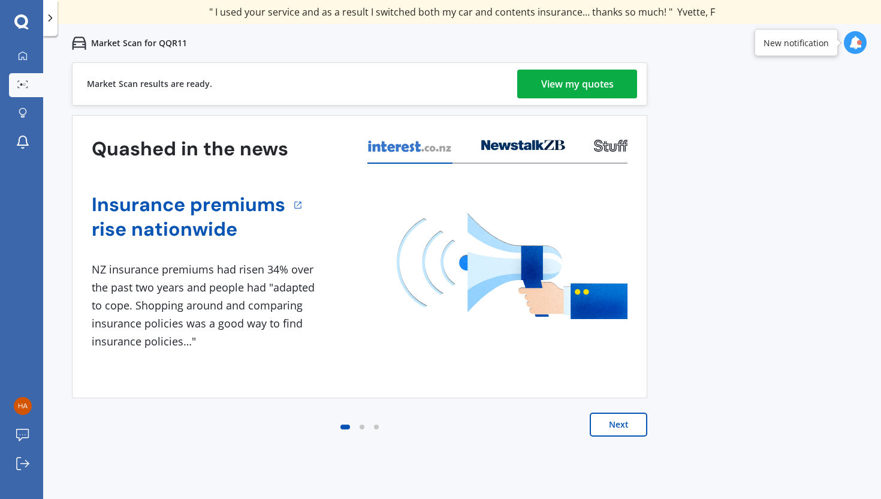
click at [607, 83] on div "View my quotes" at bounding box center [577, 84] width 73 height 29
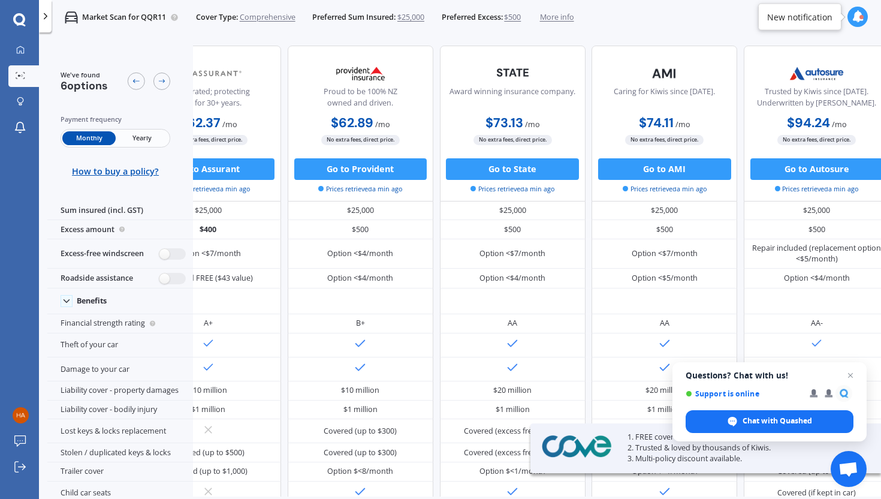
scroll to position [0, 248]
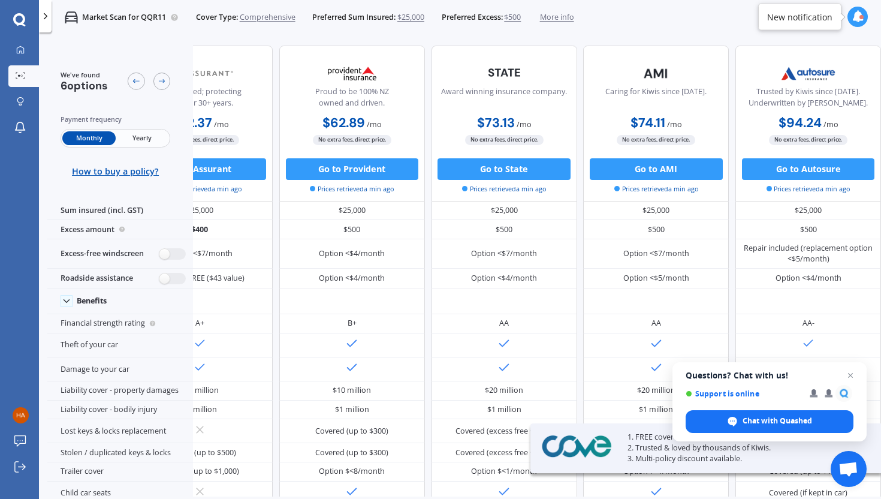
click at [140, 137] on span "Yearly" at bounding box center [142, 138] width 53 height 14
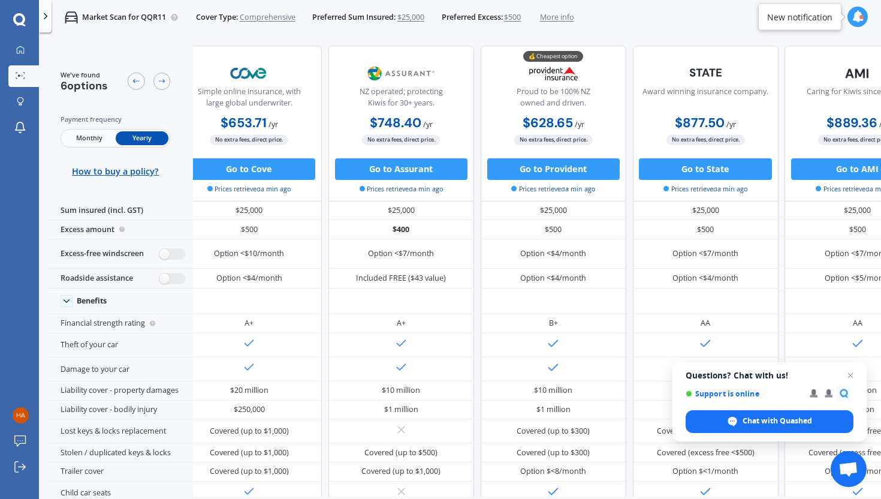
scroll to position [0, 0]
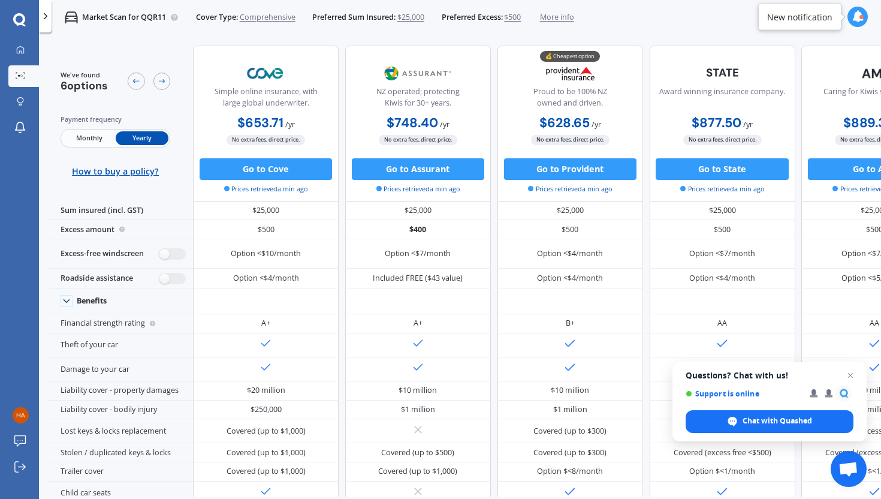
click at [76, 16] on img at bounding box center [71, 17] width 13 height 13
click at [49, 13] on icon at bounding box center [45, 16] width 11 height 11
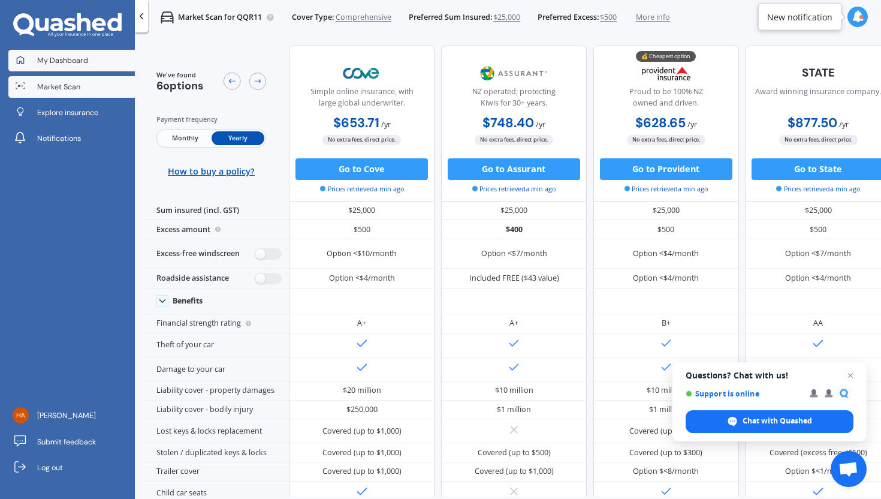
click at [44, 59] on span "My Dashboard" at bounding box center [62, 60] width 51 height 11
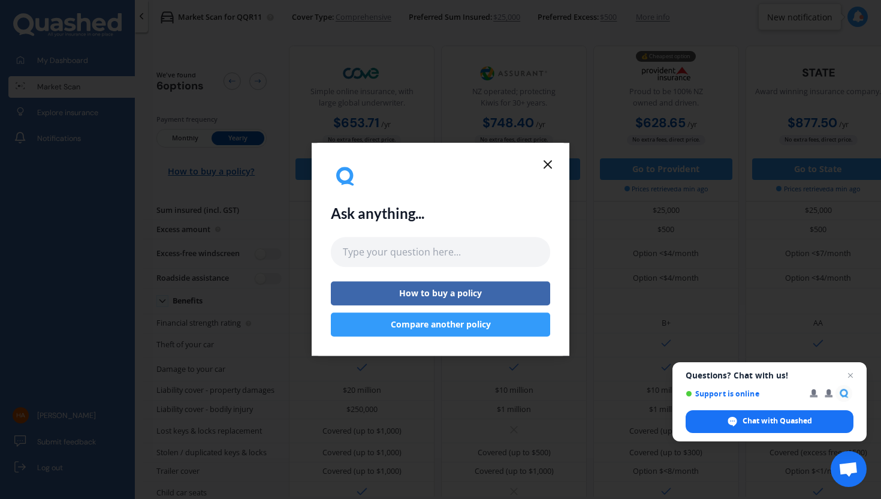
click at [547, 167] on icon at bounding box center [548, 164] width 14 height 14
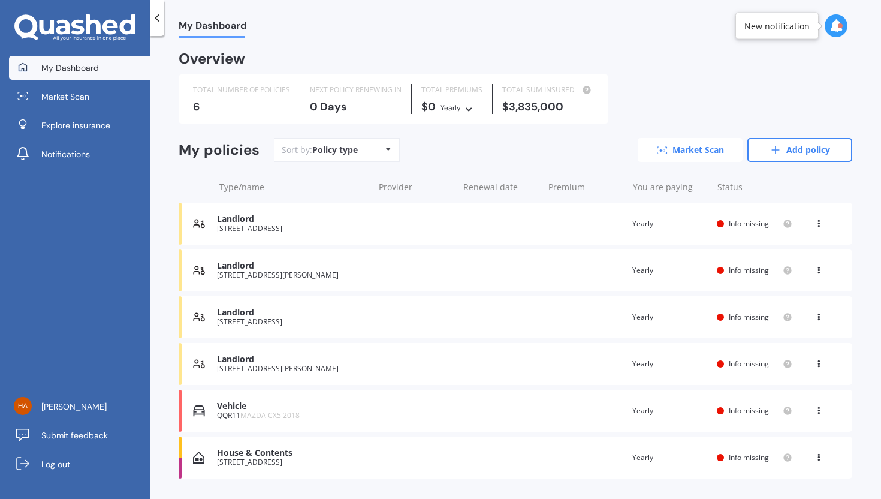
click at [666, 145] on link "Market Scan" at bounding box center [690, 150] width 105 height 24
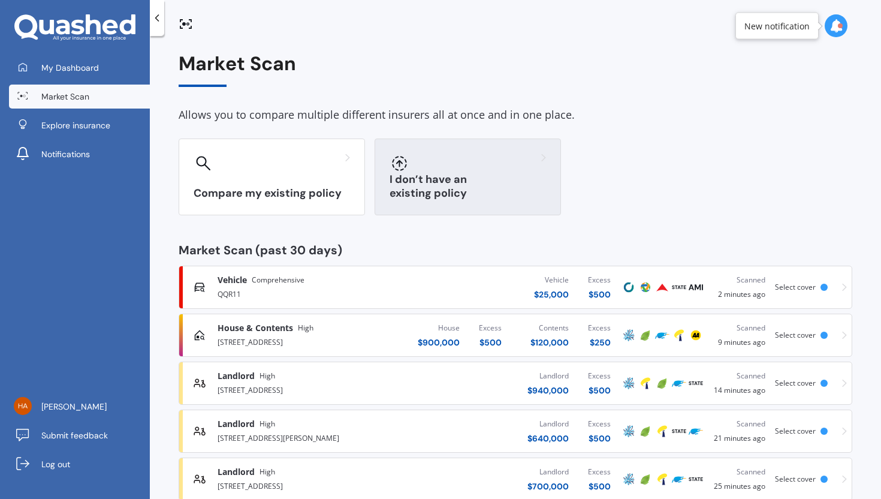
click at [449, 183] on div "I don’t have an existing policy" at bounding box center [468, 177] width 186 height 77
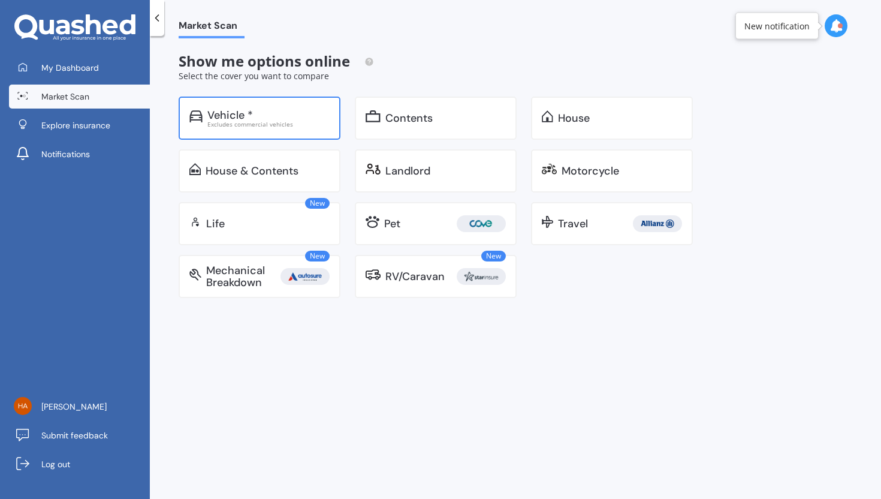
click at [233, 114] on div "Vehicle *" at bounding box center [230, 115] width 46 height 12
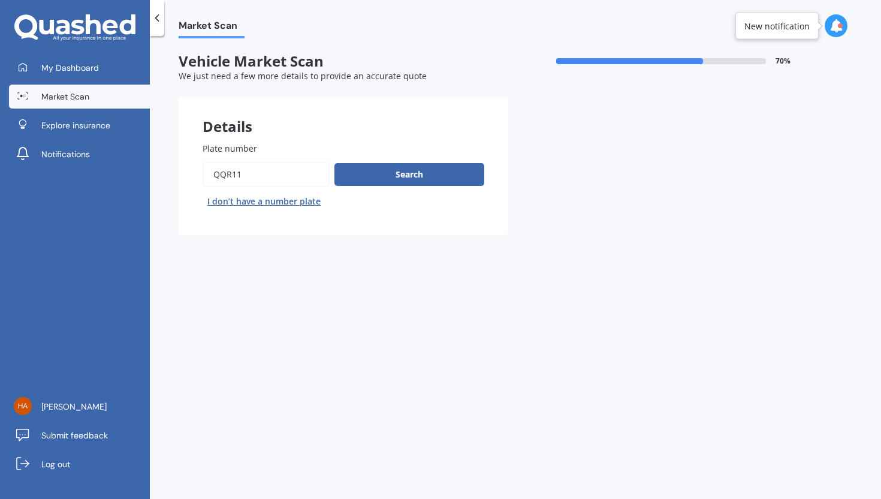
click at [252, 174] on input "Plate number" at bounding box center [266, 174] width 127 height 25
type input "Q"
type input "GJL500"
click at [0, 0] on button "Next" at bounding box center [0, 0] width 0 height 0
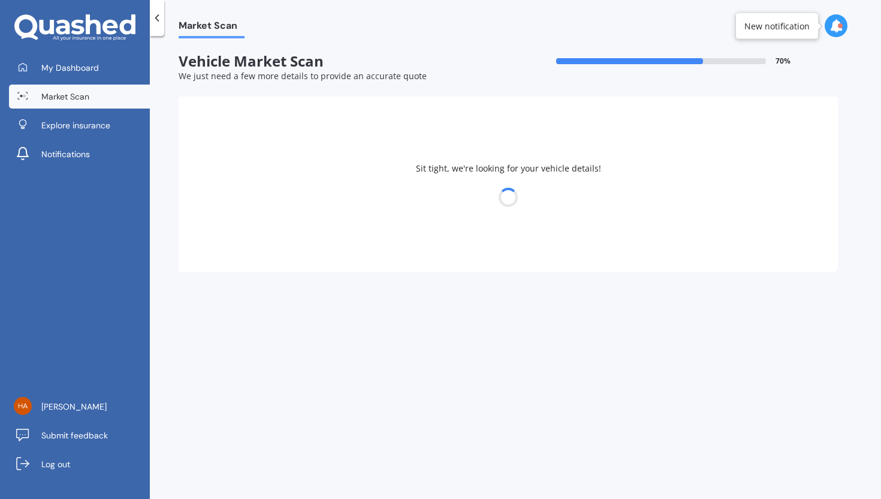
select select "NISSAN"
select select "VANETTE"
select select "26"
select select "02"
select select "1969"
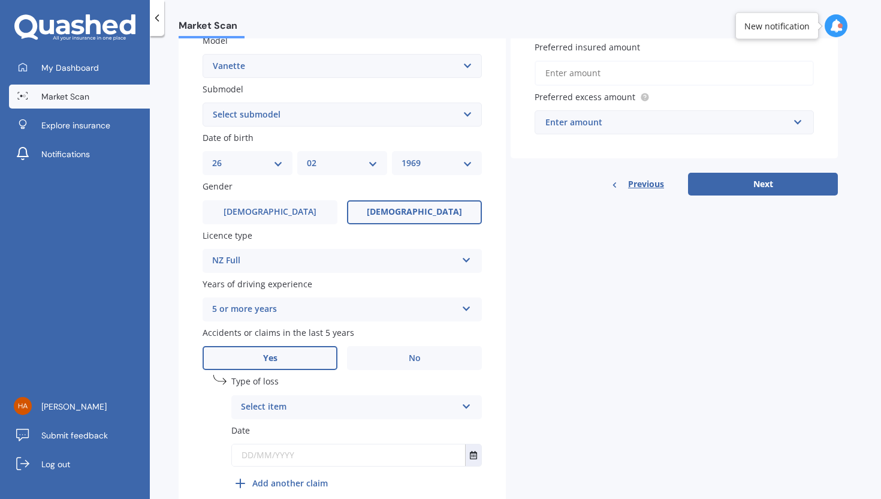
scroll to position [341, 0]
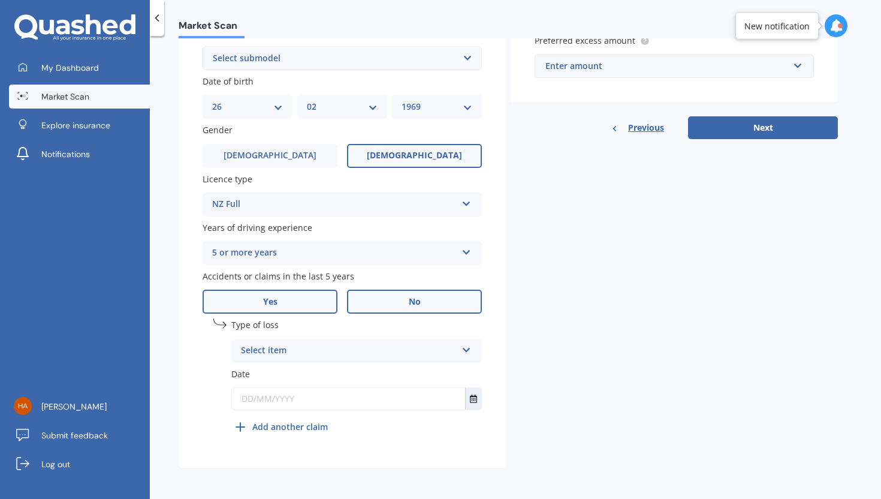
click at [417, 302] on span "No" at bounding box center [415, 302] width 12 height 10
click at [0, 0] on input "No" at bounding box center [0, 0] width 0 height 0
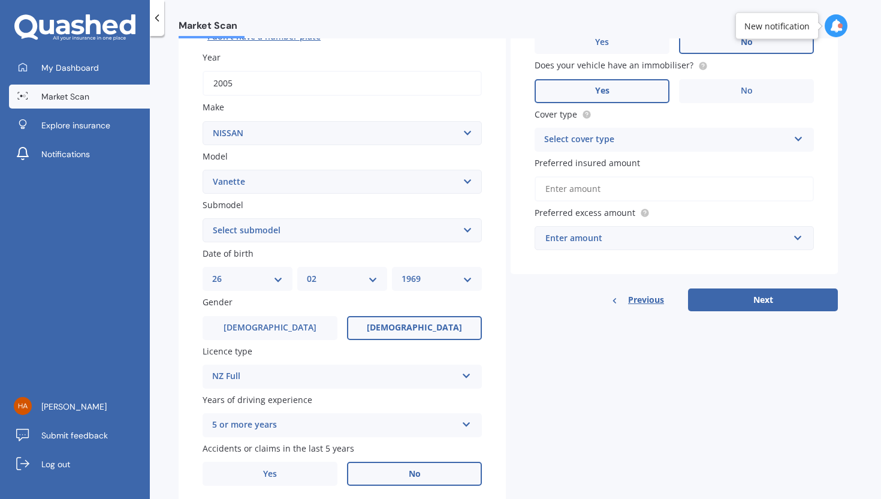
scroll to position [123, 0]
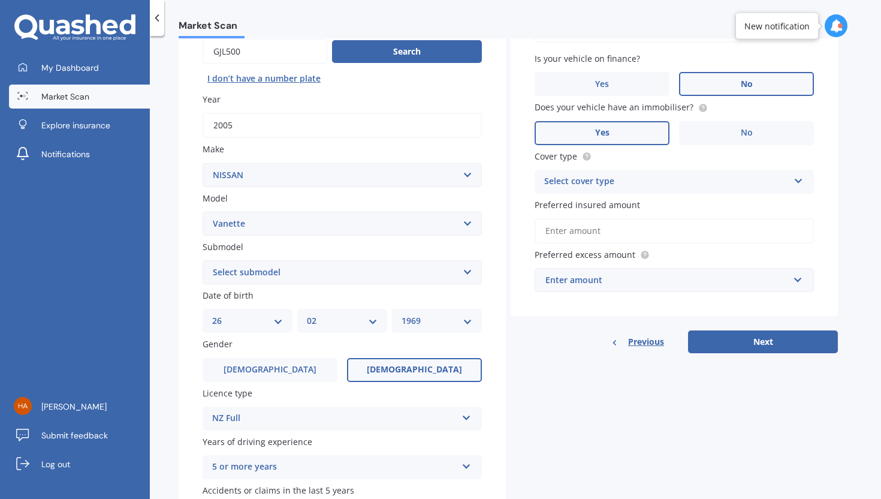
click at [766, 177] on div "Select cover type" at bounding box center [666, 181] width 245 height 14
click at [717, 204] on div "Comprehensive" at bounding box center [674, 205] width 278 height 22
click at [720, 230] on input "Preferred insured amount" at bounding box center [674, 230] width 279 height 25
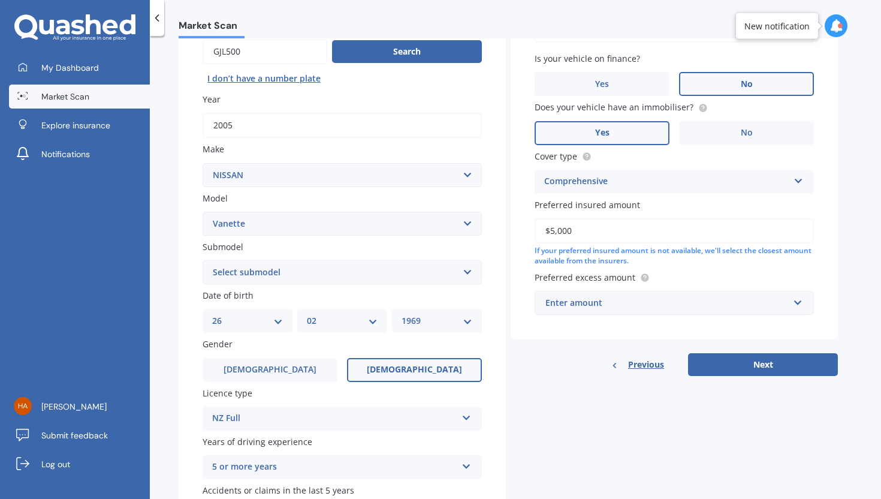
type input "$5,000"
click at [766, 305] on input "text" at bounding box center [670, 302] width 269 height 23
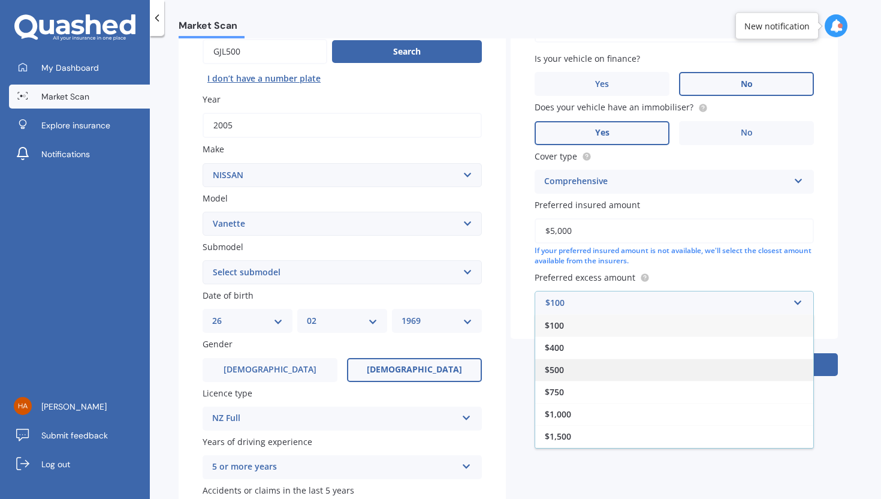
click at [701, 374] on div "$500" at bounding box center [674, 370] width 278 height 22
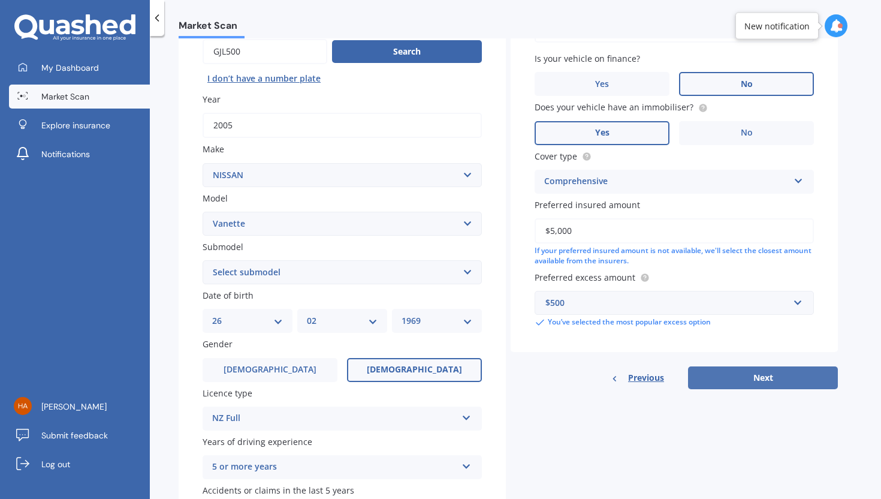
click at [765, 378] on button "Next" at bounding box center [763, 377] width 150 height 23
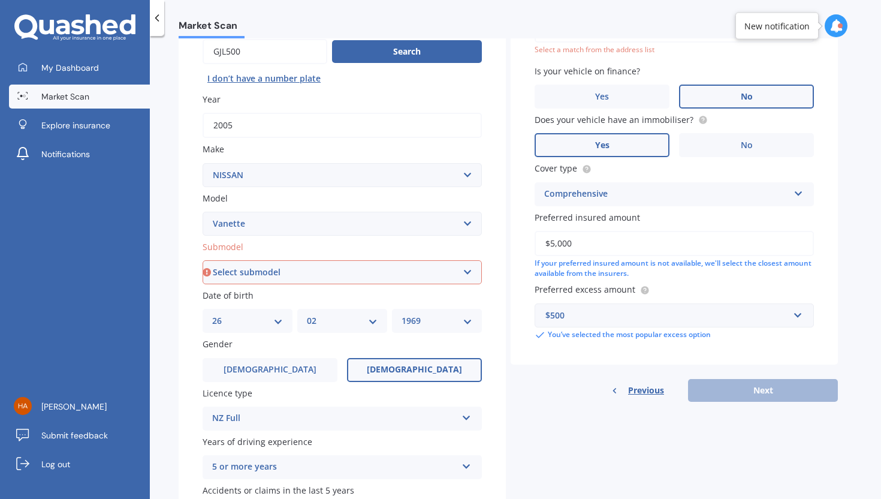
click at [467, 272] on select "Select submodel Petrol Turbo Diesel" at bounding box center [342, 272] width 279 height 24
select select "PETROL"
click at [203, 261] on select "Select submodel Petrol Turbo Diesel" at bounding box center [342, 272] width 279 height 24
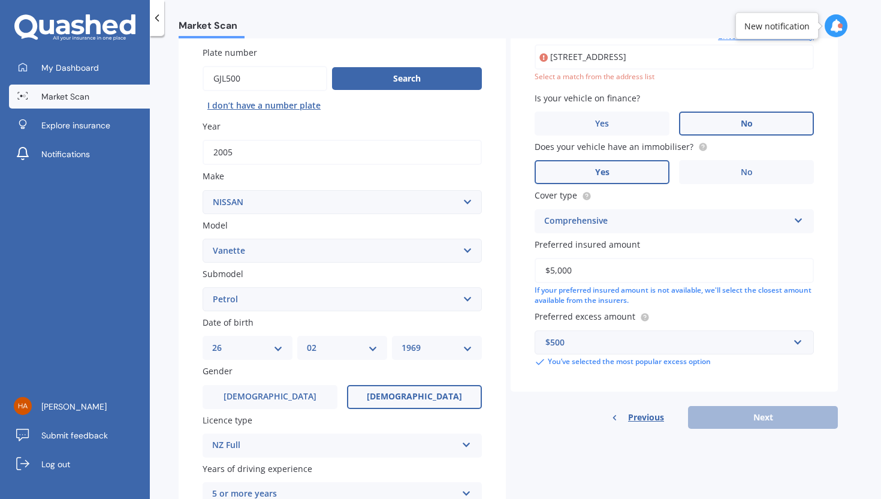
scroll to position [82, 0]
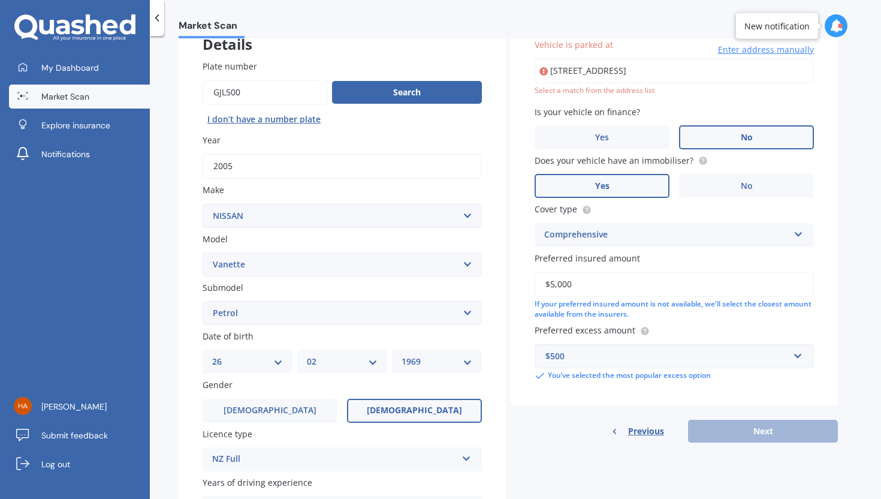
type input "[STREET_ADDRESS]"
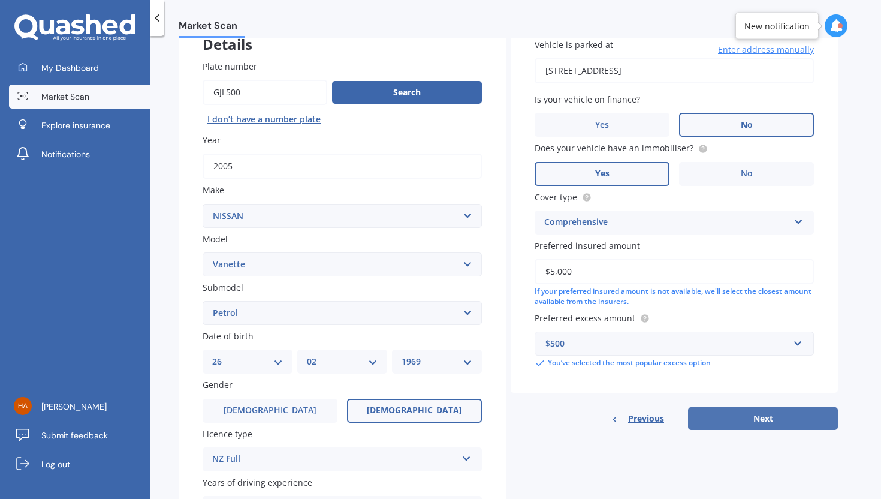
click at [730, 416] on button "Next" at bounding box center [763, 418] width 150 height 23
select select "26"
select select "02"
select select "1969"
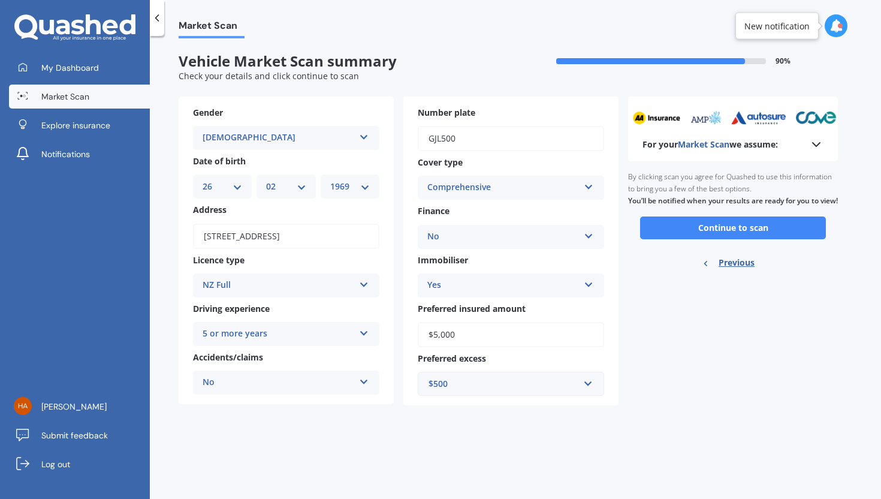
scroll to position [0, 0]
click at [766, 239] on button "Continue to scan" at bounding box center [733, 227] width 186 height 23
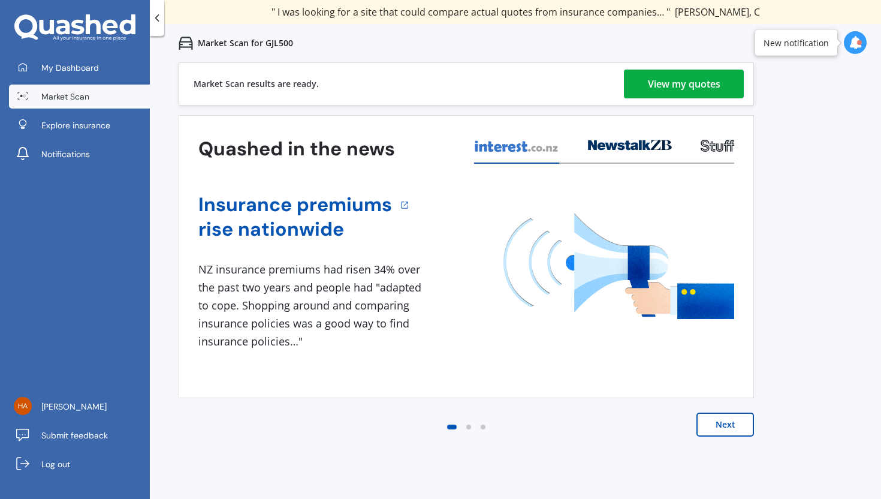
click at [729, 80] on link "View my quotes" at bounding box center [684, 84] width 120 height 29
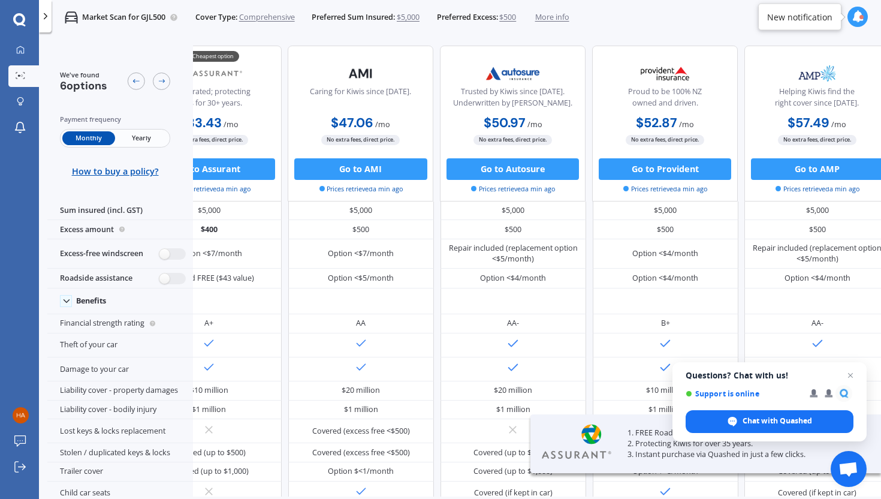
scroll to position [1, 63]
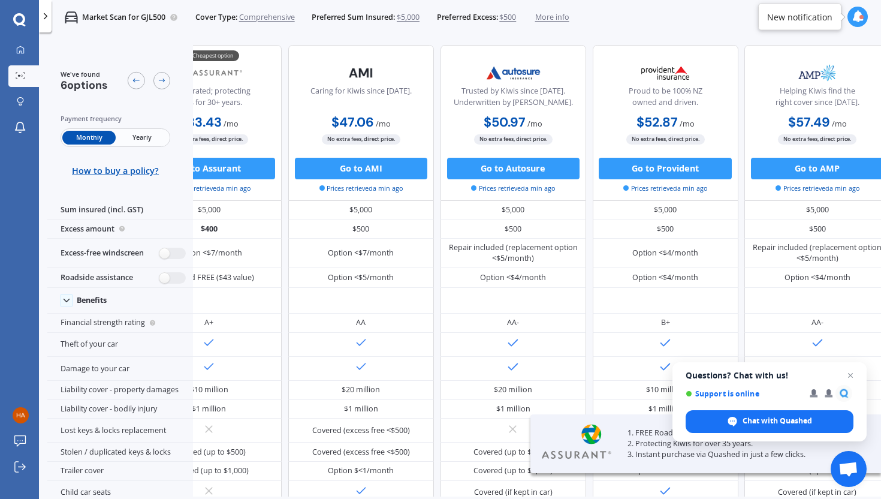
click at [145, 137] on span "Yearly" at bounding box center [142, 138] width 53 height 14
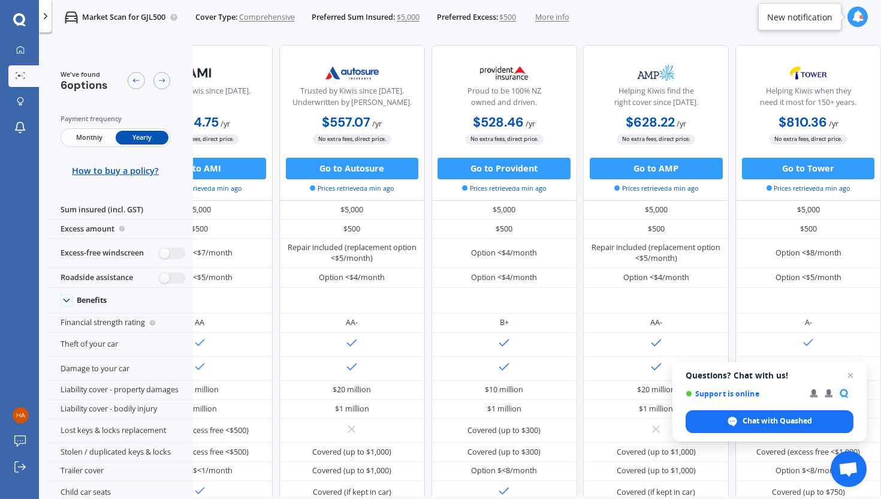
scroll to position [2, 248]
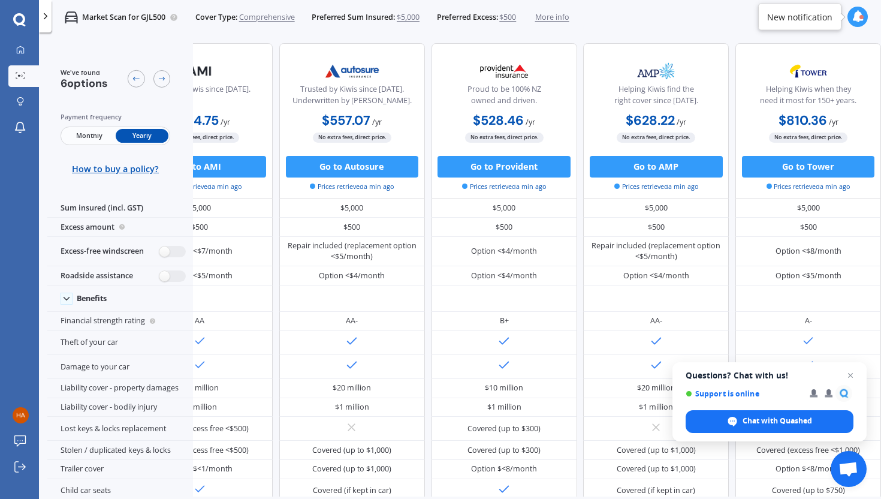
click at [118, 14] on p "Market Scan for GJL500" at bounding box center [123, 17] width 83 height 11
click at [22, 50] on icon at bounding box center [20, 50] width 8 height 8
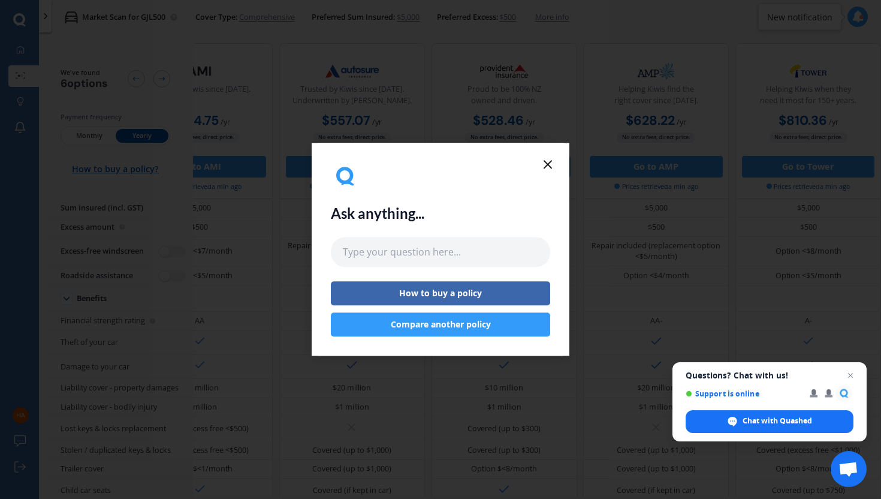
click at [547, 162] on icon at bounding box center [548, 164] width 14 height 14
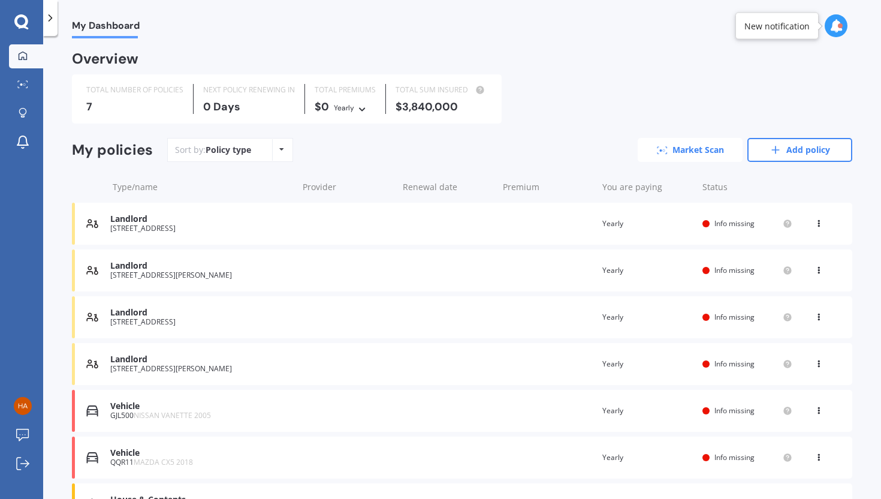
click at [684, 147] on link "Market Scan" at bounding box center [690, 150] width 105 height 24
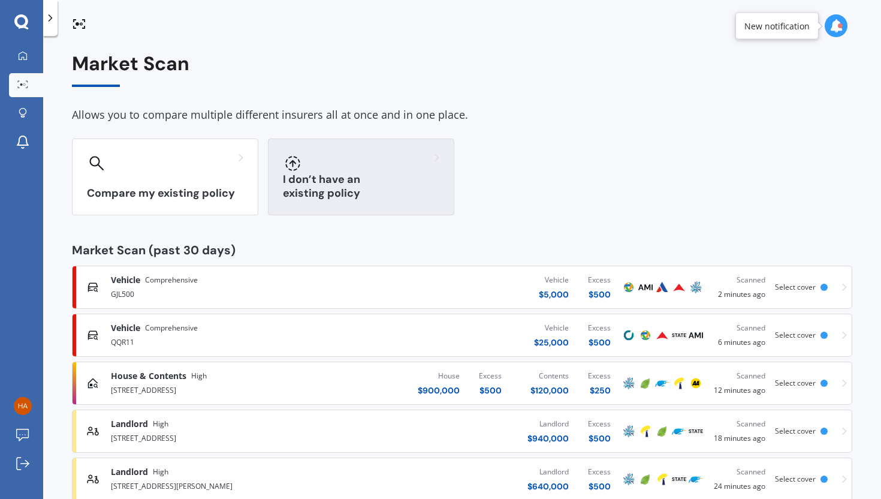
click at [315, 186] on h3 "I don’t have an existing policy" at bounding box center [361, 187] width 156 height 28
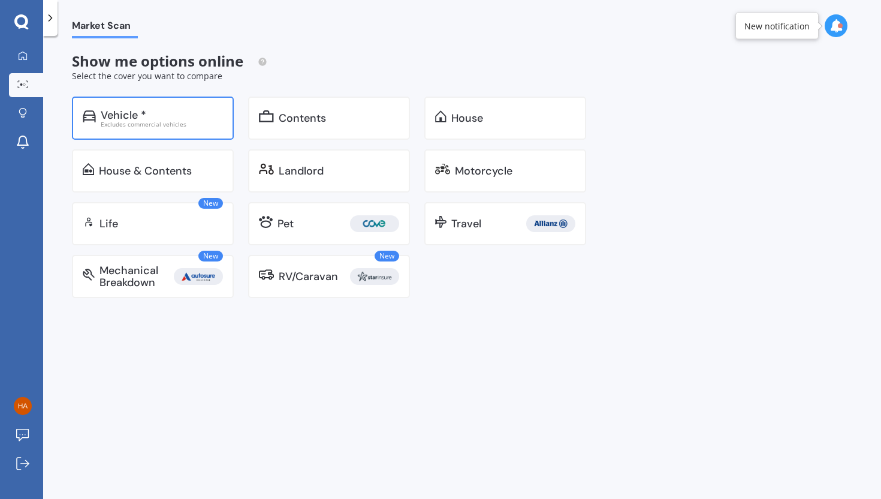
click at [118, 114] on div "Vehicle *" at bounding box center [124, 115] width 46 height 12
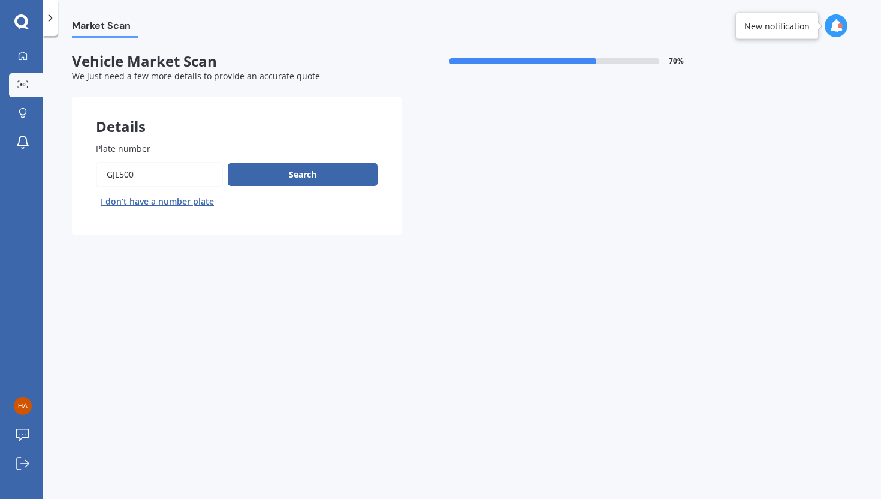
drag, startPoint x: 137, startPoint y: 174, endPoint x: 97, endPoint y: 173, distance: 40.2
click at [97, 173] on input "Plate number" at bounding box center [159, 174] width 127 height 25
type input "HJT435"
click at [274, 174] on button "Search" at bounding box center [303, 174] width 150 height 23
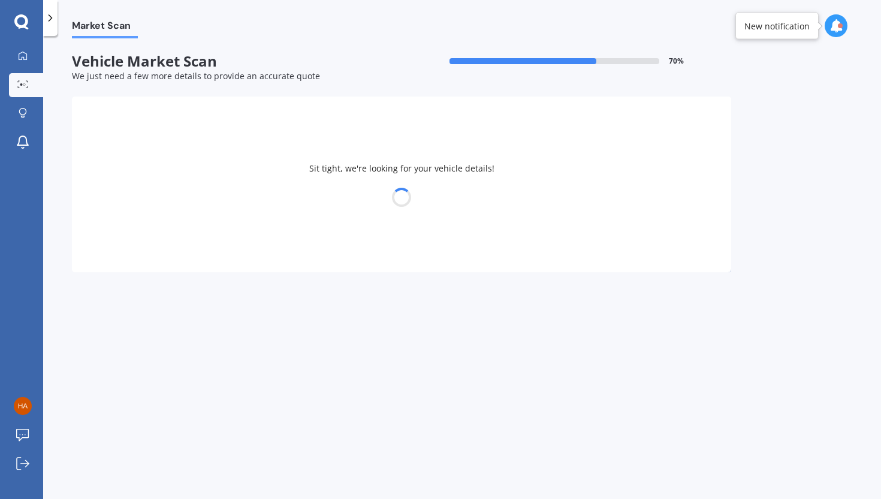
select select "HOLDEN"
select select "BARINA"
select select "26"
select select "02"
select select "1969"
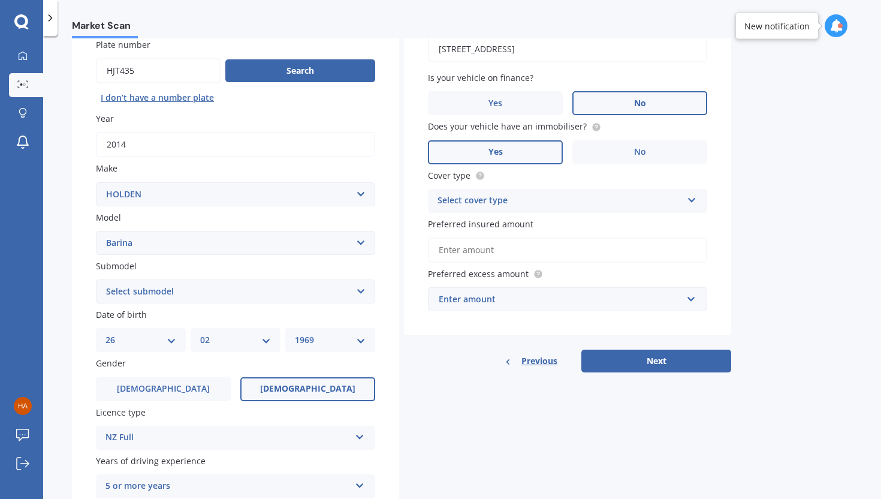
scroll to position [108, 0]
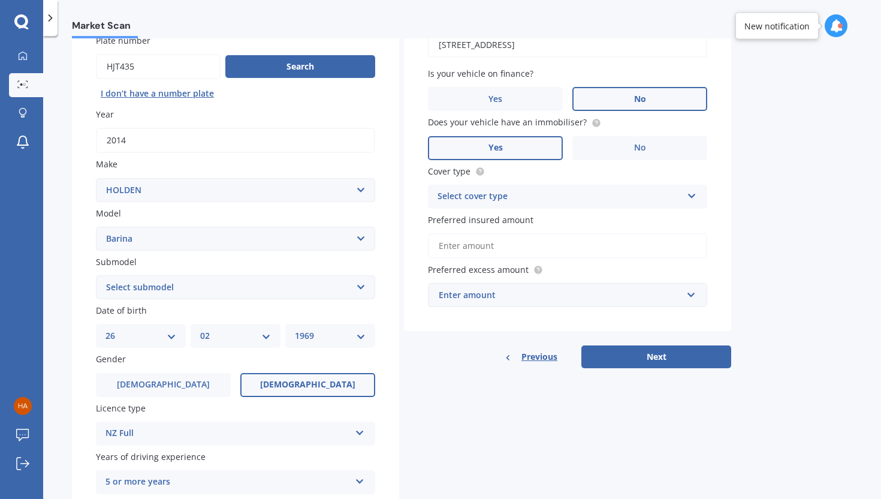
click at [360, 288] on select "Select submodel (All other) CD City GS GSi Joy LS LT Merit Olympic RS Non Turbo…" at bounding box center [235, 287] width 279 height 24
select select "RS NON TURBO"
click at [96, 276] on select "Select submodel (All other) CD City GS GSi Joy LS LT Merit Olympic RS Non Turbo…" at bounding box center [235, 287] width 279 height 24
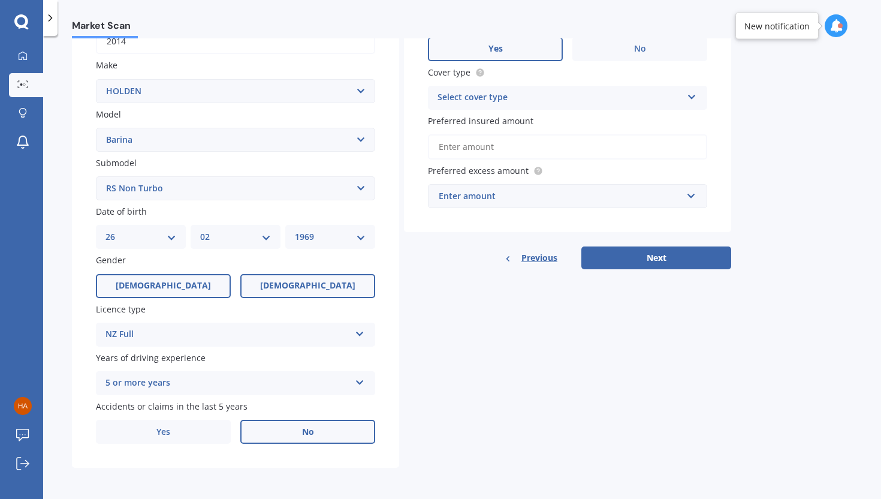
click at [201, 286] on label "[DEMOGRAPHIC_DATA]" at bounding box center [163, 286] width 135 height 24
click at [0, 0] on input "[DEMOGRAPHIC_DATA]" at bounding box center [0, 0] width 0 height 0
click at [172, 236] on select "DD 01 02 03 04 05 06 07 08 09 10 11 12 13 14 15 16 17 18 19 20 21 22 23 24 25 2…" at bounding box center [141, 236] width 71 height 13
select select "13"
click at [106, 230] on select "DD 01 02 03 04 05 06 07 08 09 10 11 12 13 14 15 16 17 18 19 20 21 22 23 24 25 2…" at bounding box center [141, 236] width 71 height 13
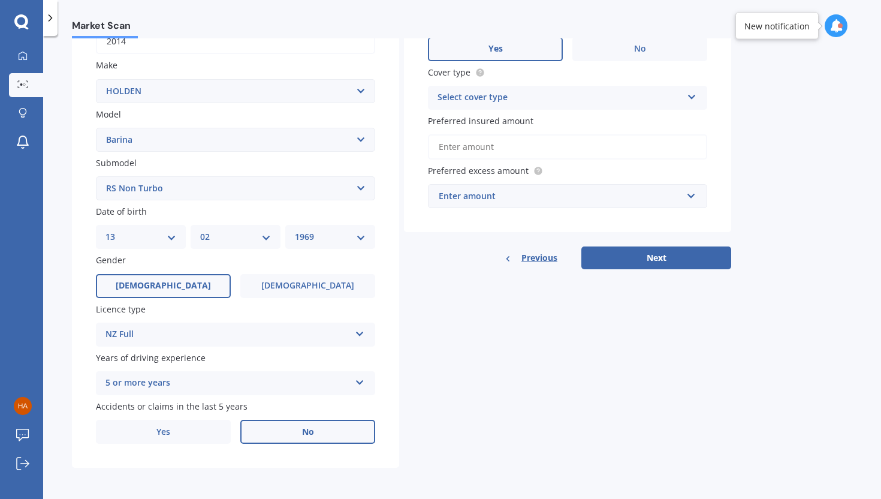
click at [265, 235] on select "MM 01 02 03 04 05 06 07 08 09 10 11 12" at bounding box center [235, 236] width 71 height 13
select select "04"
click at [200, 230] on select "MM 01 02 03 04 05 06 07 08 09 10 11 12" at bounding box center [235, 236] width 71 height 13
click at [360, 235] on select "YYYY 2025 2024 2023 2022 2021 2020 2019 2018 2017 2016 2015 2014 2013 2012 2011…" at bounding box center [330, 236] width 71 height 13
select select "2006"
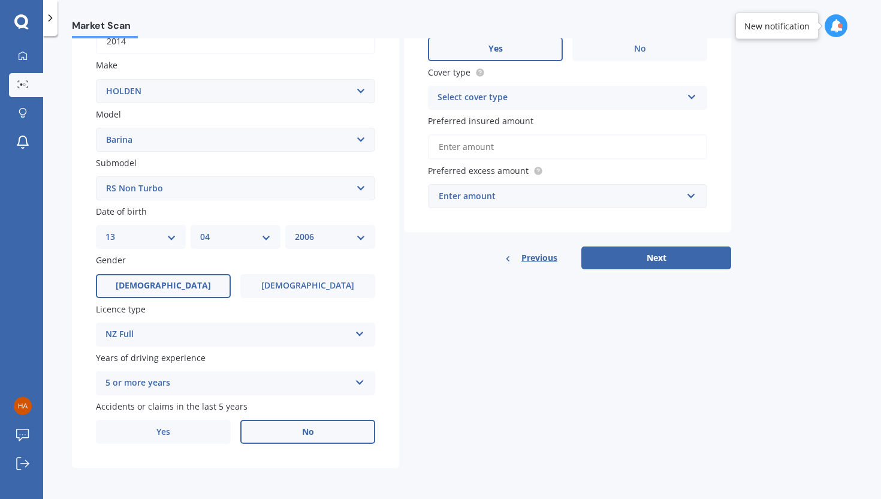
click at [295, 230] on select "YYYY 2025 2024 2023 2022 2021 2020 2019 2018 2017 2016 2015 2014 2013 2012 2011…" at bounding box center [330, 236] width 71 height 13
click at [359, 380] on icon at bounding box center [360, 380] width 10 height 8
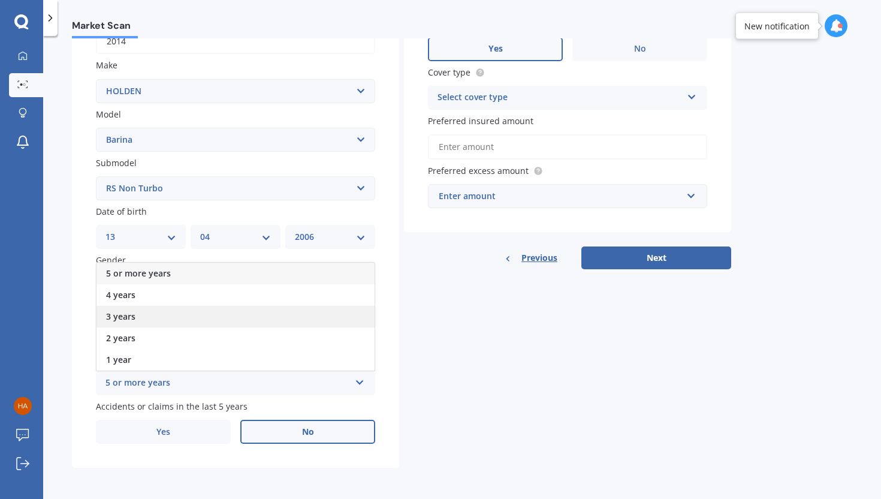
click at [193, 318] on div "3 years" at bounding box center [236, 317] width 278 height 22
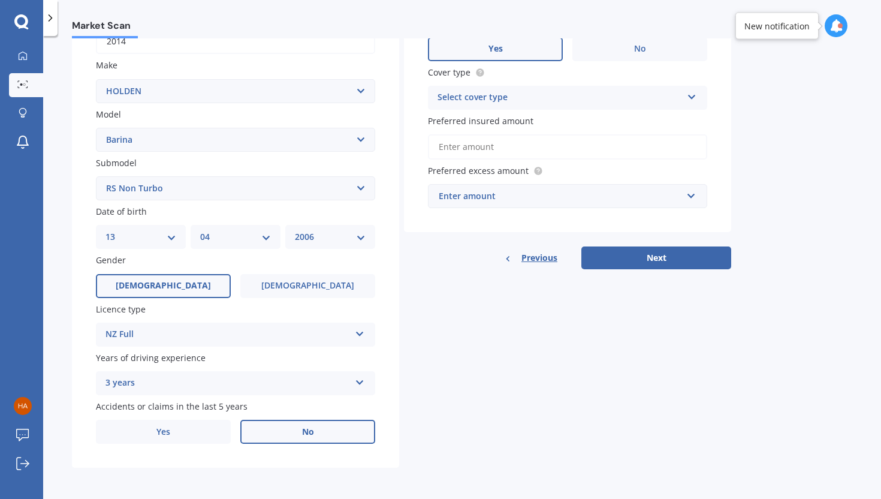
click at [275, 416] on label "No" at bounding box center [307, 432] width 135 height 24
click at [0, 0] on input "No" at bounding box center [0, 0] width 0 height 0
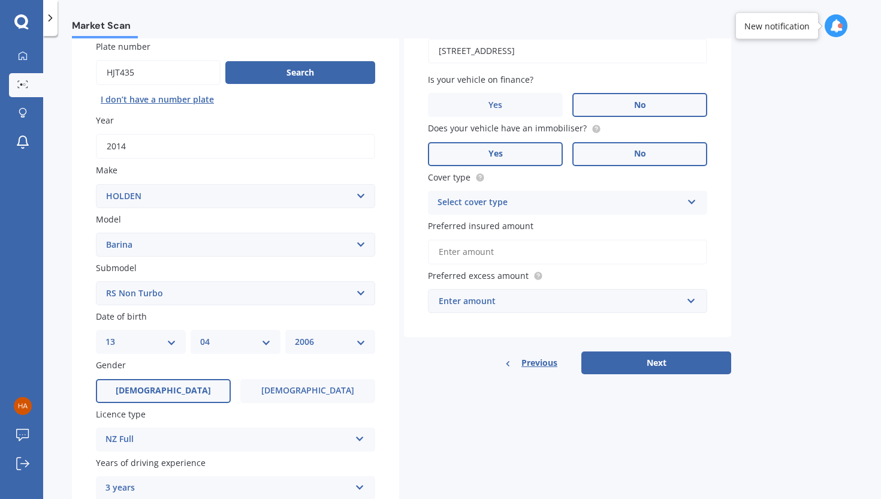
scroll to position [137, 0]
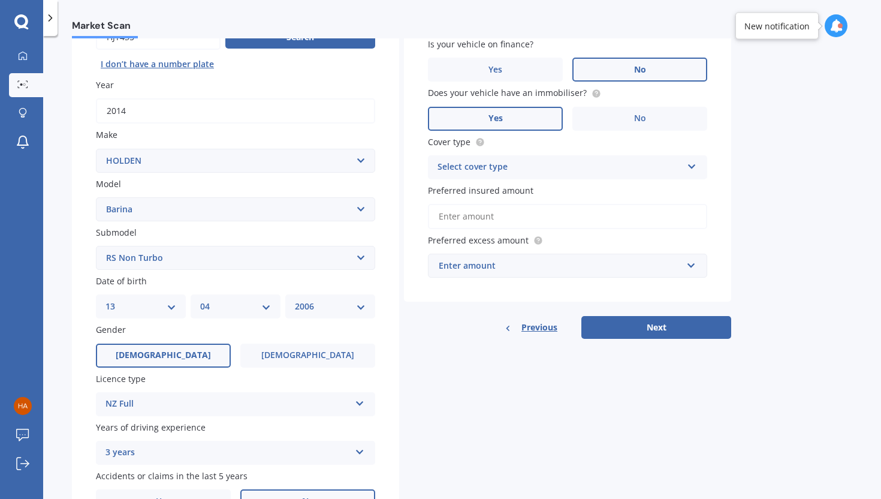
click at [651, 162] on div "Select cover type" at bounding box center [560, 167] width 245 height 14
click at [550, 194] on div "Comprehensive" at bounding box center [568, 191] width 278 height 22
click at [521, 216] on input "Preferred insured amount" at bounding box center [567, 216] width 279 height 25
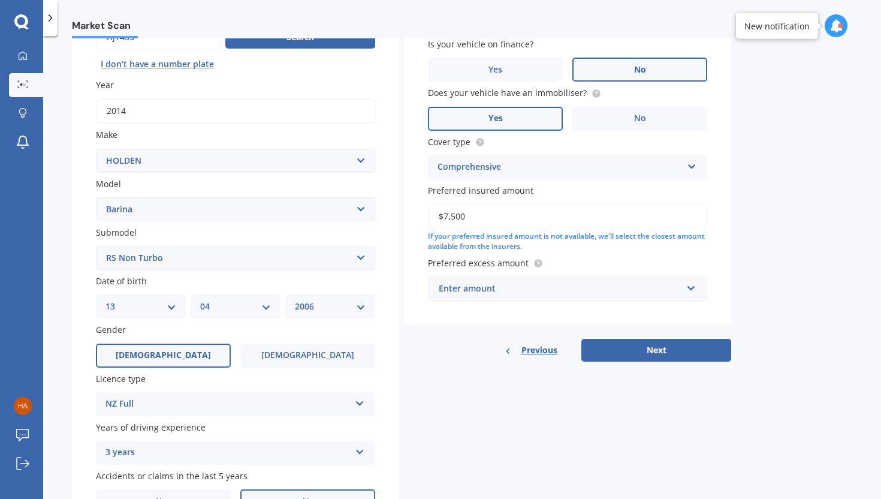
type input "$7,500"
click at [507, 288] on div "Enter amount" at bounding box center [560, 288] width 243 height 13
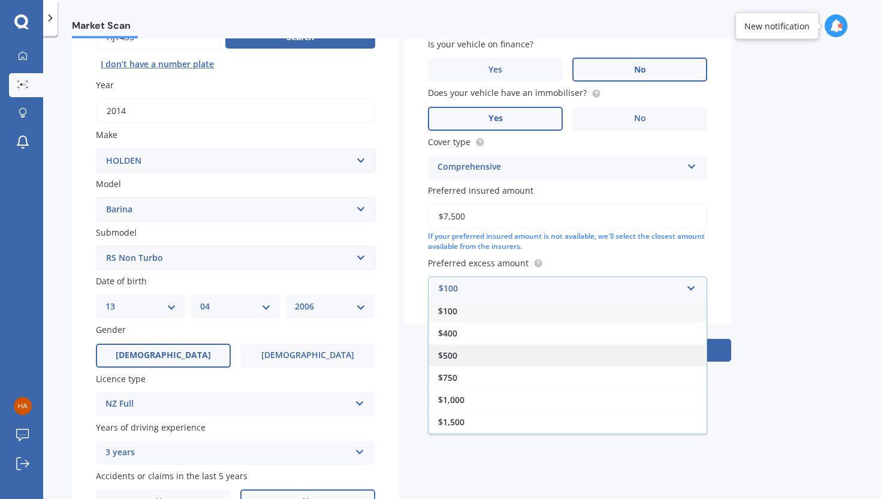
click at [476, 355] on div "$500" at bounding box center [568, 355] width 278 height 22
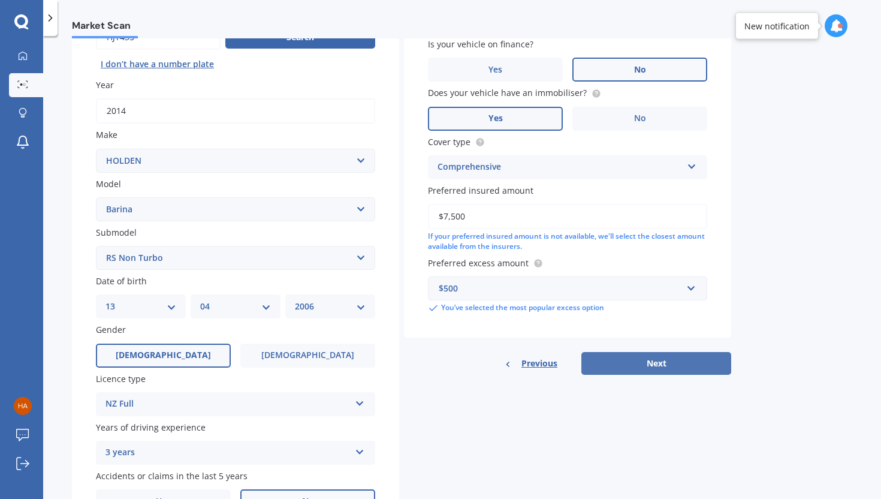
click at [614, 365] on button "Next" at bounding box center [657, 363] width 150 height 23
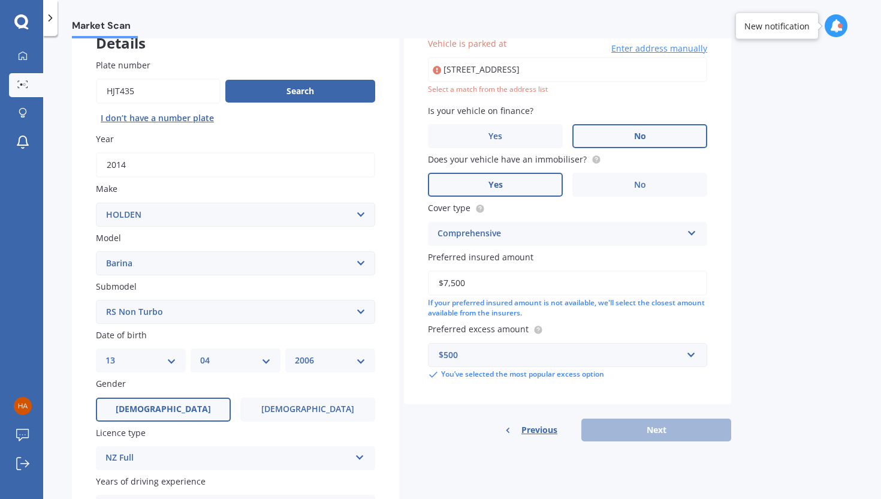
scroll to position [82, 0]
type input "[STREET_ADDRESS]"
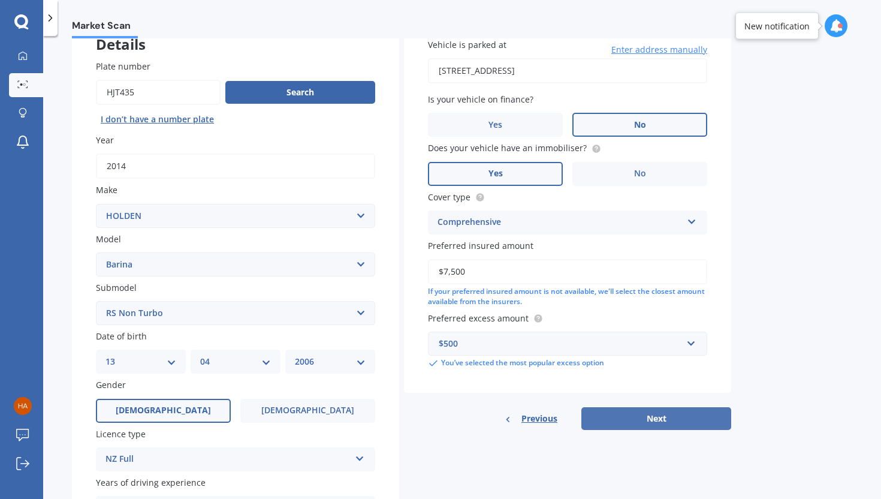
click at [640, 416] on button "Next" at bounding box center [657, 418] width 150 height 23
select select "13"
select select "04"
select select "2006"
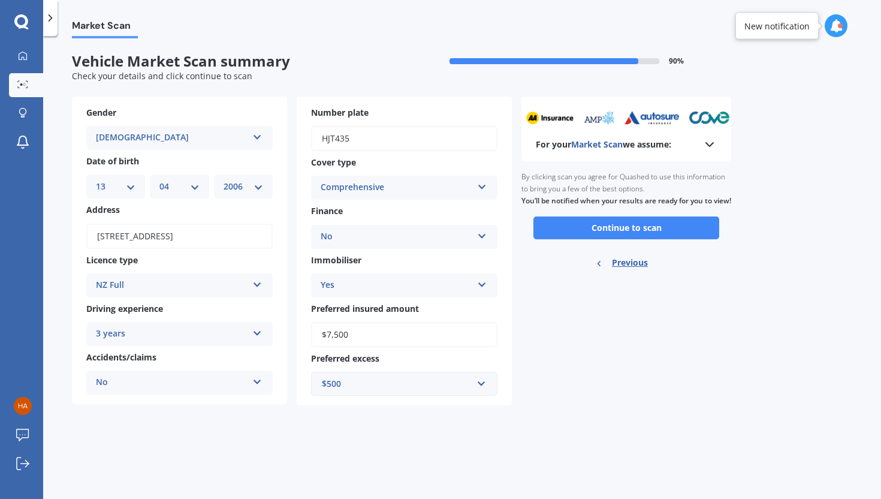
scroll to position [0, 0]
click at [604, 237] on button "Continue to scan" at bounding box center [627, 227] width 186 height 23
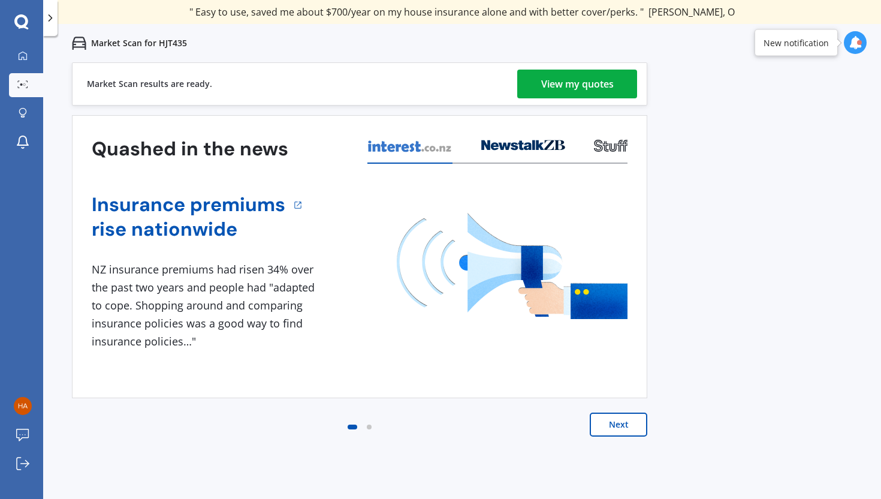
click at [583, 83] on div "View my quotes" at bounding box center [577, 84] width 73 height 29
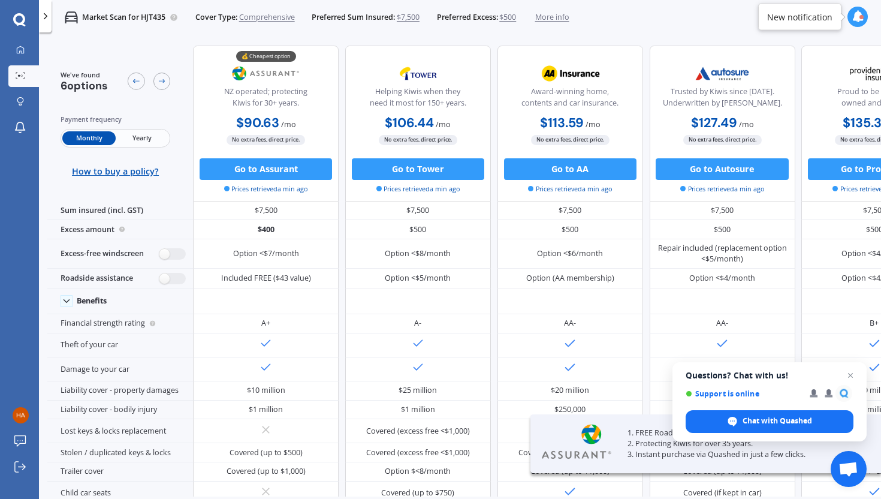
click at [151, 133] on span "Yearly" at bounding box center [142, 138] width 53 height 14
